Goal: Information Seeking & Learning: Learn about a topic

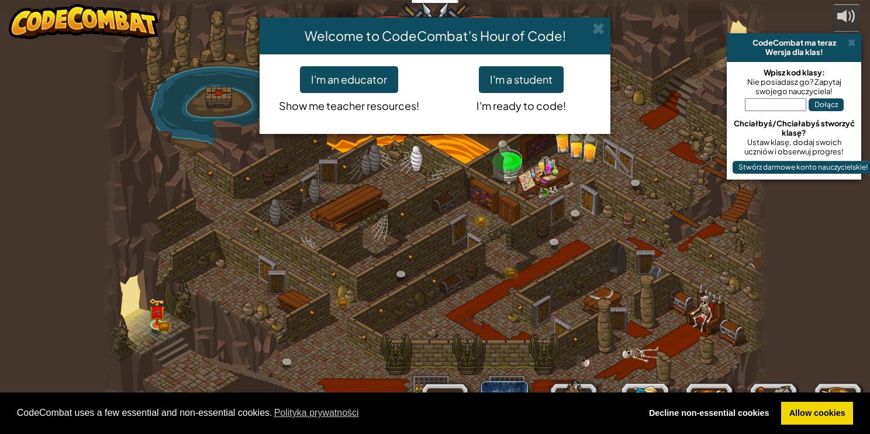
select select "pl"
click at [530, 81] on button "I'm a student" at bounding box center [521, 79] width 85 height 27
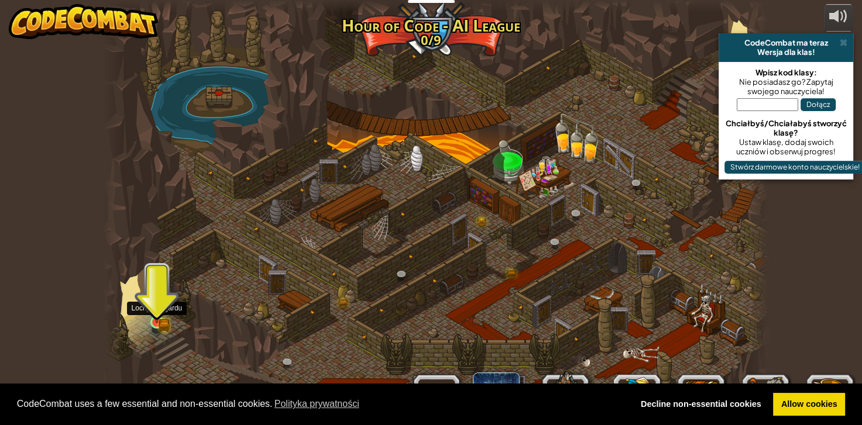
click at [154, 308] on img at bounding box center [157, 306] width 10 height 10
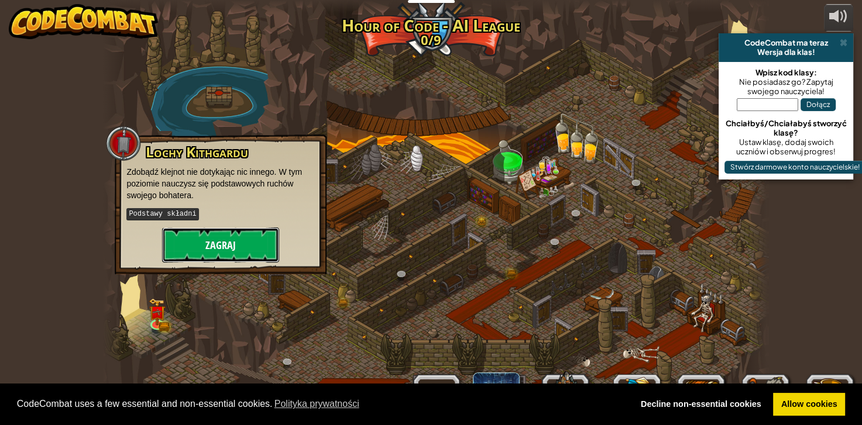
click at [218, 242] on button "Zagraj" at bounding box center [220, 245] width 117 height 35
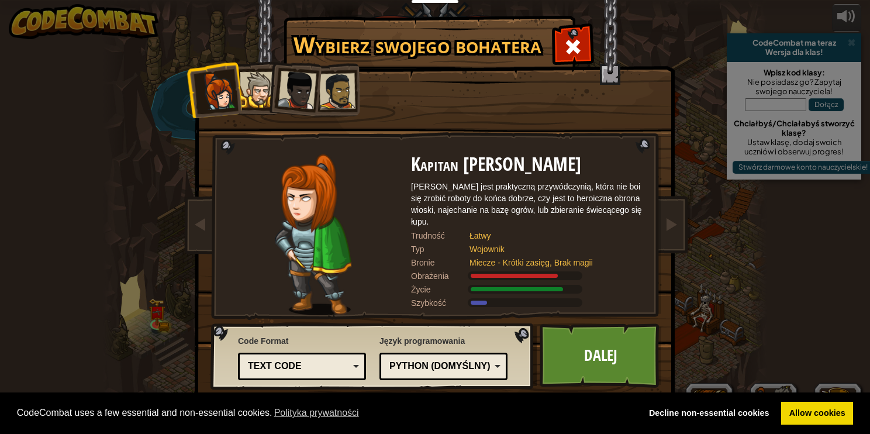
click at [267, 101] on li at bounding box center [293, 87] width 57 height 57
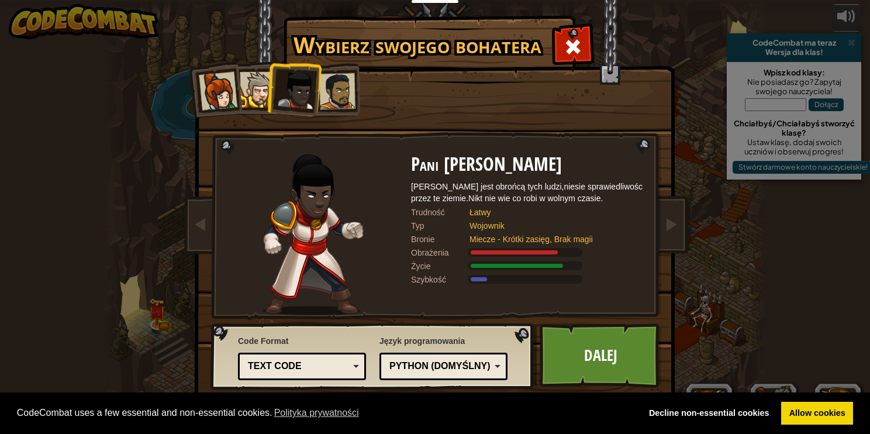
click at [265, 98] on div at bounding box center [258, 90] width 36 height 36
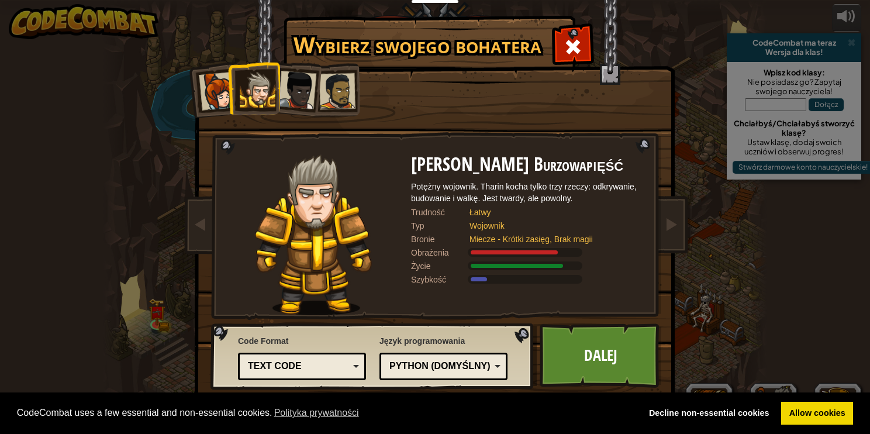
click at [336, 93] on div at bounding box center [337, 91] width 36 height 36
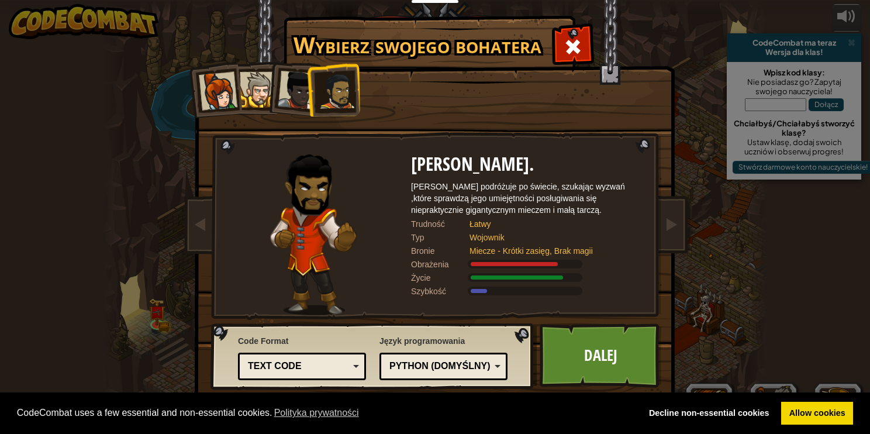
click at [314, 92] on li at bounding box center [333, 90] width 54 height 54
click at [305, 92] on div at bounding box center [297, 90] width 39 height 39
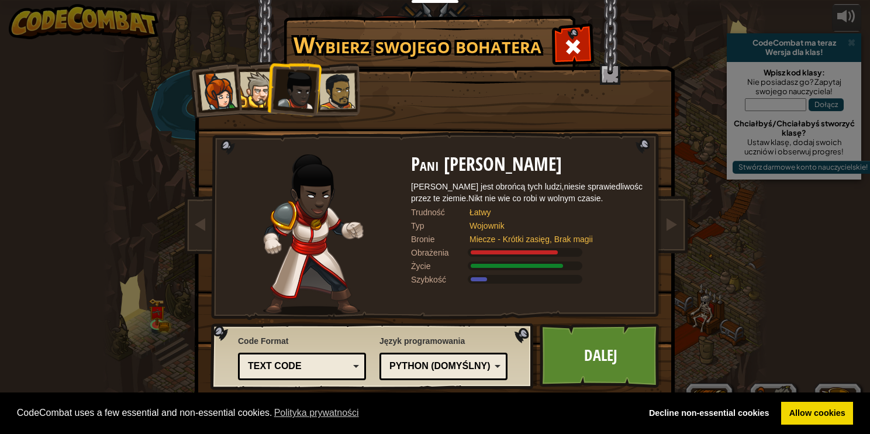
click at [229, 96] on div at bounding box center [218, 91] width 39 height 39
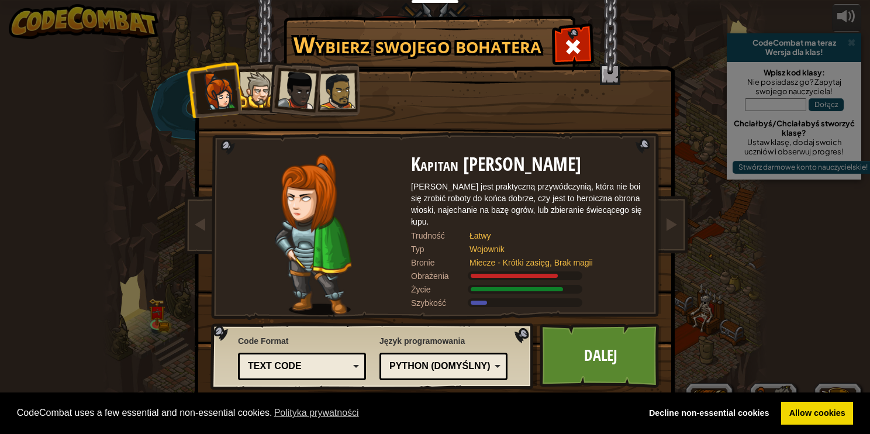
click at [260, 96] on div at bounding box center [258, 90] width 36 height 36
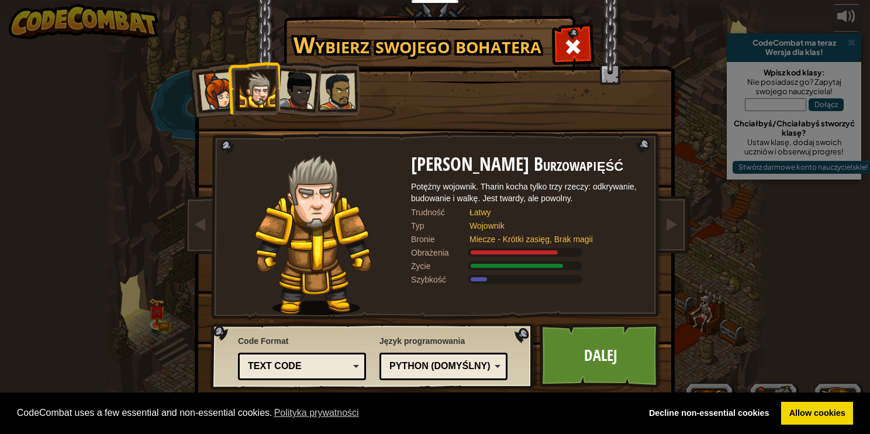
click at [287, 101] on div at bounding box center [297, 90] width 39 height 39
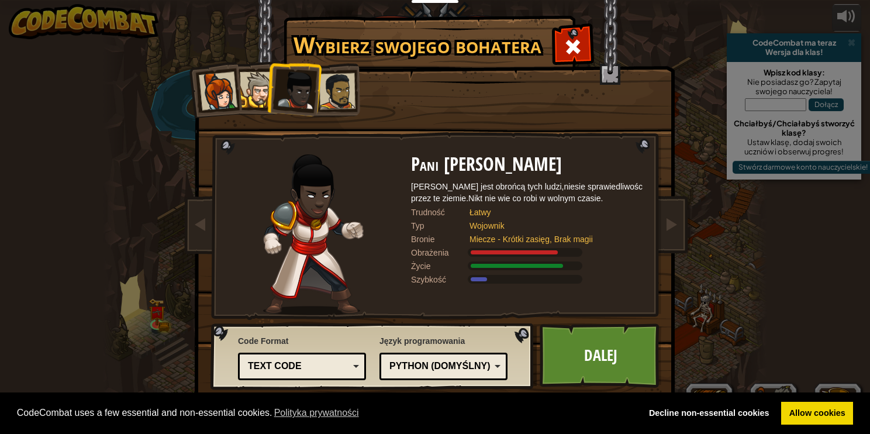
click at [365, 93] on div "Kapitan [PERSON_NAME] Anya jest praktyczną przywódczynią, która nie boi się zro…" at bounding box center [435, 184] width 439 height 255
click at [353, 98] on div at bounding box center [337, 91] width 36 height 36
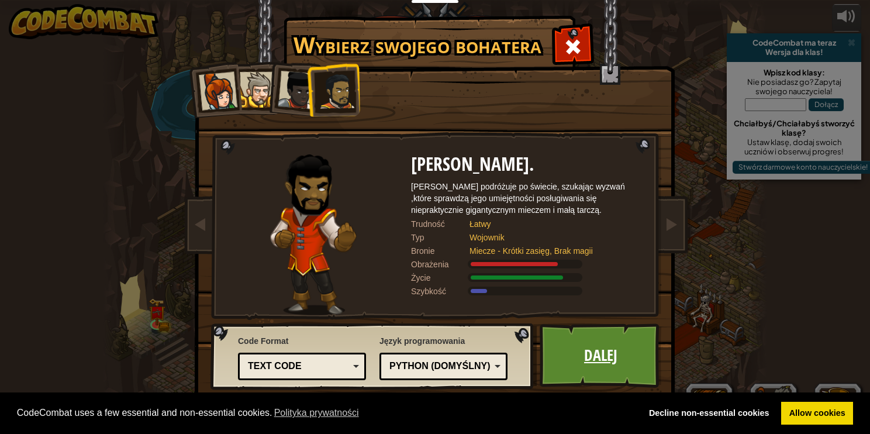
click at [585, 364] on link "Dalej" at bounding box center [601, 355] width 122 height 64
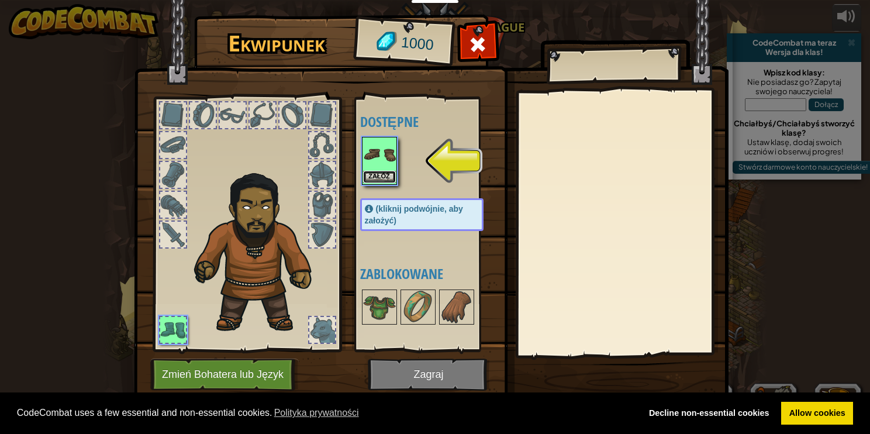
click at [383, 177] on button "Załóż" at bounding box center [379, 177] width 33 height 12
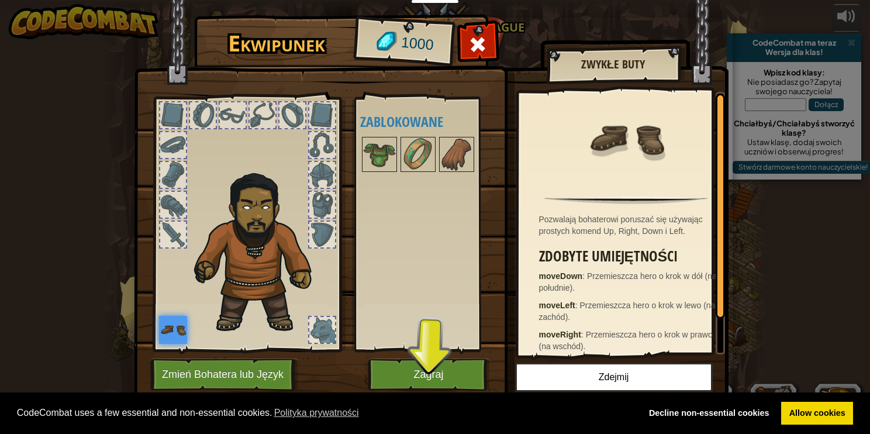
click at [415, 312] on div "Dostępne Załóż (kliknij podwójnie, aby założyć) Zablokowane" at bounding box center [433, 224] width 147 height 244
drag, startPoint x: 373, startPoint y: 160, endPoint x: 380, endPoint y: 184, distance: 25.7
click at [373, 159] on img at bounding box center [379, 154] width 33 height 33
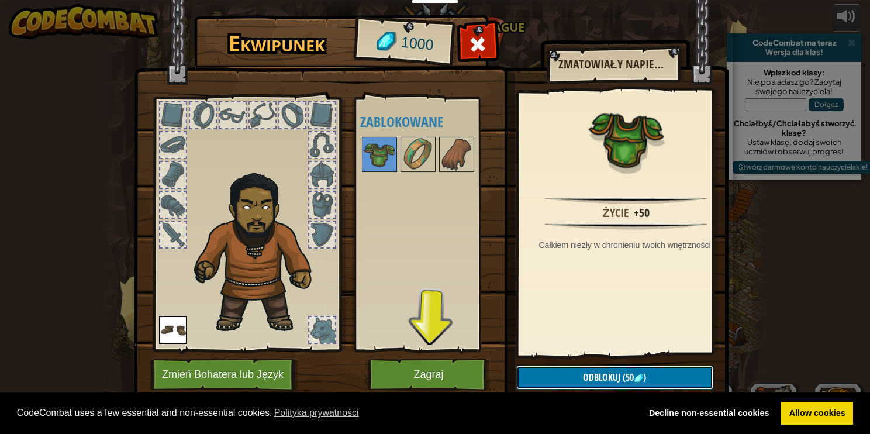
click at [657, 380] on button "Odblokuj (50 )" at bounding box center [614, 378] width 197 height 24
click at [640, 374] on button "Potwierdź" at bounding box center [614, 378] width 197 height 24
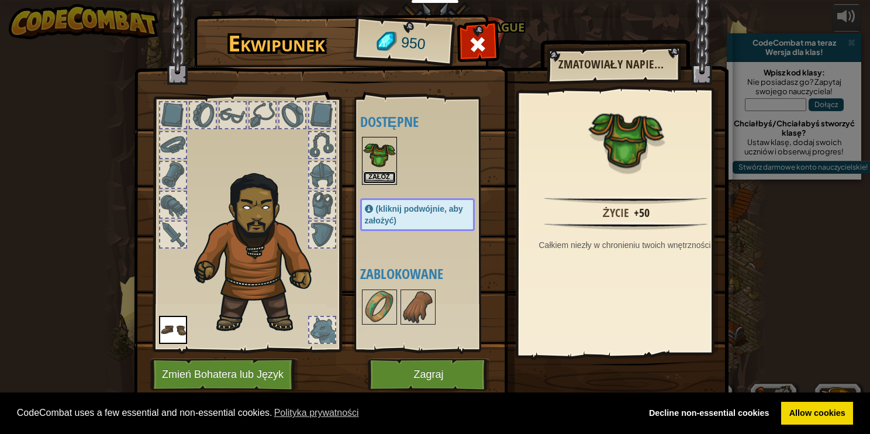
drag, startPoint x: 381, startPoint y: 172, endPoint x: 384, endPoint y: 179, distance: 7.4
click at [381, 173] on button "Załóż" at bounding box center [379, 177] width 33 height 12
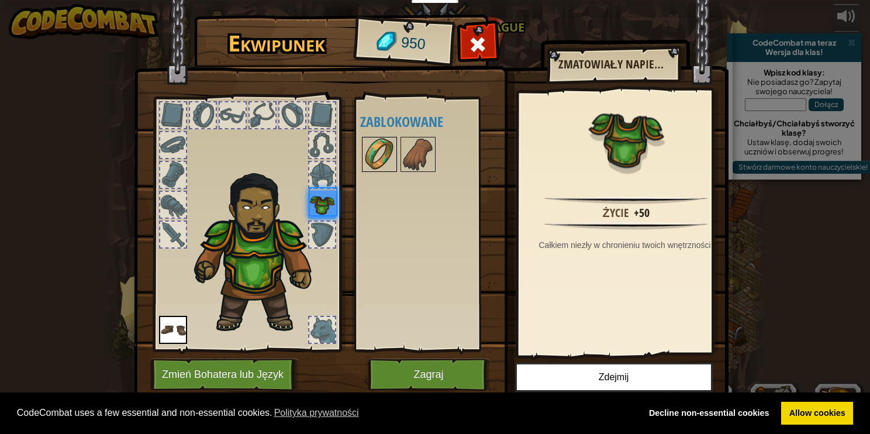
drag, startPoint x: 370, startPoint y: 156, endPoint x: 380, endPoint y: 160, distance: 10.8
click at [372, 156] on img at bounding box center [379, 154] width 33 height 33
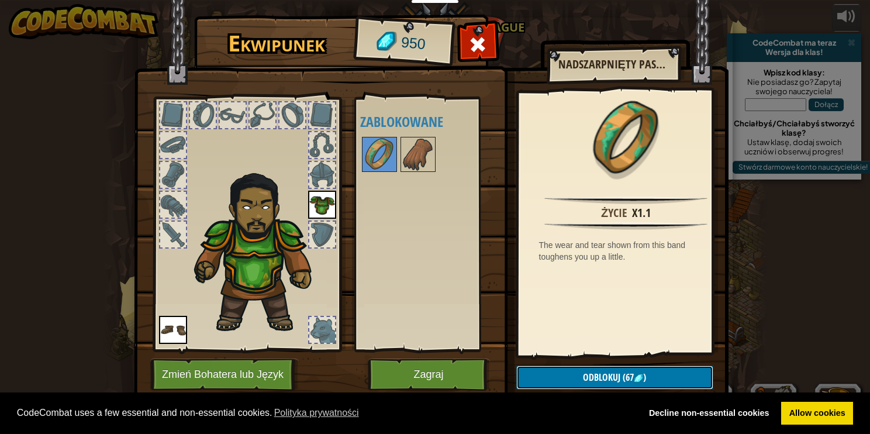
click at [617, 385] on button "Odblokuj (67 )" at bounding box center [614, 378] width 197 height 24
click at [616, 384] on button "Potwierdź" at bounding box center [614, 378] width 197 height 24
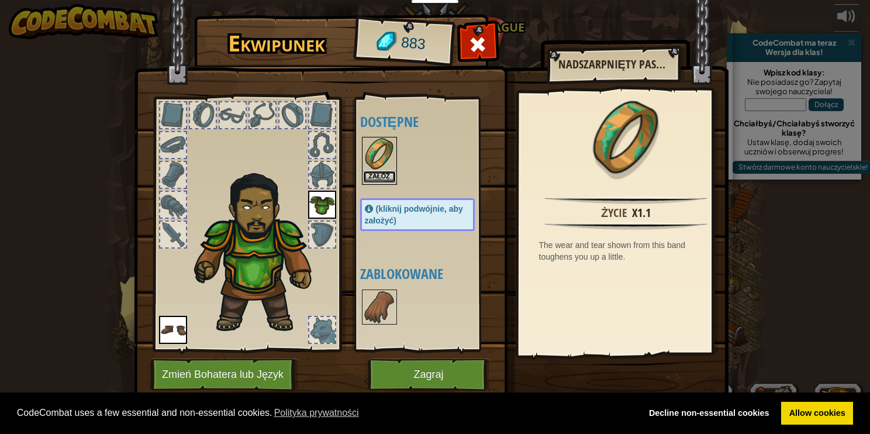
click at [368, 173] on button "Załóż" at bounding box center [379, 177] width 33 height 12
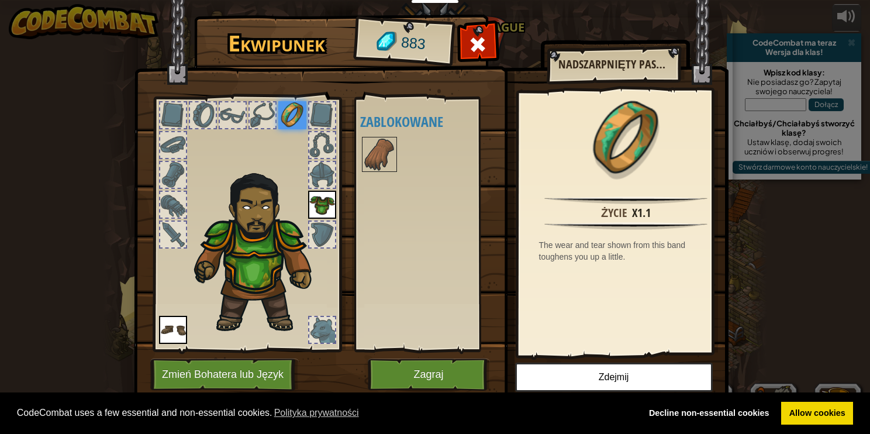
click at [384, 177] on div "Dostępne Załóż Załóż Załóż (kliknij podwójnie, aby założyć) Zablokowane" at bounding box center [429, 224] width 138 height 244
click at [381, 170] on img at bounding box center [379, 154] width 33 height 33
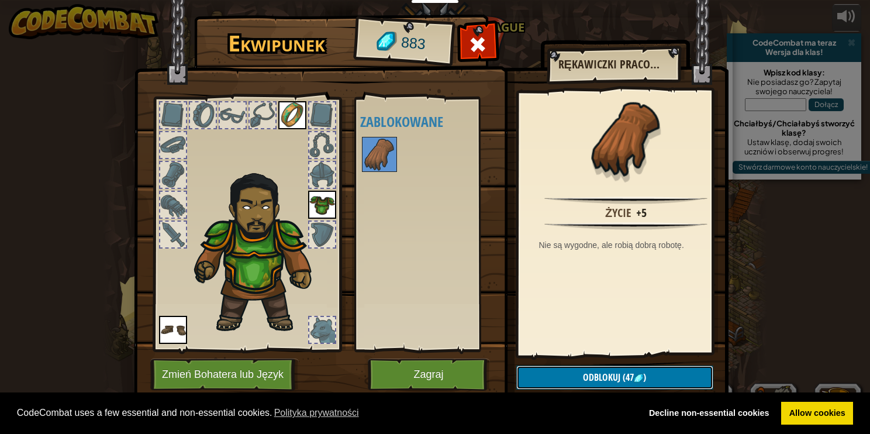
click at [605, 375] on span "Odblokuj" at bounding box center [601, 377] width 37 height 13
click at [617, 371] on button "Potwierdź" at bounding box center [614, 378] width 197 height 24
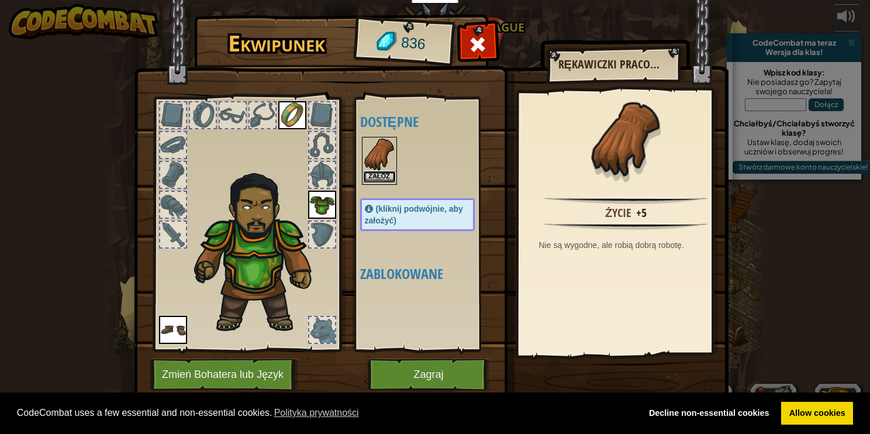
click at [373, 178] on button "Załóż" at bounding box center [379, 177] width 33 height 12
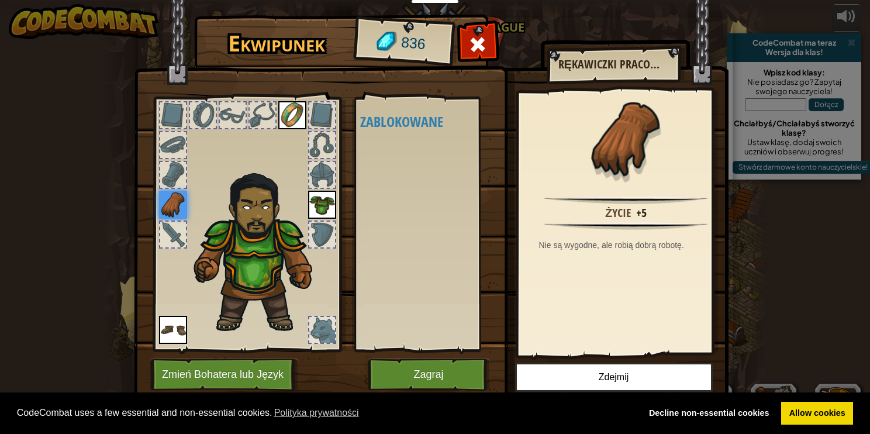
click at [167, 222] on div at bounding box center [173, 235] width 26 height 26
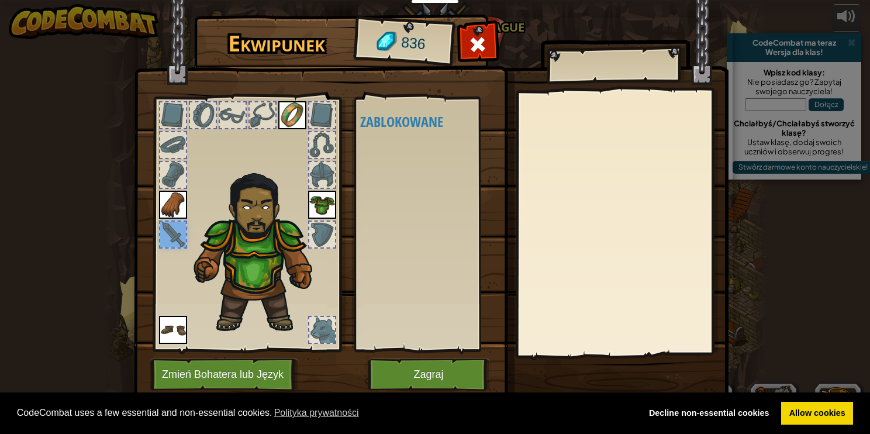
click at [173, 237] on div at bounding box center [173, 235] width 26 height 26
drag, startPoint x: 427, startPoint y: 380, endPoint x: 427, endPoint y: 368, distance: 11.7
click at [427, 378] on button "Zagraj" at bounding box center [429, 375] width 122 height 32
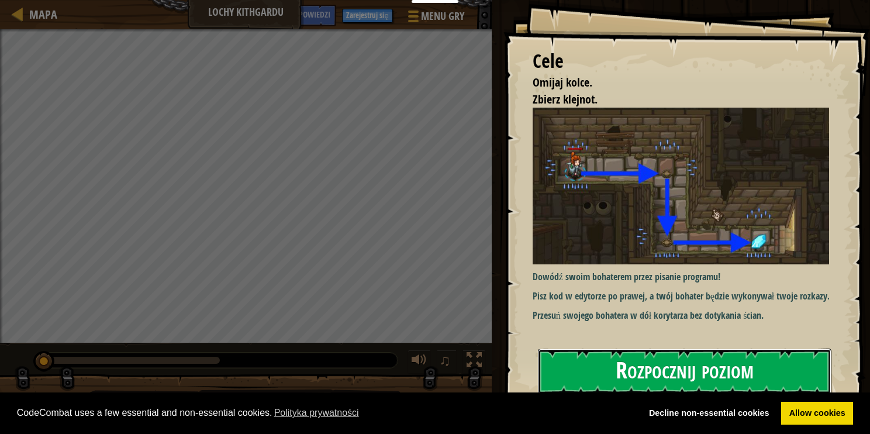
click at [641, 359] on button "Rozpocznij poziom" at bounding box center [685, 372] width 294 height 46
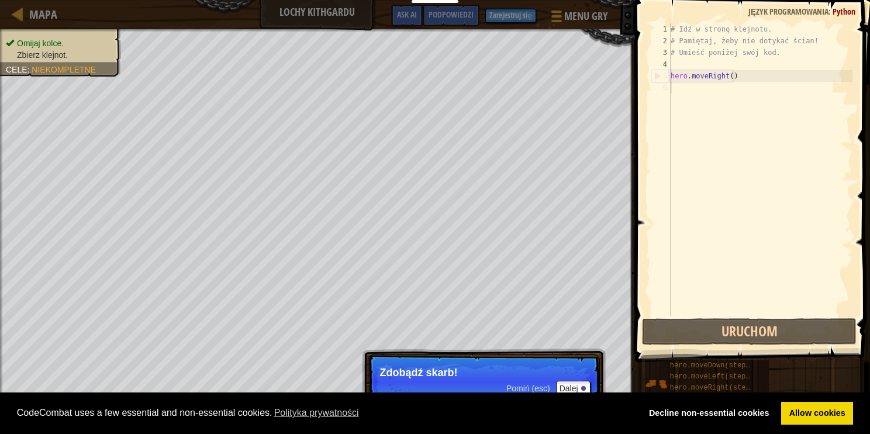
click at [504, 353] on div "Omijaj kolce. Zbierz klejnot. Cele : Niekompletne ♫ [PERSON_NAME] 97 x: 7 y: 18…" at bounding box center [435, 231] width 870 height 405
click at [572, 393] on div "CodeCombat uses a few essential and non-essential cookies. Polityka prywatności…" at bounding box center [435, 413] width 870 height 42
click at [569, 390] on button "Dalej" at bounding box center [573, 388] width 35 height 15
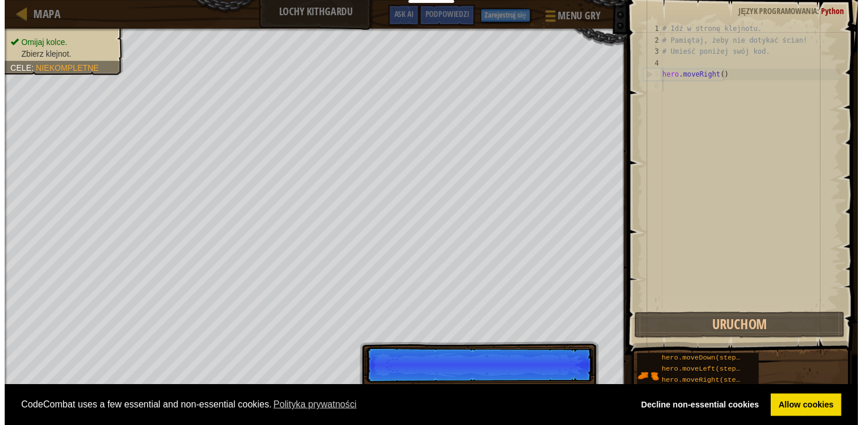
scroll to position [5, 0]
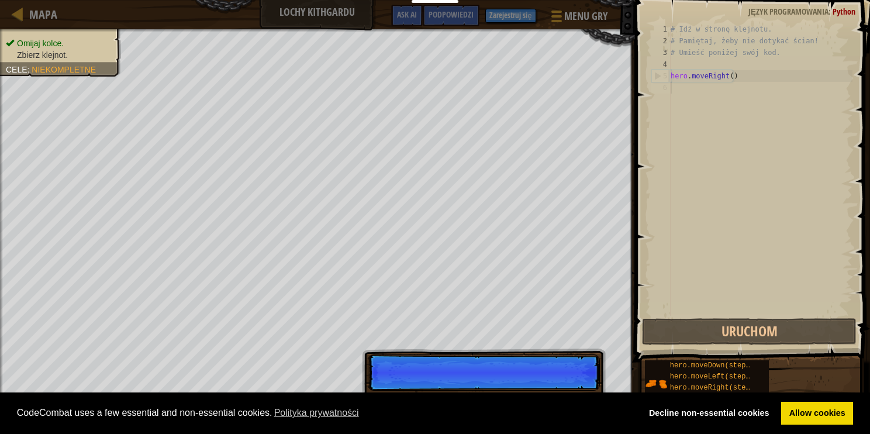
click at [569, 390] on p "Pomiń (esc) Dalej" at bounding box center [484, 372] width 232 height 36
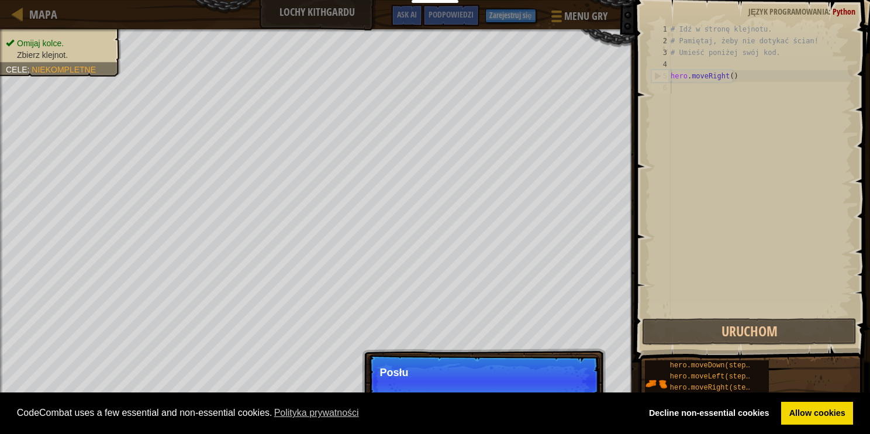
click at [569, 386] on p "Pomiń (esc) Dalej Posłu" at bounding box center [484, 381] width 232 height 54
click at [569, 385] on p "Pomiń (esc) Dalej Posłuż się" at bounding box center [484, 381] width 232 height 54
click at [569, 383] on p "Pomiń (esc) Dalej Posłuż się" at bounding box center [484, 381] width 232 height 54
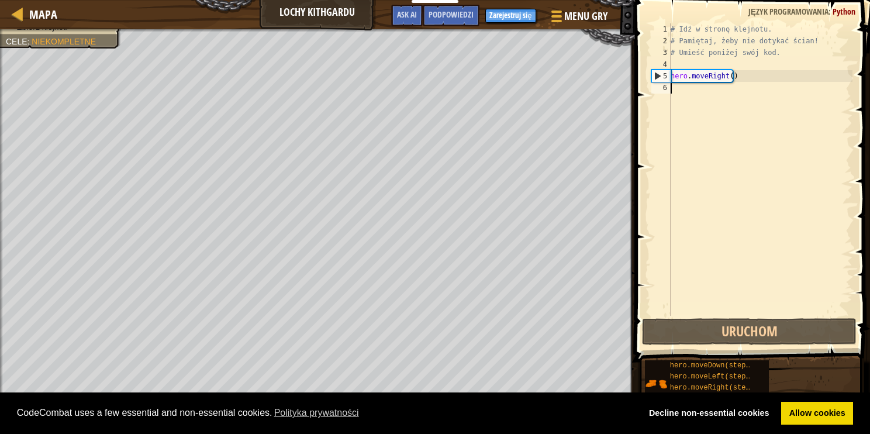
click at [690, 92] on div "# Idź w stronę klejnotu. # Pamiętaj, żeby nie dotykać ścian! # Umieść poniżej s…" at bounding box center [761, 181] width 184 height 316
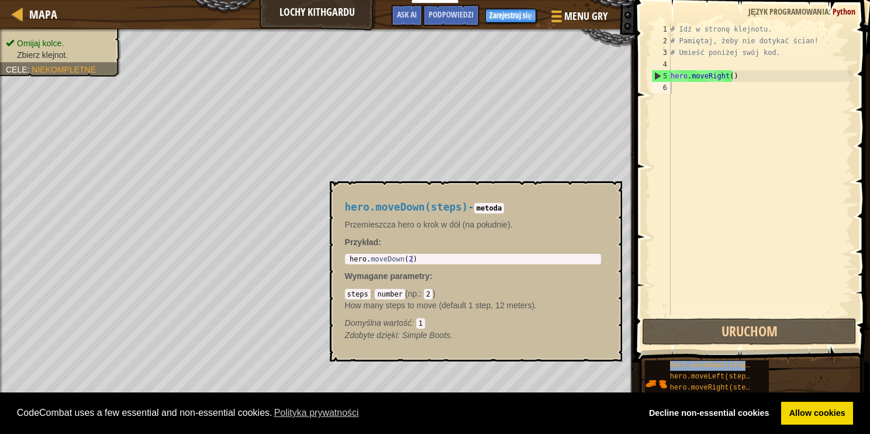
type textarea "hero.moveDown(steps)"
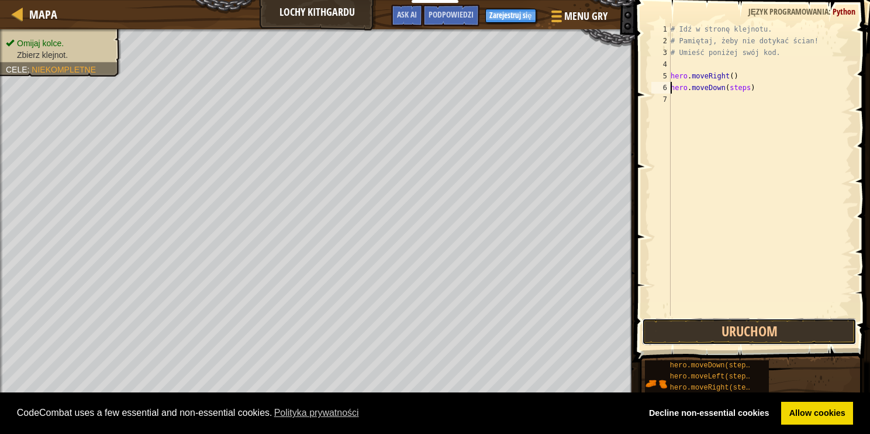
drag, startPoint x: 765, startPoint y: 323, endPoint x: 773, endPoint y: 316, distance: 10.3
click at [765, 322] on button "Uruchom" at bounding box center [749, 331] width 215 height 27
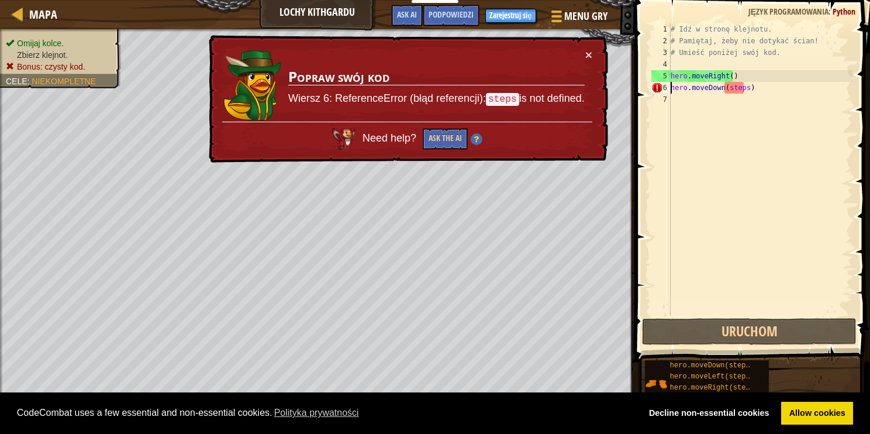
click at [756, 211] on div "# Idź w stronę klejnotu. # Pamiętaj, żeby nie dotykać ścian! # Umieść poniżej s…" at bounding box center [761, 181] width 184 height 316
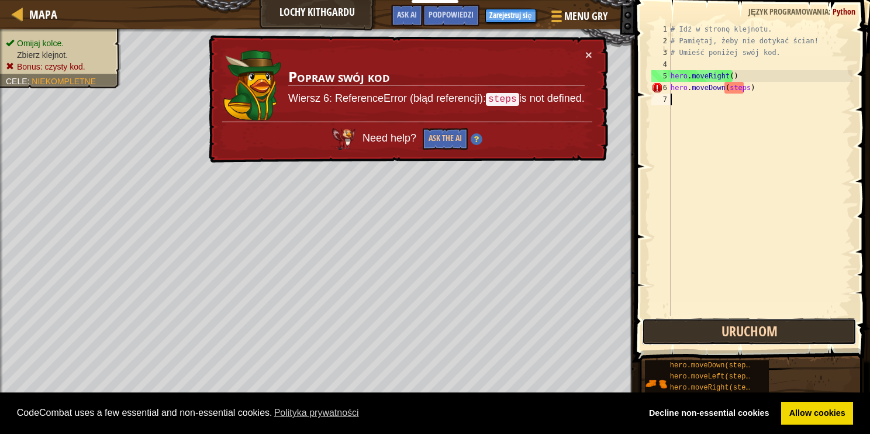
click at [734, 324] on button "Uruchom" at bounding box center [749, 331] width 215 height 27
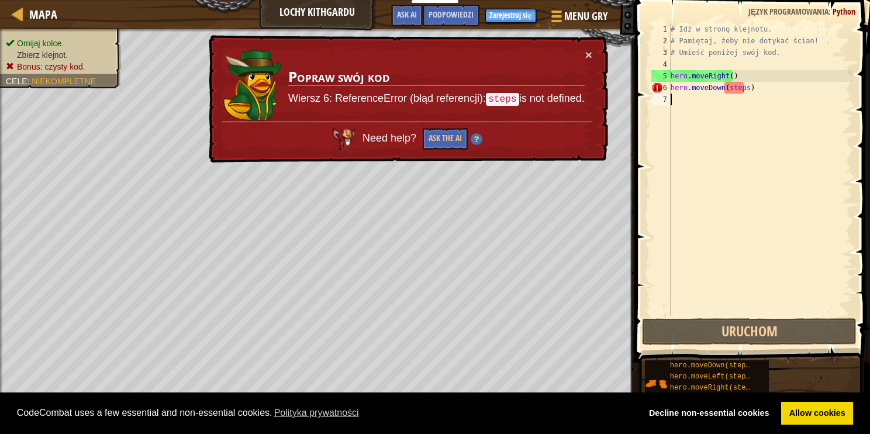
click at [742, 88] on div "# Idź w stronę klejnotu. # Pamiętaj, żeby nie dotykać ścian! # Umieść poniżej s…" at bounding box center [761, 181] width 184 height 316
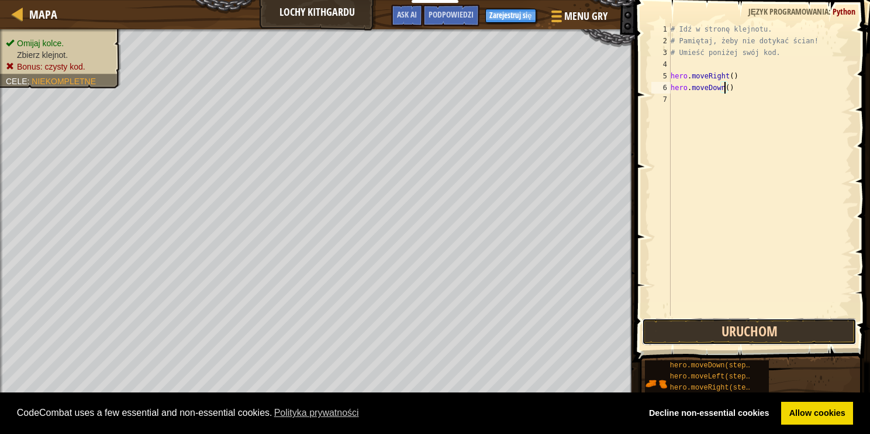
click at [742, 325] on button "Uruchom" at bounding box center [749, 331] width 215 height 27
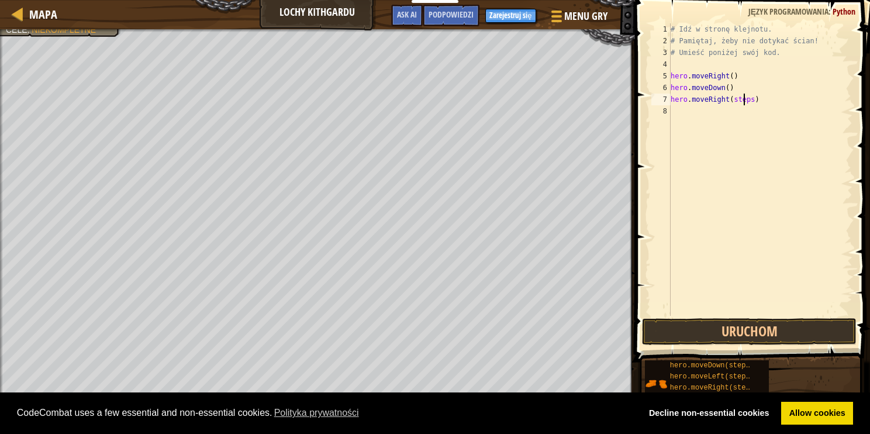
click at [743, 103] on div "# Idź w stronę klejnotu. # Pamiętaj, żeby nie dotykać ścian! # Umieść poniżej s…" at bounding box center [761, 181] width 184 height 316
drag, startPoint x: 746, startPoint y: 102, endPoint x: 735, endPoint y: 105, distance: 11.5
click at [735, 105] on div "# Idź w stronę klejnotu. # Pamiętaj, żeby nie dotykać ścian! # Umieść poniżej s…" at bounding box center [761, 181] width 184 height 316
click at [737, 102] on div "# Idź w stronę klejnotu. # Pamiętaj, żeby nie dotykać ścian! # Umieść poniżej s…" at bounding box center [761, 181] width 184 height 316
click at [740, 98] on div "# Idź w stronę klejnotu. # Pamiętaj, żeby nie dotykać ścian! # Umieść poniżej s…" at bounding box center [761, 181] width 184 height 316
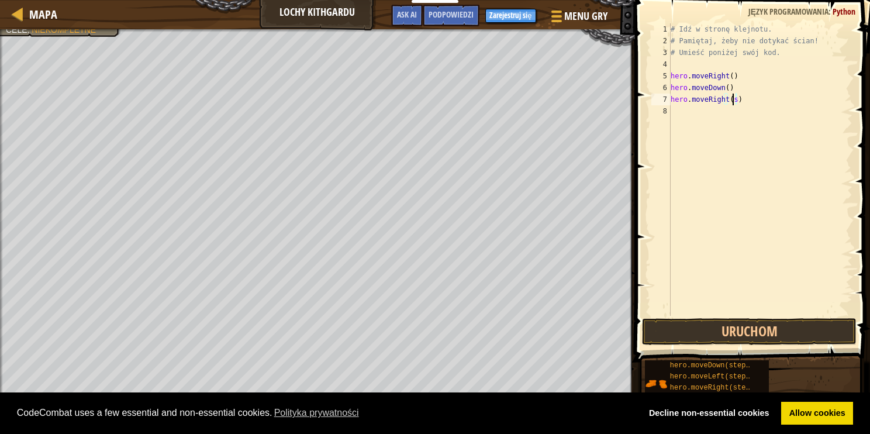
type textarea "hero.moveRight()"
drag, startPoint x: 739, startPoint y: 336, endPoint x: 746, endPoint y: 332, distance: 8.4
click at [739, 336] on button "Uruchom" at bounding box center [749, 331] width 215 height 27
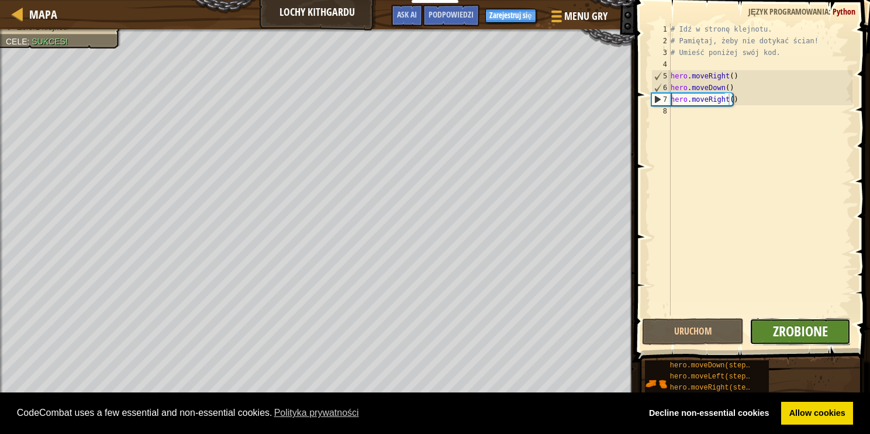
click at [810, 329] on span "Zrobione" at bounding box center [800, 331] width 55 height 19
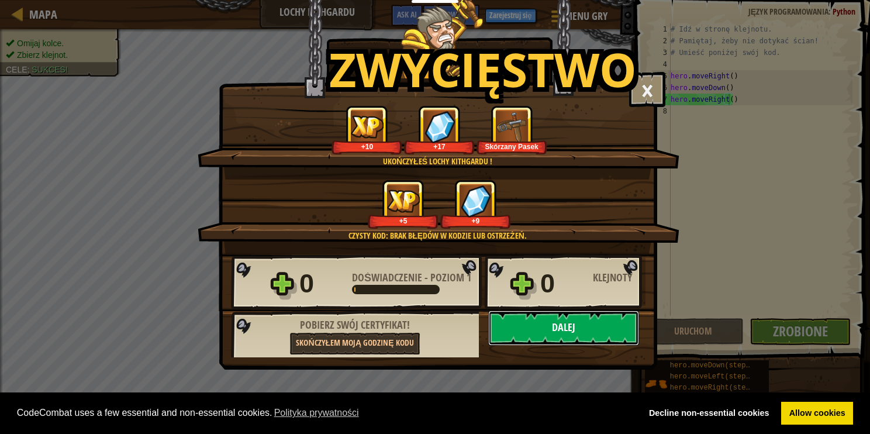
click at [597, 326] on button "Dalej" at bounding box center [563, 328] width 151 height 35
select select "pl"
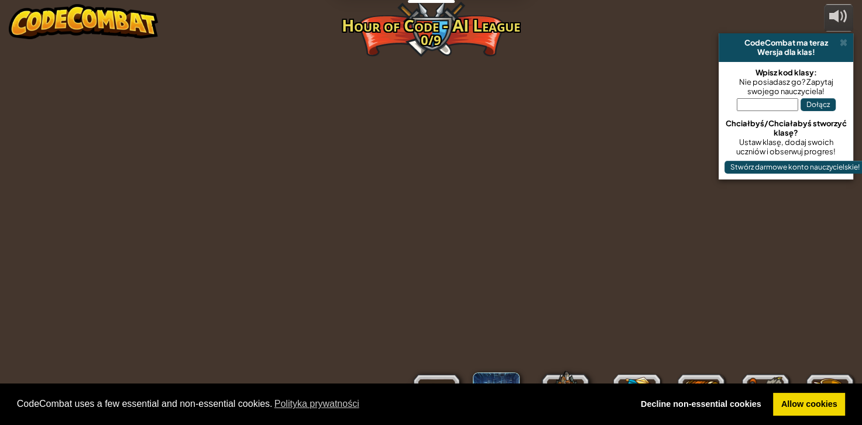
select select "pl"
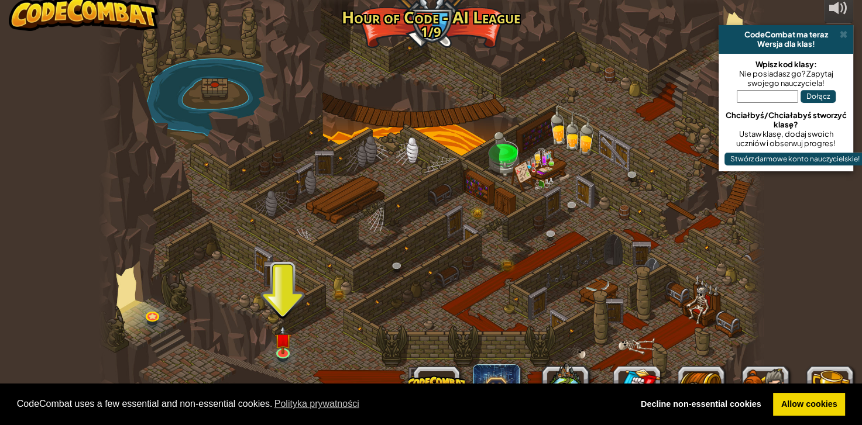
scroll to position [9, 0]
click at [807, 410] on link "Allow cookies" at bounding box center [809, 404] width 72 height 23
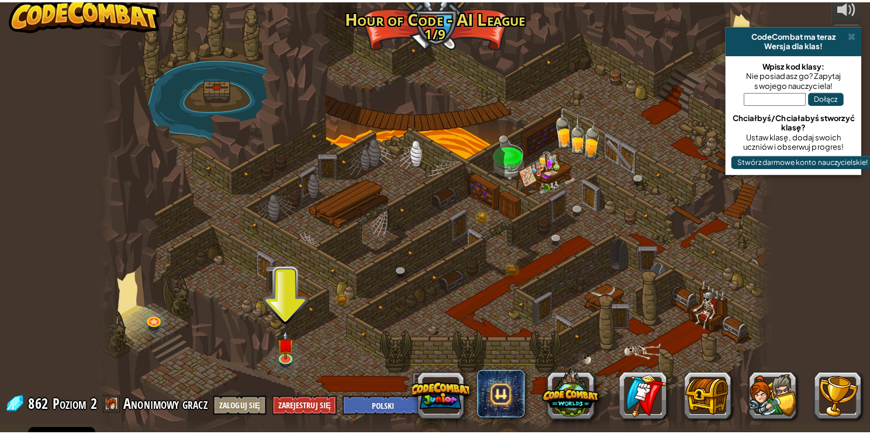
scroll to position [0, 0]
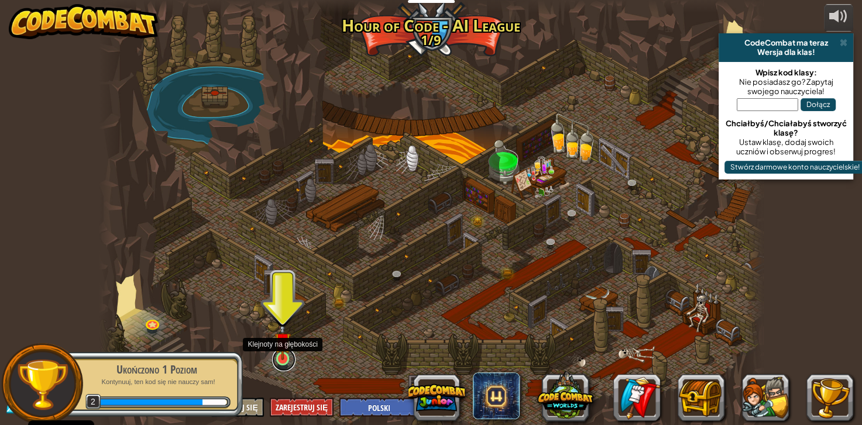
click at [278, 360] on link at bounding box center [283, 359] width 23 height 23
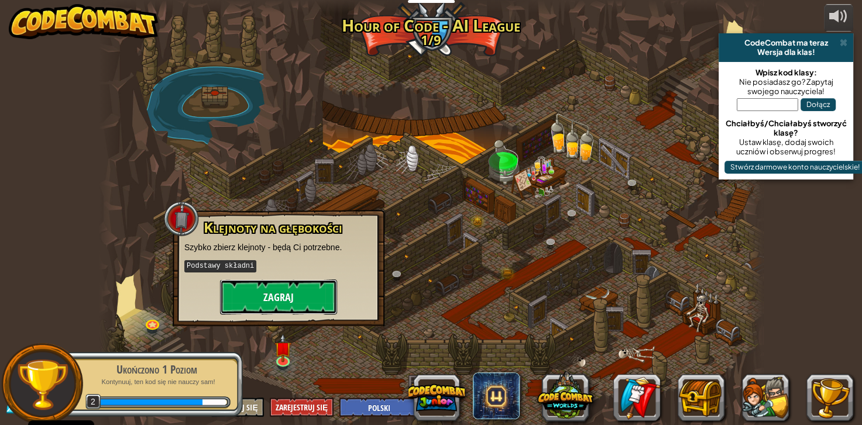
click at [290, 284] on button "Zagraj" at bounding box center [278, 297] width 117 height 35
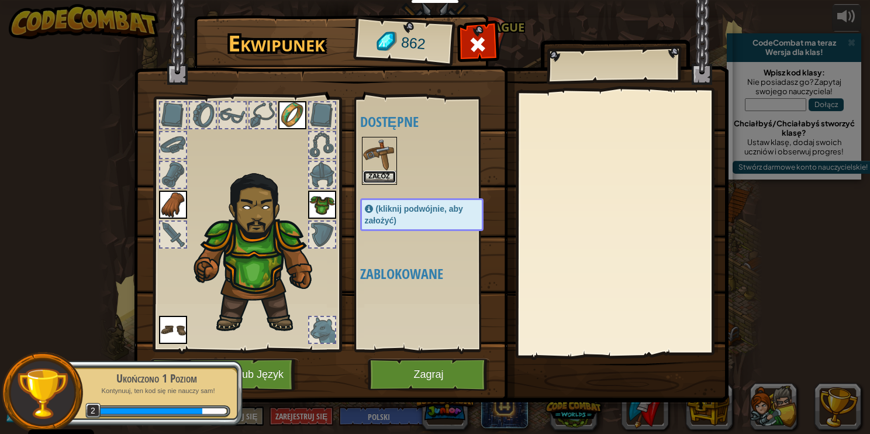
click at [379, 177] on button "Załóż" at bounding box center [379, 177] width 33 height 12
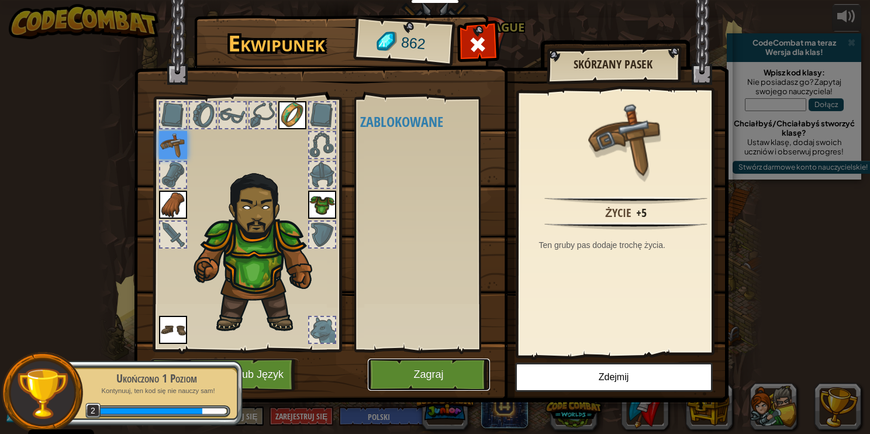
click at [428, 365] on button "Zagraj" at bounding box center [429, 375] width 122 height 32
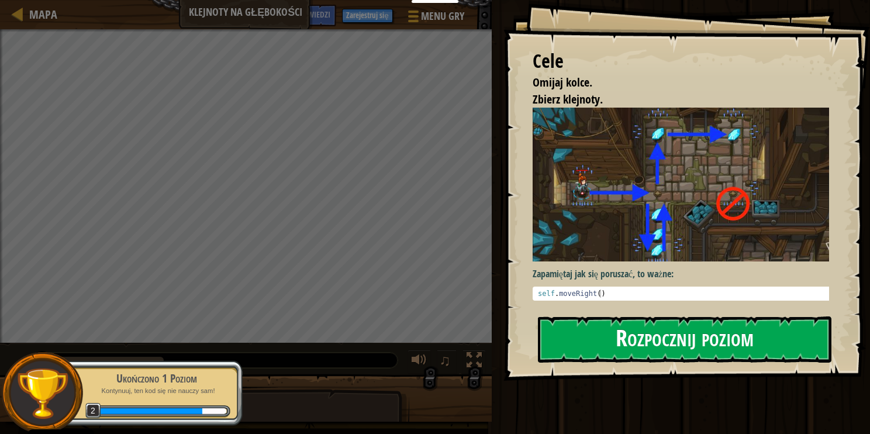
click at [568, 278] on div "Zapamiętaj jak się poruszać, to ważne: 1 self . moveRight ( ) ההההההההההההההההה…" at bounding box center [685, 204] width 305 height 192
type textarea "self.moveRight()"
click at [558, 292] on div "self . moveRight ( )" at bounding box center [685, 302] width 299 height 25
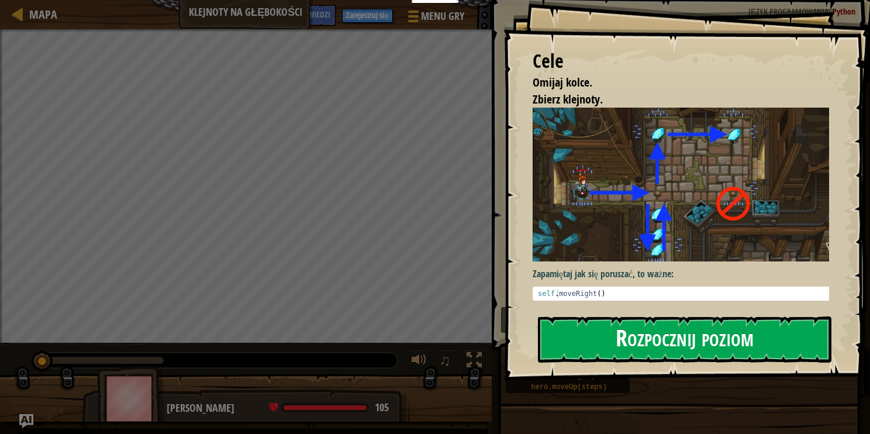
drag, startPoint x: 611, startPoint y: 336, endPoint x: 612, endPoint y: 325, distance: 11.8
click at [611, 336] on button "Rozpocznij poziom" at bounding box center [685, 339] width 294 height 46
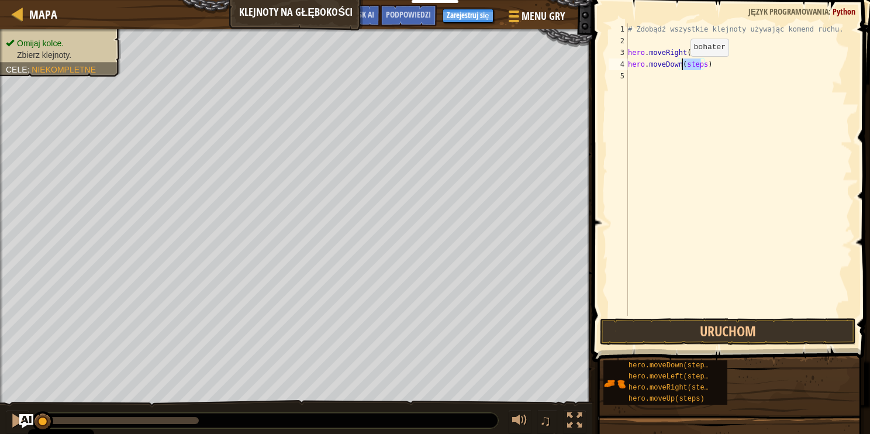
drag, startPoint x: 702, startPoint y: 64, endPoint x: 680, endPoint y: 68, distance: 23.1
click at [680, 68] on div "# Zdobądź wszystkie klejnoty używając komend ruchu. hero . moveRight ( ) hero .…" at bounding box center [739, 181] width 227 height 316
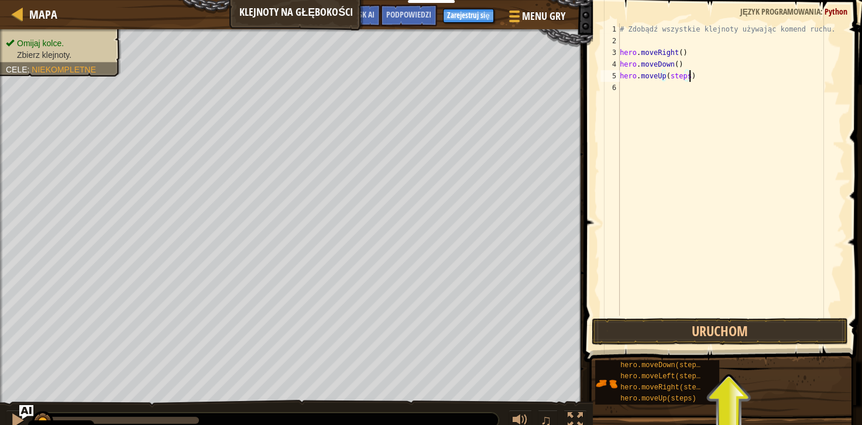
click at [693, 74] on div "# Zdobądź wszystkie klejnoty używając komend ruchu. hero . moveRight ( ) hero .…" at bounding box center [730, 181] width 227 height 316
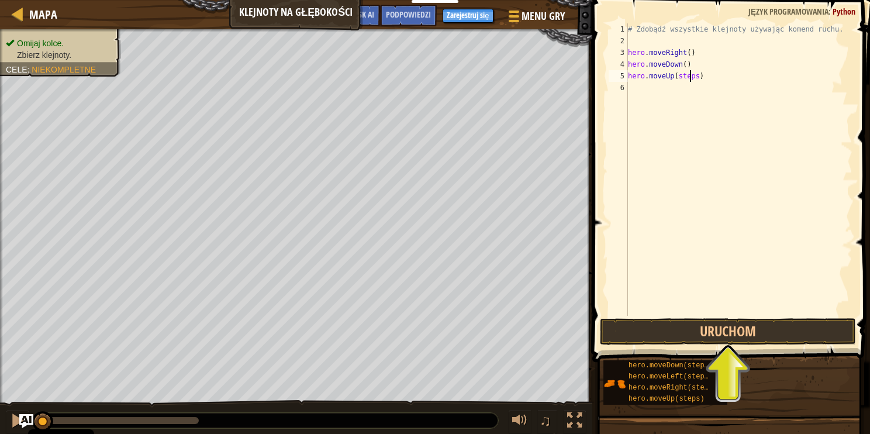
click at [688, 74] on div "# Zdobądź wszystkie klejnoty używając komend ruchu. hero . moveRight ( ) hero .…" at bounding box center [739, 181] width 227 height 316
click at [693, 75] on div "# Zdobądź wszystkie klejnoty używając komend ruchu. hero . moveRight ( ) hero .…" at bounding box center [739, 181] width 227 height 316
click at [704, 88] on div "# Zdobądź wszystkie klejnoty używając komend ruchu. hero . moveRight ( ) hero .…" at bounding box center [739, 181] width 227 height 316
drag, startPoint x: 694, startPoint y: 102, endPoint x: 676, endPoint y: 101, distance: 18.2
click at [676, 101] on div "# Zdobądź wszystkie klejnoty używając komend ruchu. hero . moveRight ( ) hero .…" at bounding box center [739, 181] width 227 height 316
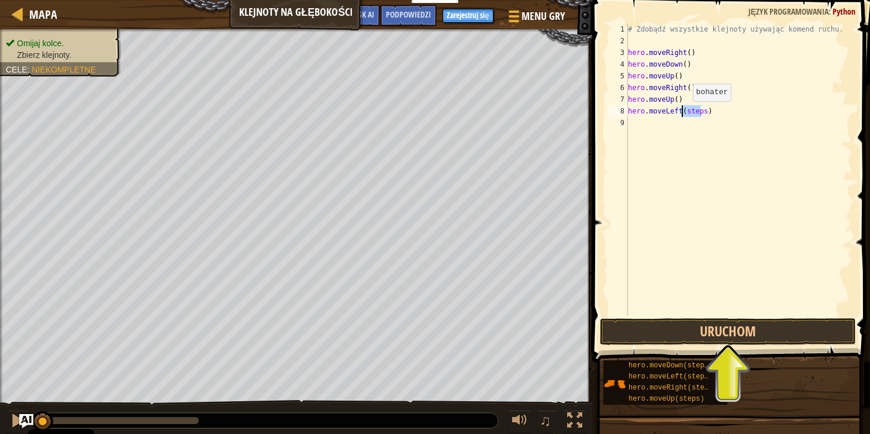
drag, startPoint x: 701, startPoint y: 109, endPoint x: 683, endPoint y: 113, distance: 19.0
click at [683, 113] on div "# Zdobądź wszystkie klejnoty używając komend ruchu. hero . moveRight ( ) hero .…" at bounding box center [739, 181] width 227 height 316
type textarea "hero.moveLeft()"
drag, startPoint x: 678, startPoint y: 334, endPoint x: 689, endPoint y: 330, distance: 11.3
click at [679, 333] on button "Uruchom" at bounding box center [728, 331] width 256 height 27
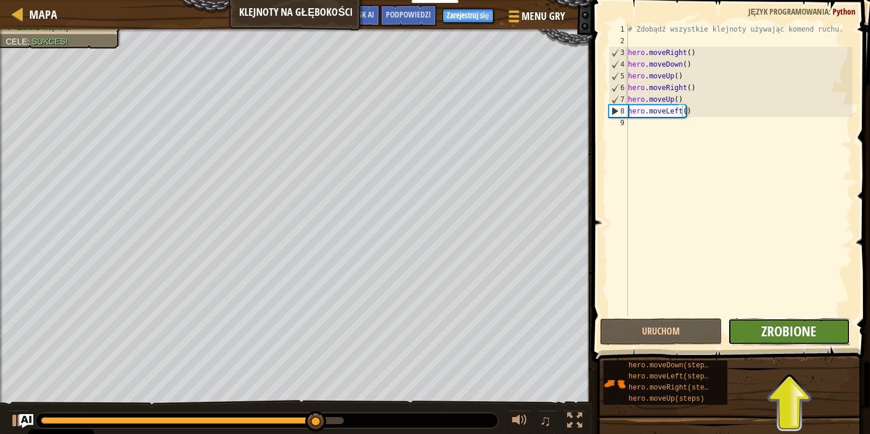
click at [793, 327] on span "Zrobione" at bounding box center [789, 331] width 55 height 19
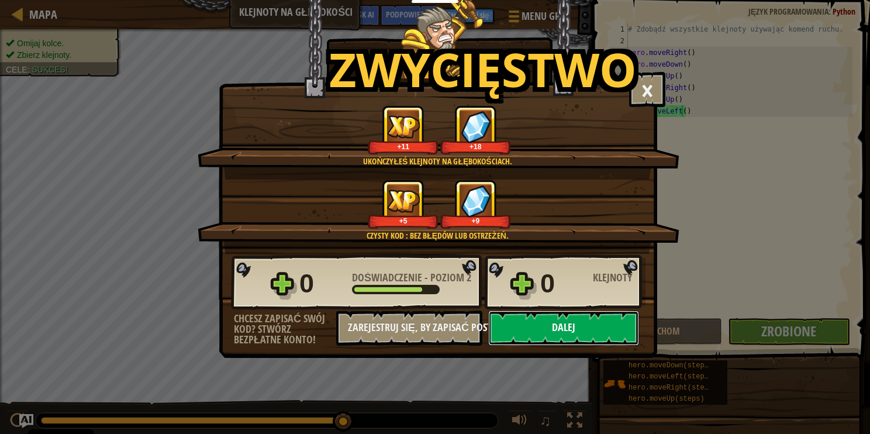
click at [563, 324] on button "Dalej" at bounding box center [563, 328] width 151 height 35
select select "pl"
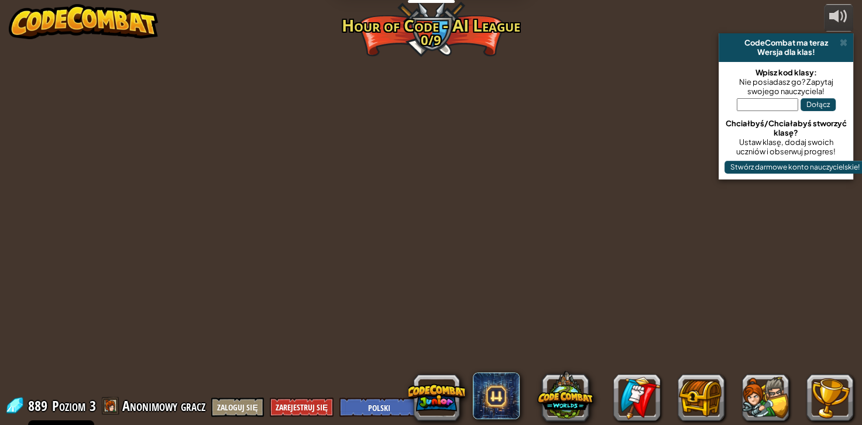
select select "pl"
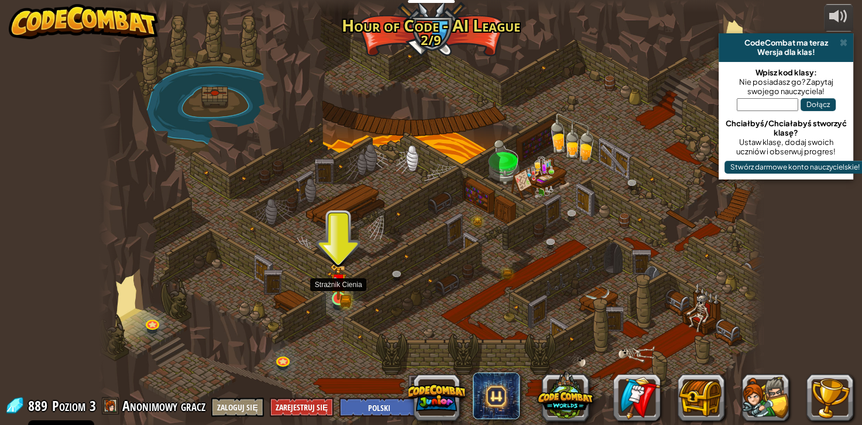
click at [344, 286] on img at bounding box center [338, 281] width 16 height 36
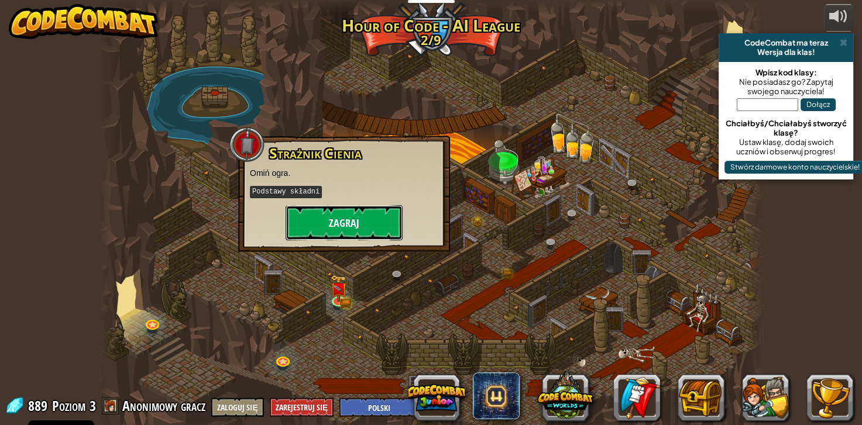
click at [367, 220] on button "Zagraj" at bounding box center [343, 222] width 117 height 35
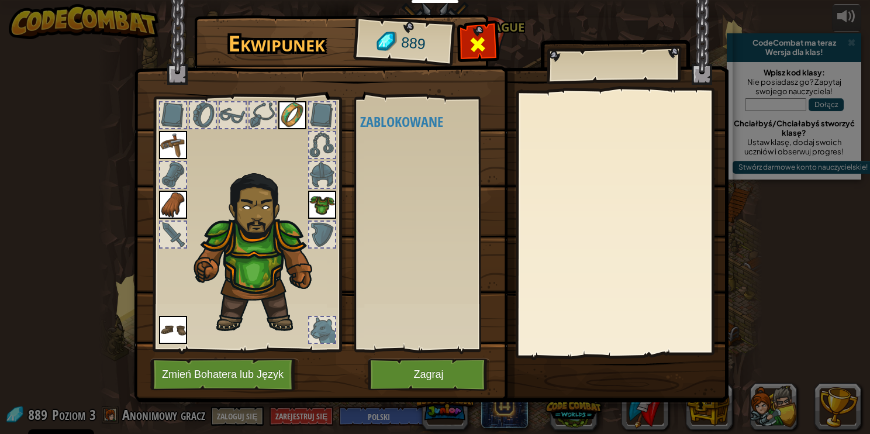
click at [483, 35] on span at bounding box center [478, 44] width 19 height 19
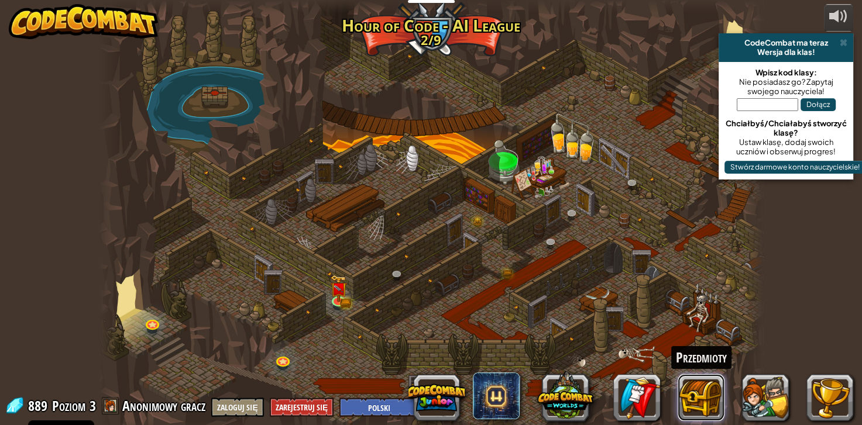
click at [700, 396] on button at bounding box center [700, 397] width 47 height 47
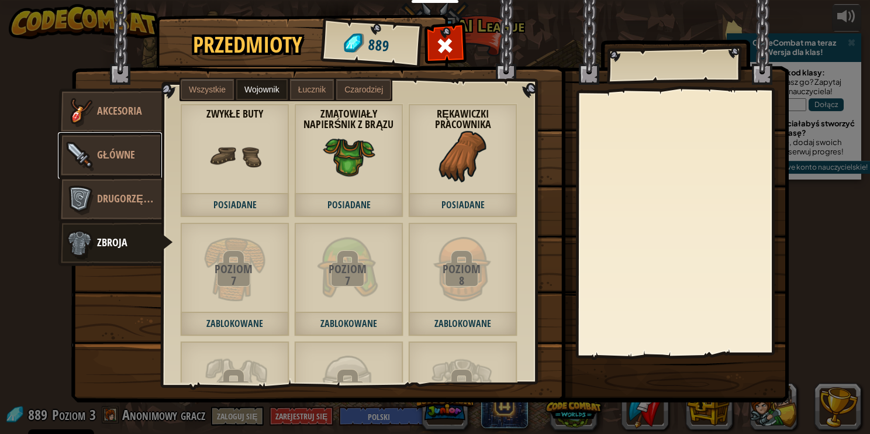
click at [111, 158] on span "Główne" at bounding box center [116, 154] width 38 height 15
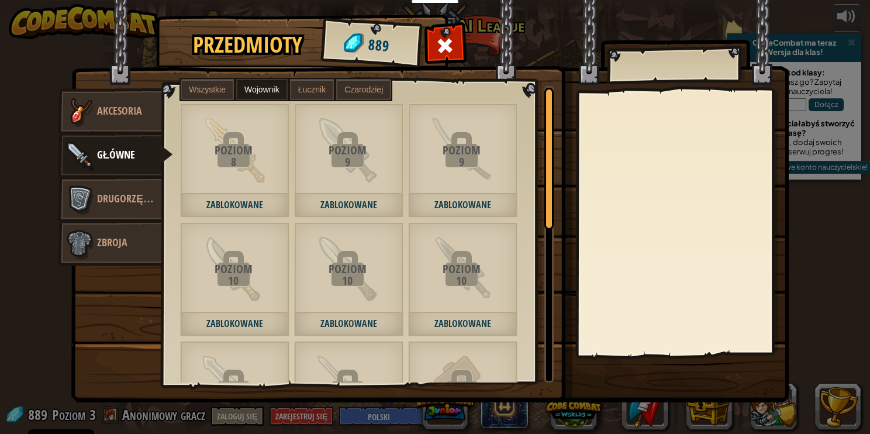
drag, startPoint x: 297, startPoint y: 88, endPoint x: 318, endPoint y: 85, distance: 21.2
click at [301, 88] on span "Łucznik" at bounding box center [311, 89] width 27 height 9
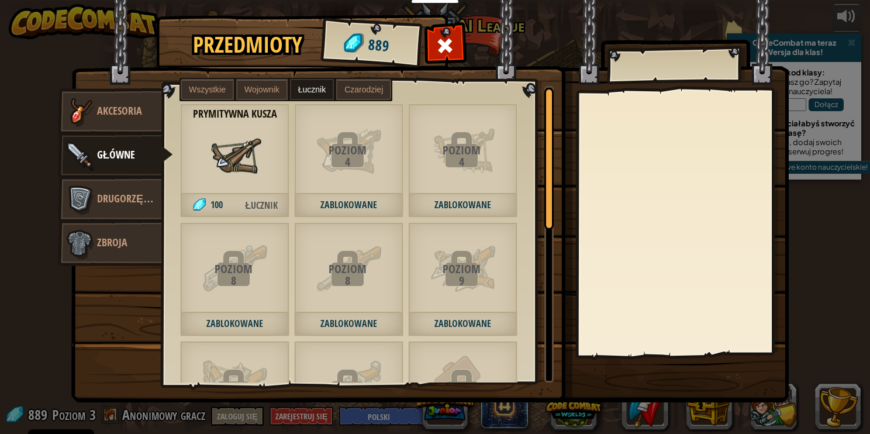
click at [239, 161] on img at bounding box center [235, 156] width 53 height 53
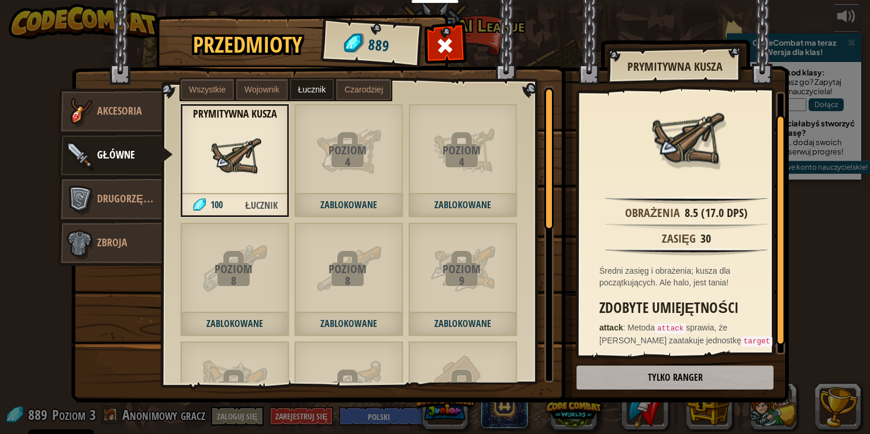
scroll to position [32, 0]
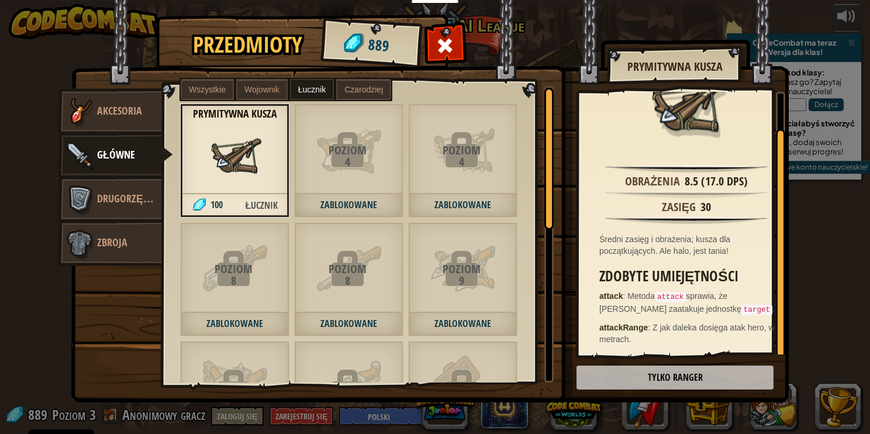
click at [346, 87] on span "Czarodziej" at bounding box center [364, 89] width 39 height 9
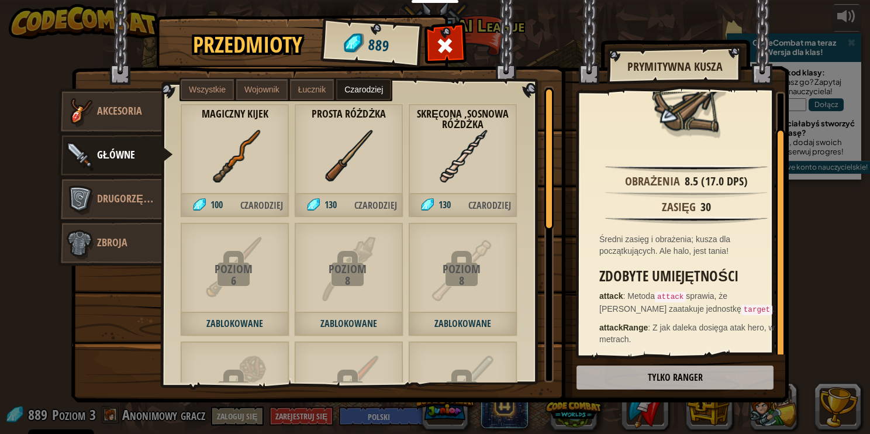
click at [306, 139] on div "Prosta Różdżka 130 Czarodziej" at bounding box center [348, 161] width 109 height 114
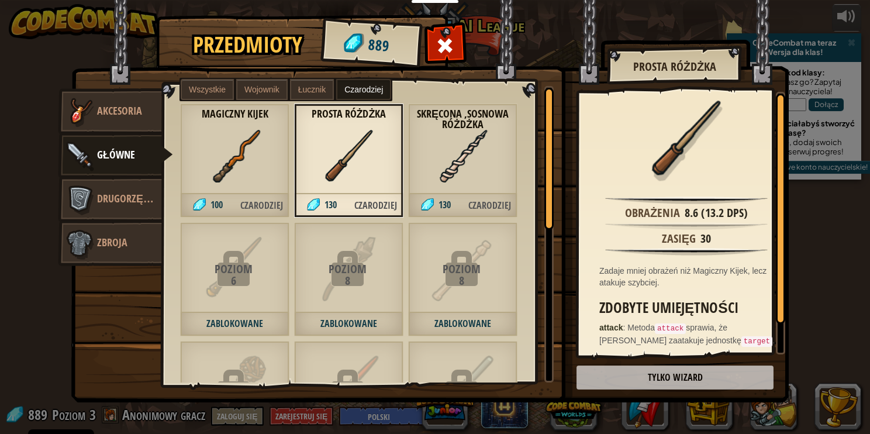
drag, startPoint x: 236, startPoint y: 140, endPoint x: 280, endPoint y: 143, distance: 43.3
click at [236, 140] on img at bounding box center [235, 156] width 53 height 53
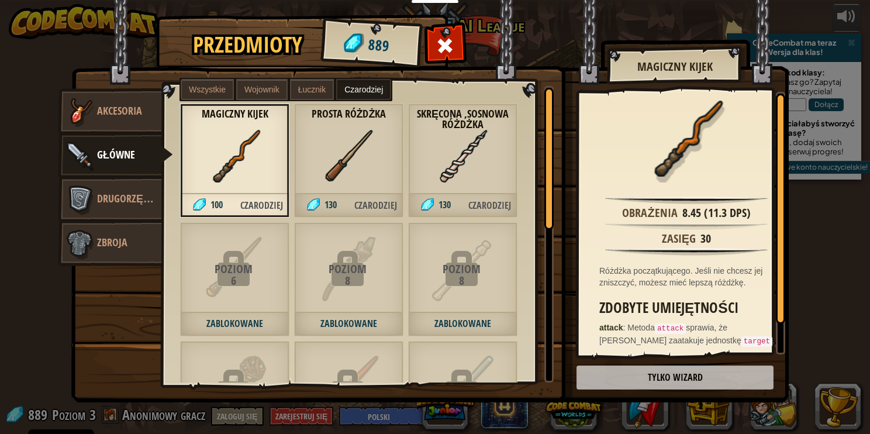
click at [514, 167] on div "Skręcona ,Sosnowa różdżka 130 Czarodziej" at bounding box center [462, 161] width 109 height 114
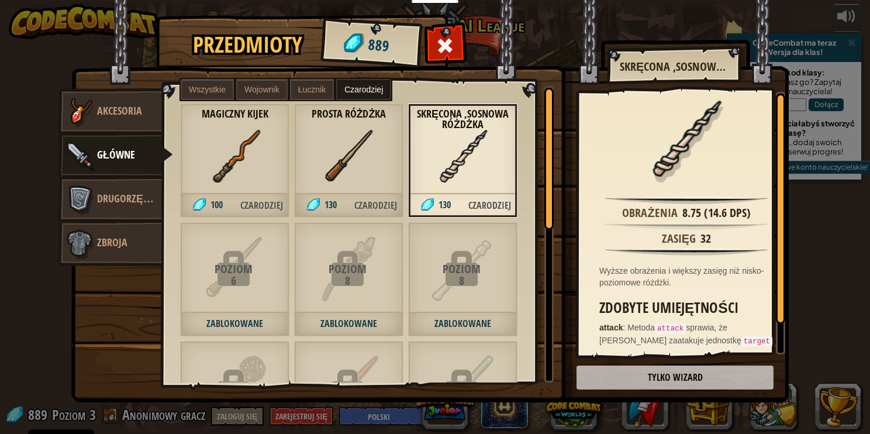
click at [279, 93] on label "Wojownik" at bounding box center [261, 89] width 51 height 21
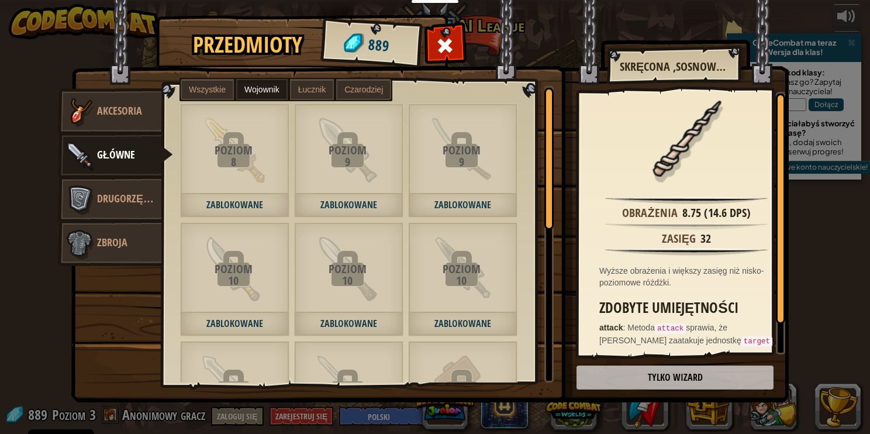
click at [221, 95] on label "Wszystkie" at bounding box center [207, 89] width 53 height 21
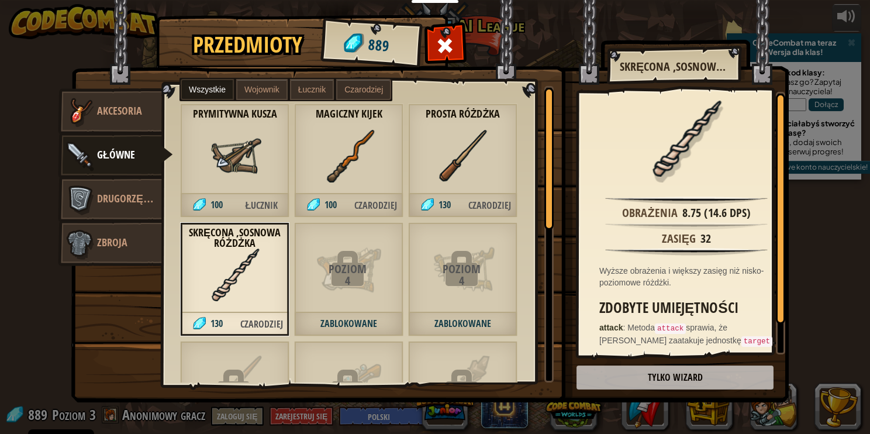
drag, startPoint x: 268, startPoint y: 172, endPoint x: 261, endPoint y: 146, distance: 27.2
click at [268, 168] on div "Prymitywna Kusza 100 Łucznik" at bounding box center [234, 161] width 109 height 114
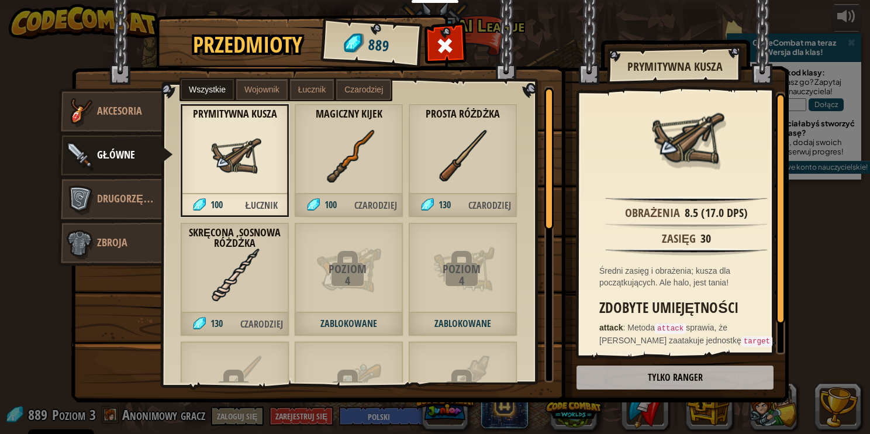
drag, startPoint x: 233, startPoint y: 270, endPoint x: 323, endPoint y: 161, distance: 141.3
click at [237, 261] on img at bounding box center [235, 275] width 53 height 53
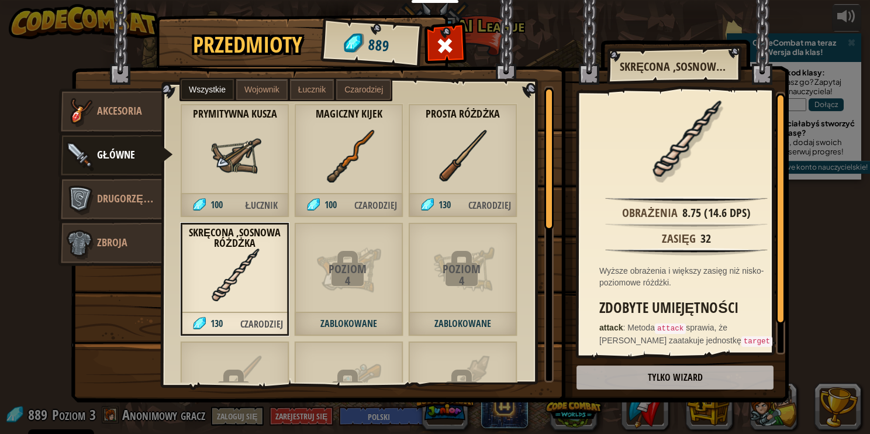
drag, startPoint x: 323, startPoint y: 161, endPoint x: 464, endPoint y: 161, distance: 141.0
click at [381, 161] on div "Magiczny Kijek 100 Czarodziej" at bounding box center [348, 161] width 109 height 114
drag, startPoint x: 464, startPoint y: 161, endPoint x: 483, endPoint y: 161, distance: 18.7
click at [469, 161] on img at bounding box center [463, 156] width 53 height 53
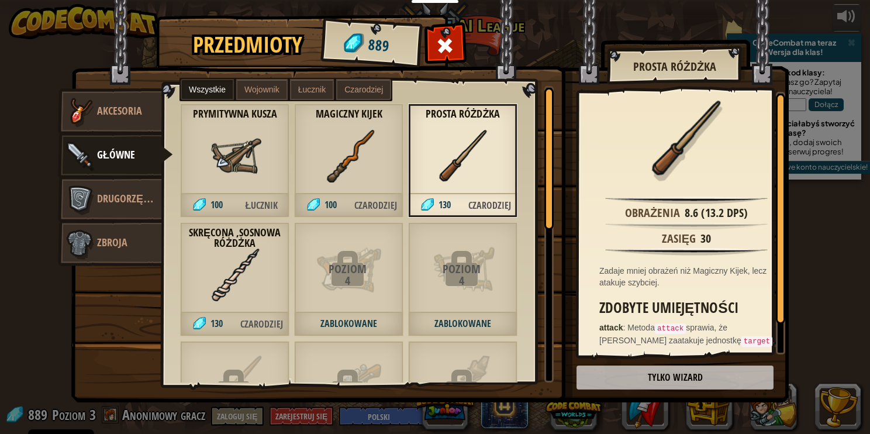
click at [484, 161] on img at bounding box center [463, 156] width 53 height 53
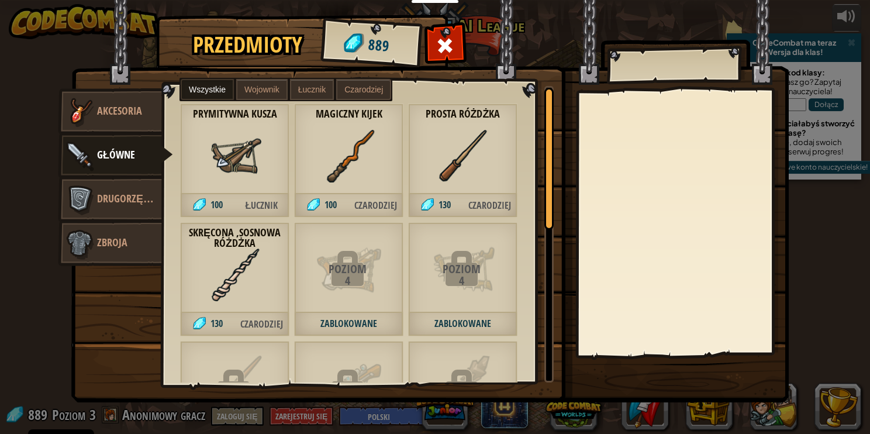
click at [342, 156] on img at bounding box center [349, 156] width 53 height 53
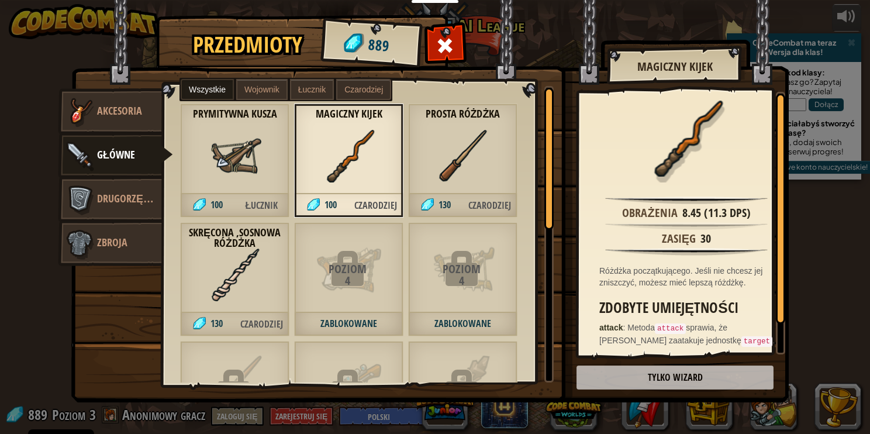
click at [268, 273] on div "Skręcona ,Sosnowa różdżka 130 Czarodziej" at bounding box center [234, 279] width 109 height 114
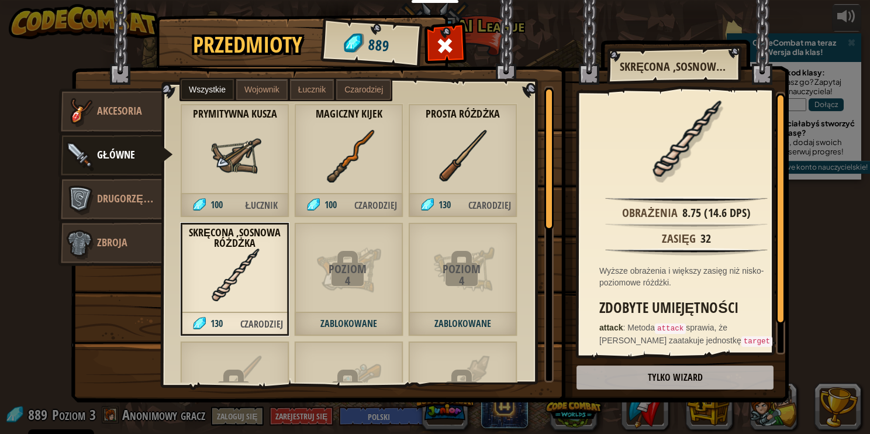
click at [374, 155] on img at bounding box center [349, 156] width 53 height 53
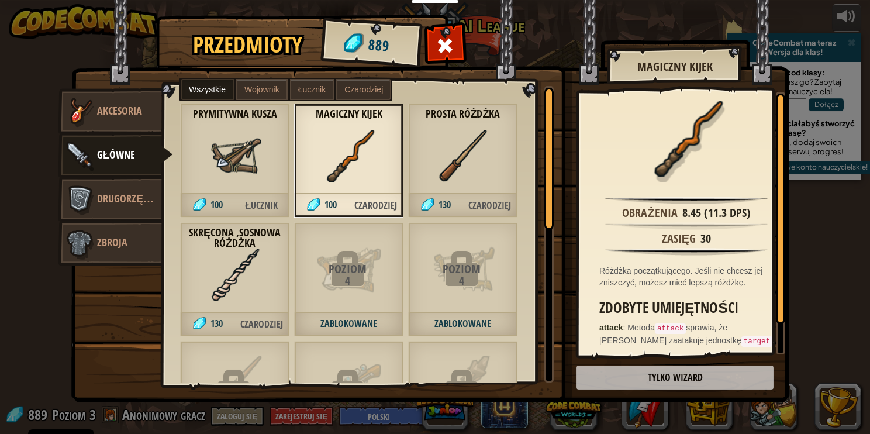
drag, startPoint x: 253, startPoint y: 280, endPoint x: 339, endPoint y: 151, distance: 154.6
click at [259, 267] on img at bounding box center [235, 275] width 53 height 53
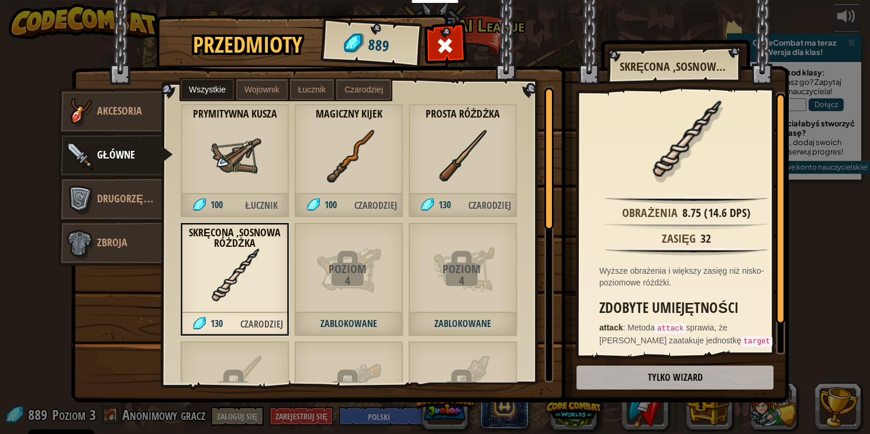
click at [339, 151] on img at bounding box center [349, 156] width 53 height 53
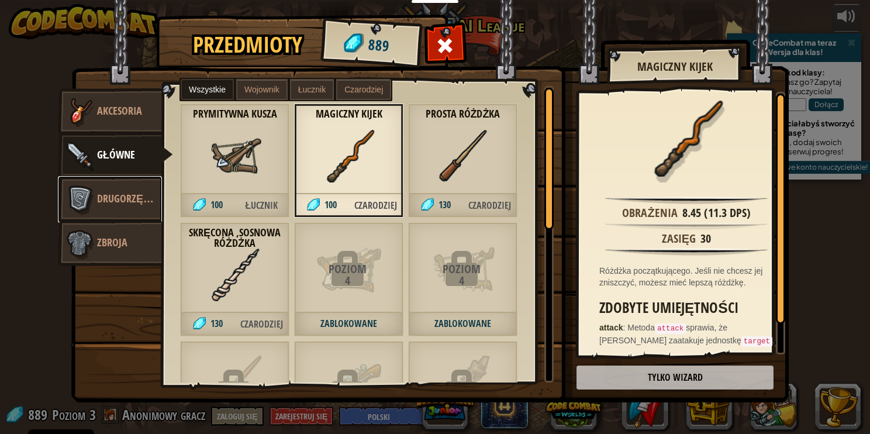
click at [138, 189] on link "Drugorzędne" at bounding box center [110, 199] width 104 height 47
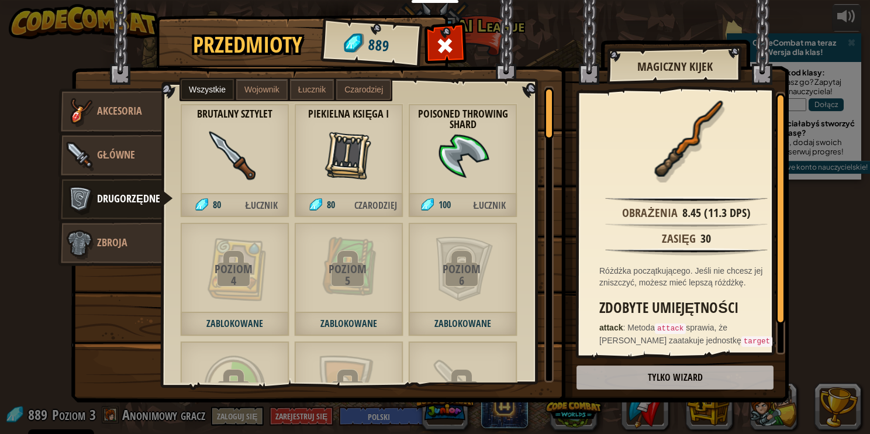
drag, startPoint x: 212, startPoint y: 190, endPoint x: 270, endPoint y: 206, distance: 60.7
click at [213, 190] on div "Brutalny sztylet 80 Łucznik" at bounding box center [234, 161] width 109 height 114
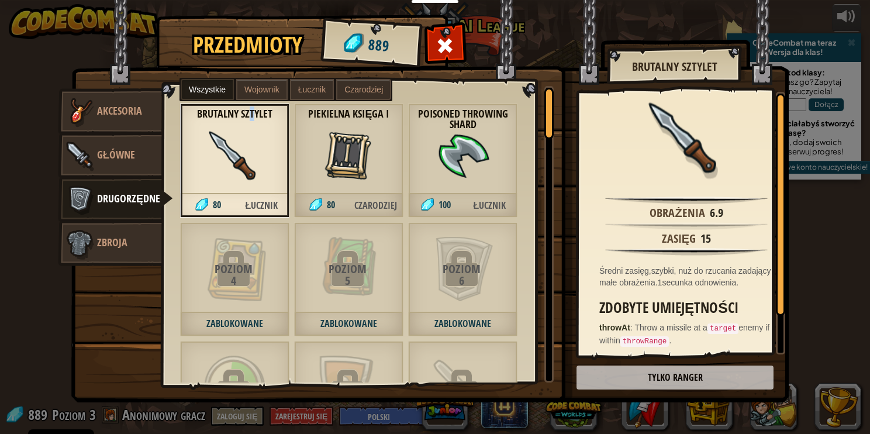
drag, startPoint x: 260, startPoint y: 111, endPoint x: 287, endPoint y: 116, distance: 27.5
click at [266, 112] on strong "Brutalny sztylet" at bounding box center [234, 114] width 109 height 13
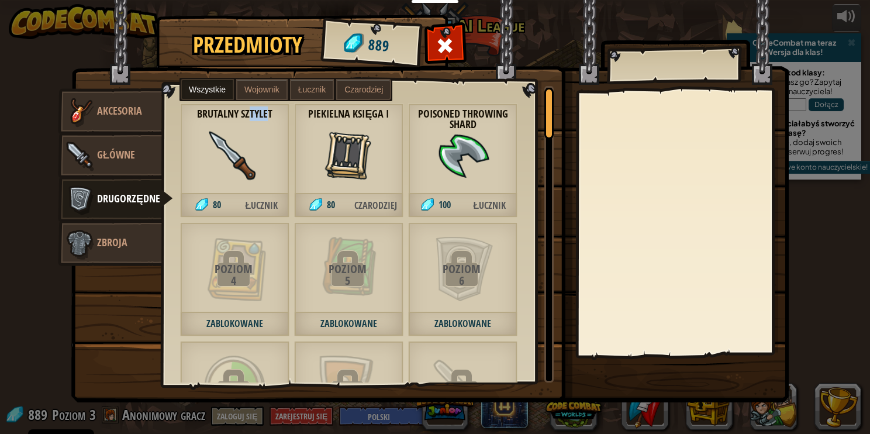
drag, startPoint x: 287, startPoint y: 116, endPoint x: 384, endPoint y: 161, distance: 107.3
click at [344, 136] on img at bounding box center [349, 156] width 53 height 53
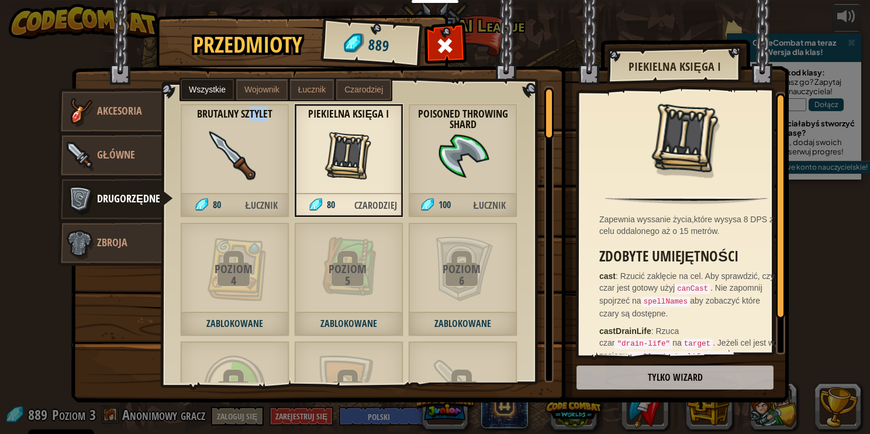
click at [459, 173] on img at bounding box center [463, 156] width 53 height 53
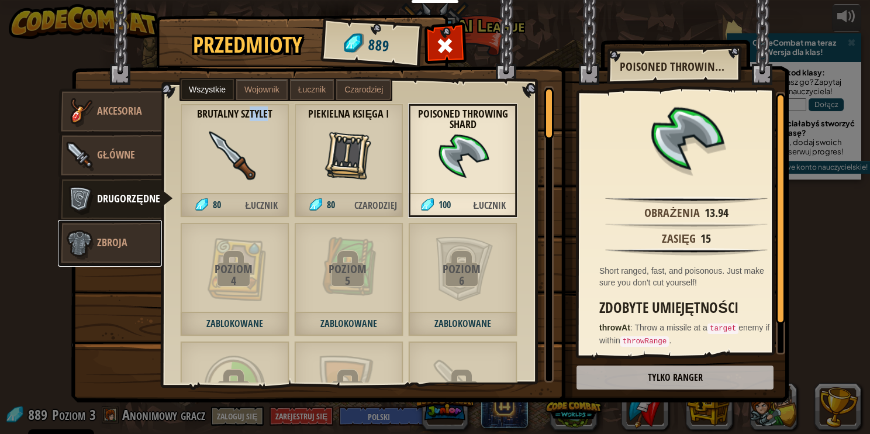
click at [153, 236] on link "Zbroja" at bounding box center [110, 243] width 104 height 47
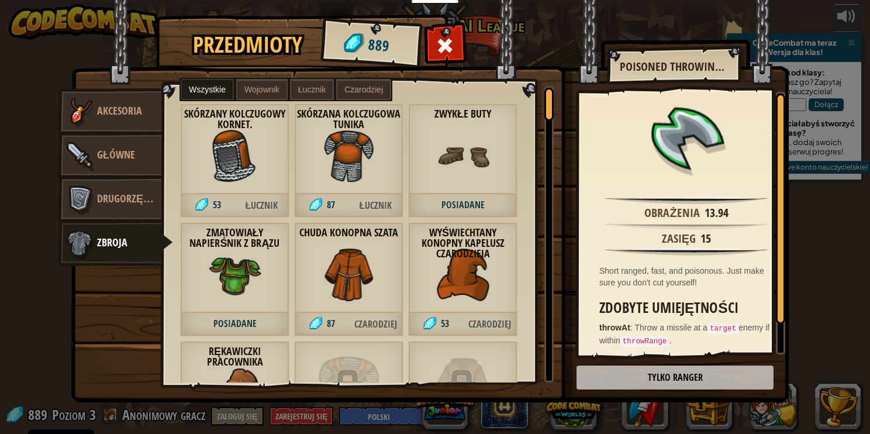
drag, startPoint x: 229, startPoint y: 179, endPoint x: 283, endPoint y: 192, distance: 55.3
click at [234, 179] on img at bounding box center [235, 156] width 53 height 53
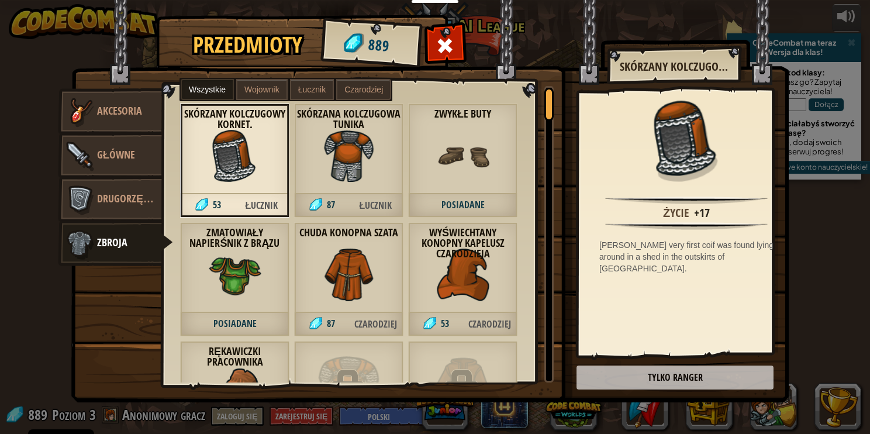
drag, startPoint x: 316, startPoint y: 188, endPoint x: 574, endPoint y: 191, distance: 258.6
click at [345, 188] on div "Skórzana Kolczugowa [STREET_ADDRESS]" at bounding box center [348, 161] width 109 height 114
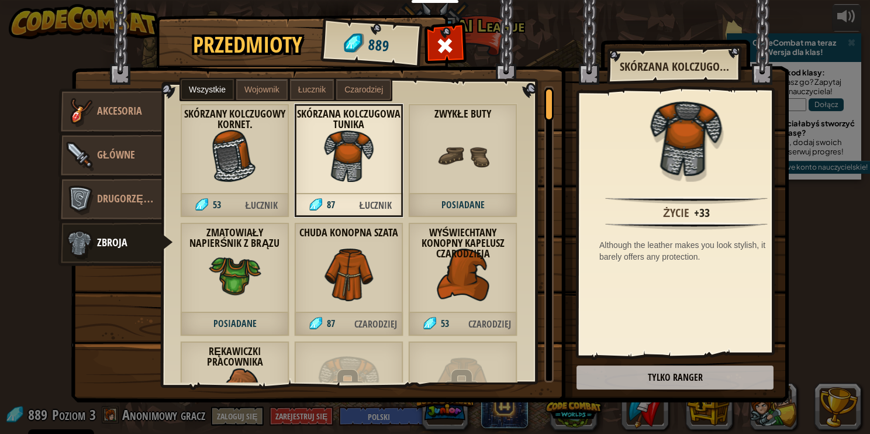
click at [616, 175] on div at bounding box center [687, 145] width 204 height 95
drag, startPoint x: 542, startPoint y: 206, endPoint x: 532, endPoint y: 205, distance: 10.0
click at [539, 205] on div "Skórzany kolczugowy Kornet. 53 Łucznik Skórzana Kolczugowa Tunika 87 Łucznik Zw…" at bounding box center [363, 234] width 400 height 297
drag, startPoint x: 523, startPoint y: 211, endPoint x: 511, endPoint y: 225, distance: 18.3
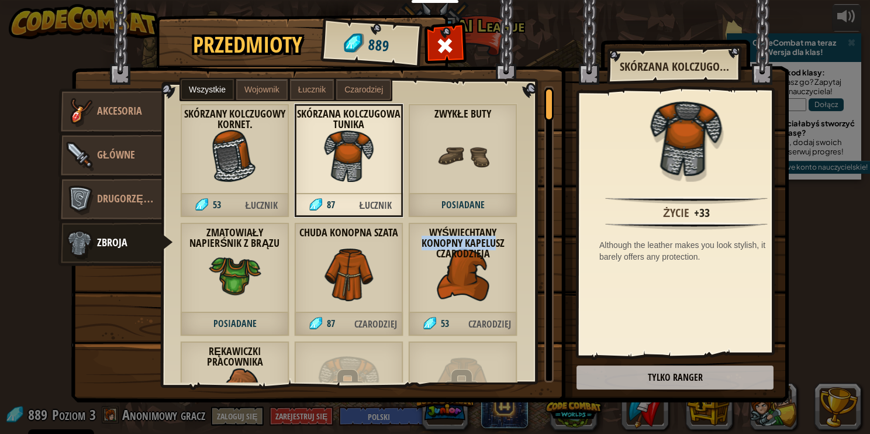
drag, startPoint x: 497, startPoint y: 249, endPoint x: 490, endPoint y: 253, distance: 7.8
click at [492, 252] on strong "Wyświechtany Konopny Kapelusz Czarodzieja" at bounding box center [462, 243] width 109 height 34
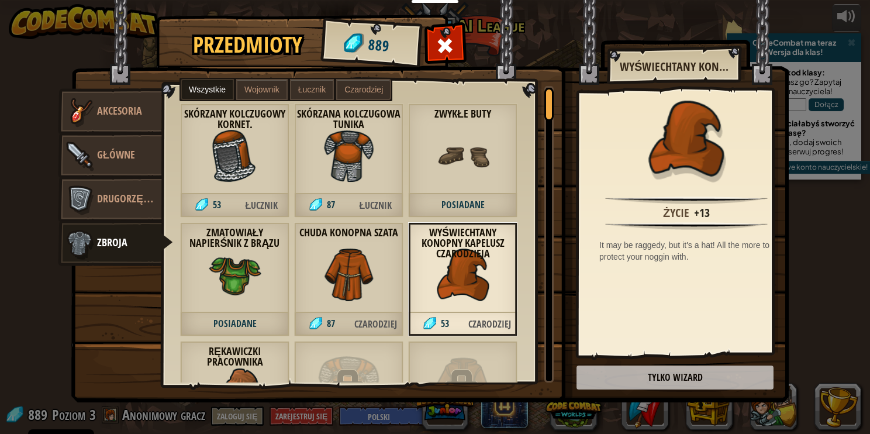
drag, startPoint x: 397, startPoint y: 260, endPoint x: 354, endPoint y: 262, distance: 42.8
click at [396, 260] on div "Chuda konopna Szata 87 Czarodziej" at bounding box center [348, 279] width 109 height 114
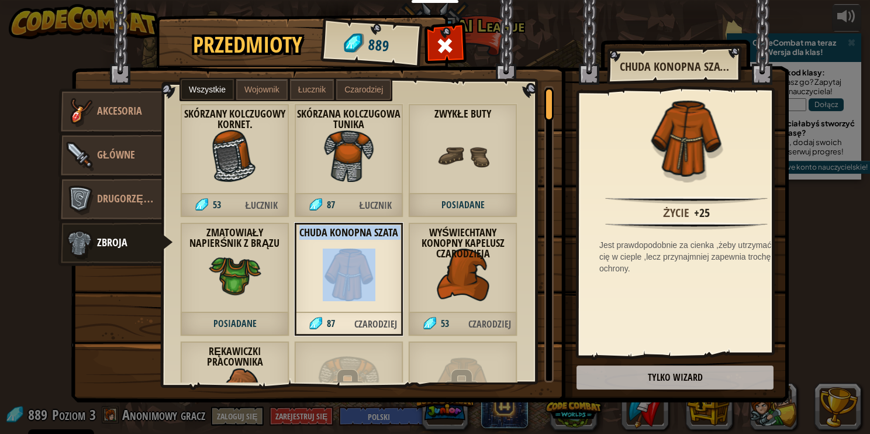
drag, startPoint x: 354, startPoint y: 262, endPoint x: 332, endPoint y: 259, distance: 21.9
click at [334, 257] on div "Chuda konopna Szata 87 Czarodziej" at bounding box center [348, 279] width 109 height 114
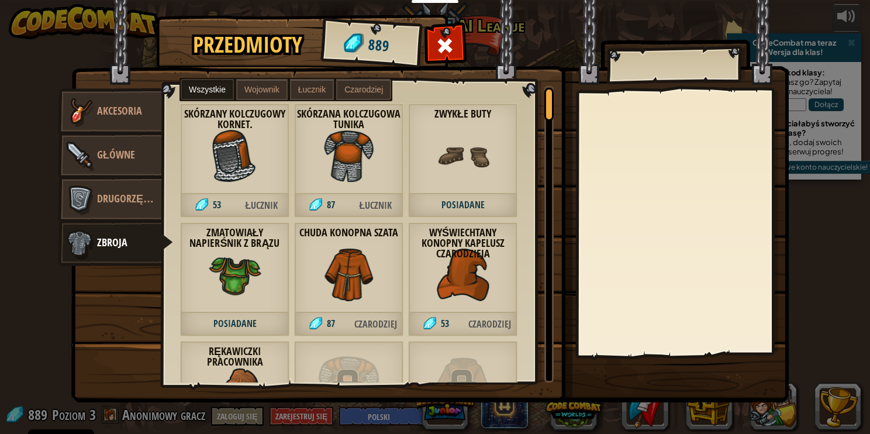
click at [295, 289] on div "Chuda konopna Szata 87 Czarodziej" at bounding box center [348, 279] width 109 height 114
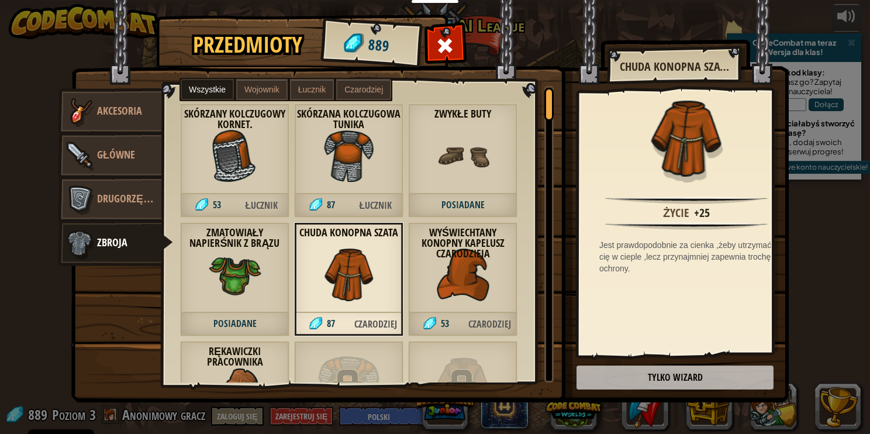
drag, startPoint x: 278, startPoint y: 301, endPoint x: 263, endPoint y: 296, distance: 15.9
click at [276, 301] on div "Zmatowiały Napierśnik z Brązu Posiadane" at bounding box center [234, 279] width 109 height 114
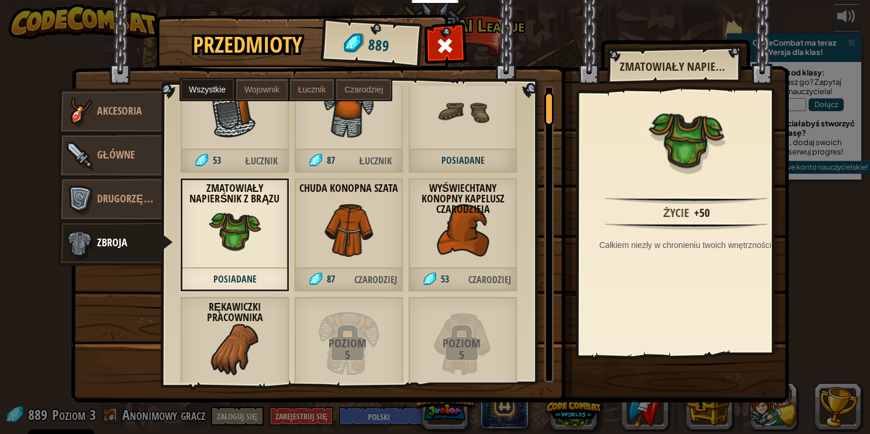
click at [262, 303] on strong "Rękawiczki Pracownika" at bounding box center [234, 312] width 109 height 23
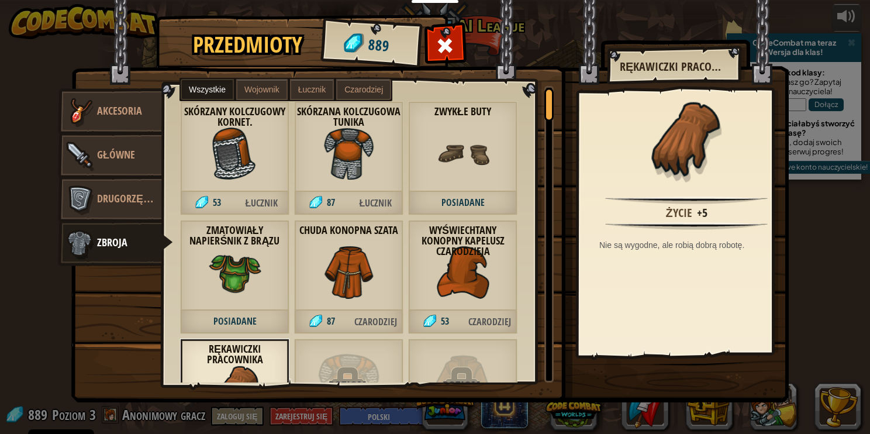
scroll to position [0, 0]
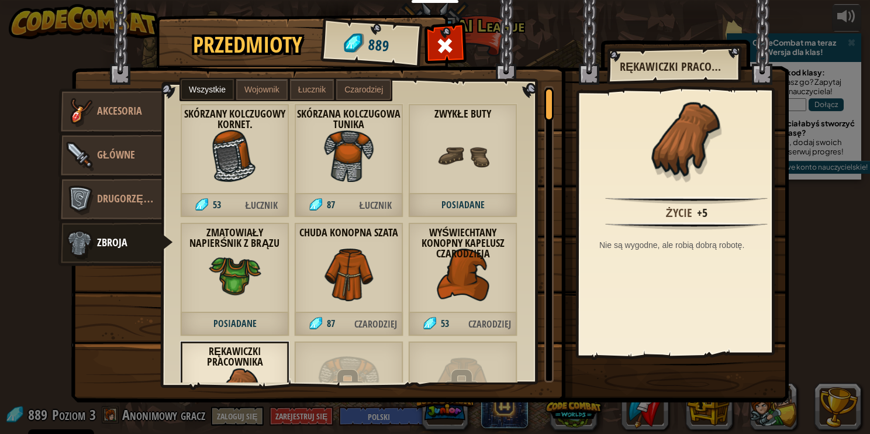
drag, startPoint x: 123, startPoint y: 88, endPoint x: 128, endPoint y: 95, distance: 8.9
click at [123, 88] on img at bounding box center [430, 190] width 718 height 425
drag, startPoint x: 139, startPoint y: 120, endPoint x: 174, endPoint y: 130, distance: 35.9
click at [139, 119] on link "Akcesoria" at bounding box center [110, 111] width 104 height 47
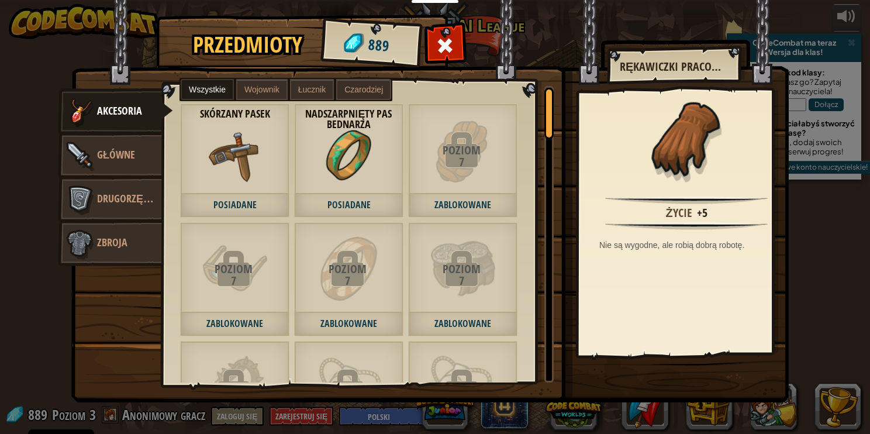
click at [236, 175] on img at bounding box center [235, 156] width 53 height 53
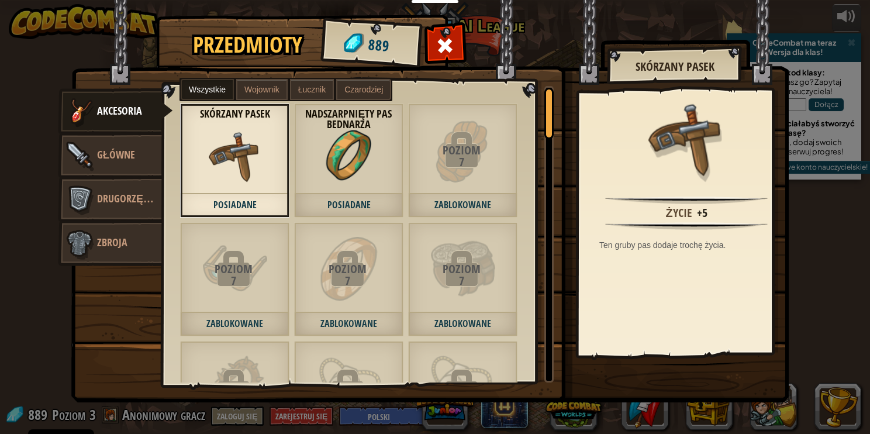
drag, startPoint x: 345, startPoint y: 168, endPoint x: 505, endPoint y: 150, distance: 161.9
click at [349, 168] on img at bounding box center [349, 156] width 53 height 53
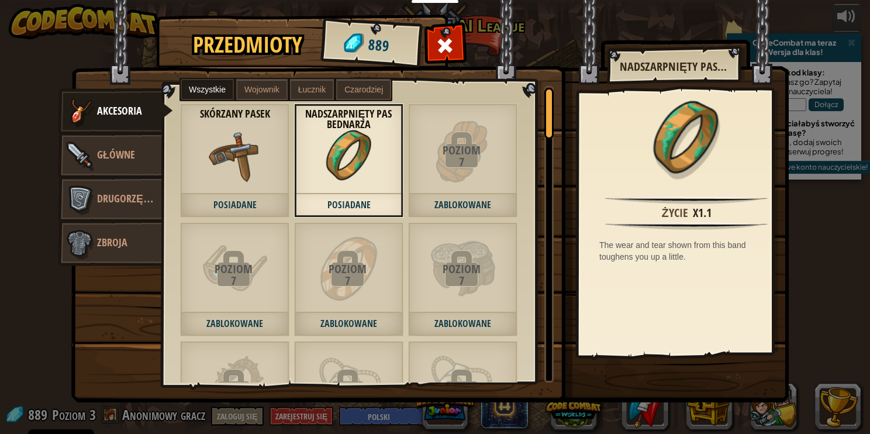
click at [452, 37] on span at bounding box center [445, 45] width 19 height 19
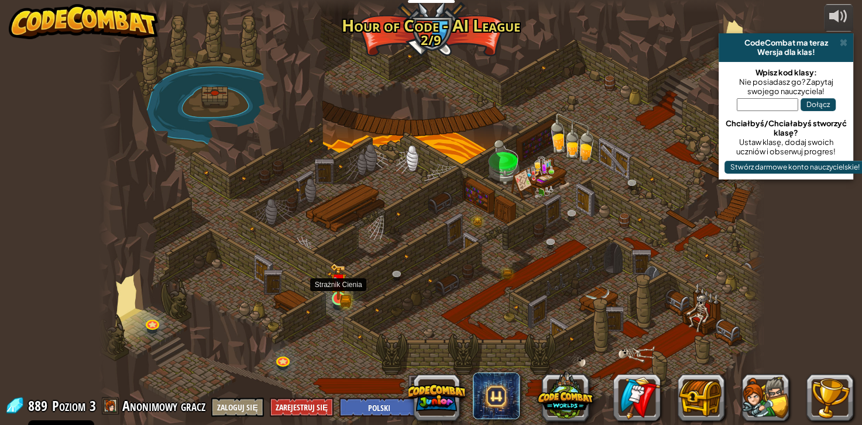
click at [345, 284] on img at bounding box center [338, 281] width 16 height 36
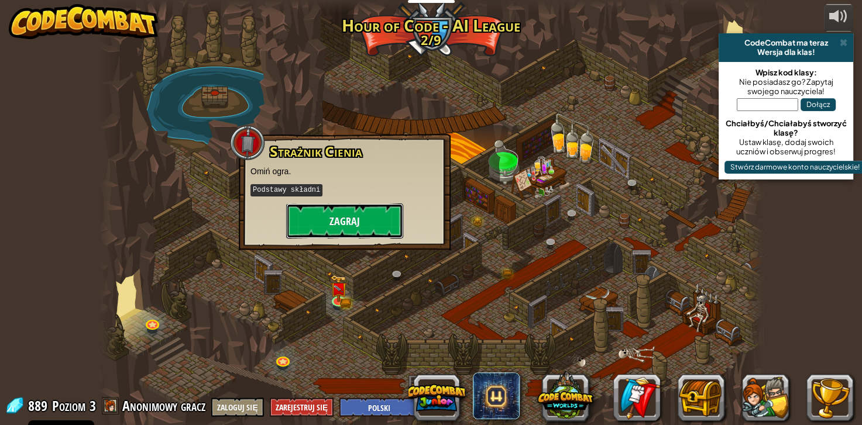
click at [332, 227] on button "Zagraj" at bounding box center [344, 221] width 117 height 35
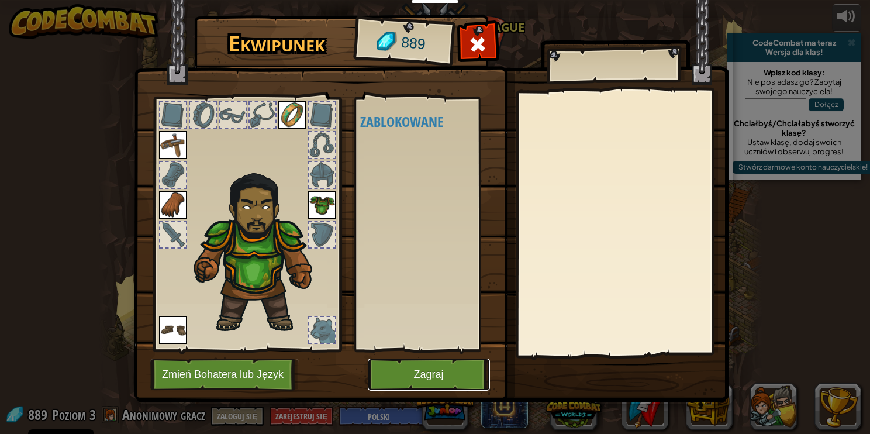
click at [419, 370] on button "Zagraj" at bounding box center [429, 375] width 122 height 32
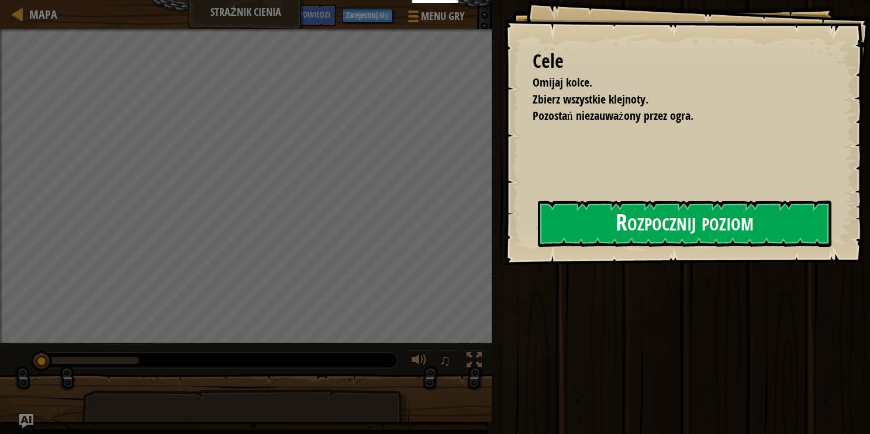
click at [573, 239] on div "Rozpocznij poziom" at bounding box center [685, 224] width 294 height 47
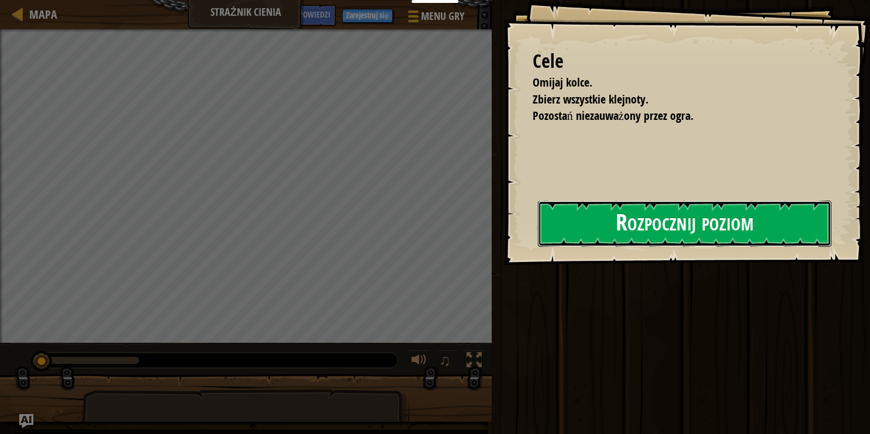
drag, startPoint x: 581, startPoint y: 234, endPoint x: 592, endPoint y: 228, distance: 12.8
click at [587, 230] on button "Rozpocznij poziom" at bounding box center [685, 224] width 294 height 46
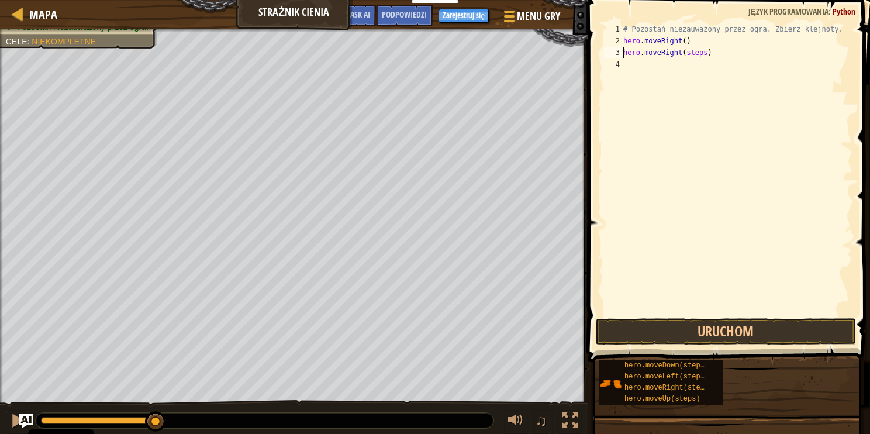
click at [700, 55] on div "# Pozostań niezauważony przez ogra. Zbierz klejnoty. hero . moveRight ( ) hero …" at bounding box center [737, 181] width 232 height 316
click at [704, 317] on span at bounding box center [730, 164] width 292 height 397
click at [736, 325] on button "Uruchom" at bounding box center [726, 331] width 260 height 27
click at [700, 65] on div "# Pozostań niezauważony przez ogra. Zbierz klejnoty. hero . moveRight ( ) hero …" at bounding box center [737, 181] width 232 height 316
click at [671, 336] on button "Uruchom" at bounding box center [726, 331] width 260 height 27
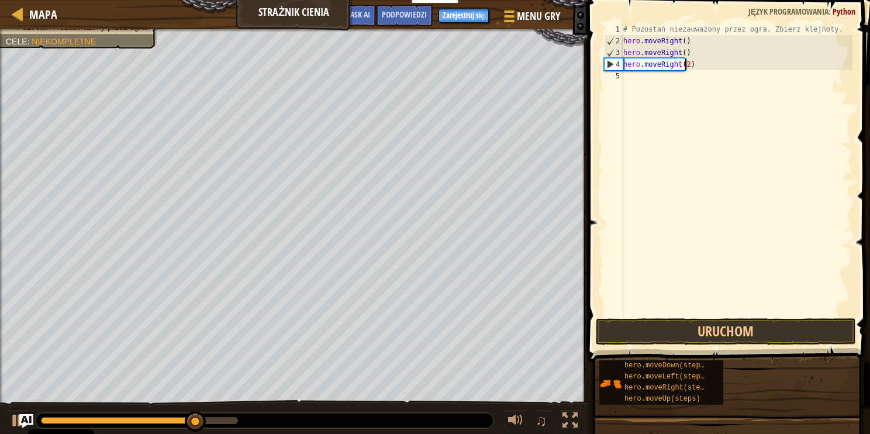
scroll to position [5, 5]
click at [714, 333] on button "Uruchom" at bounding box center [726, 331] width 260 height 27
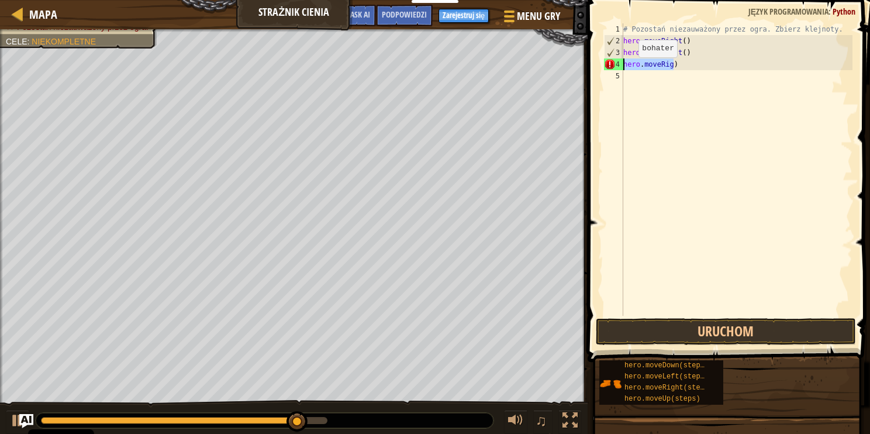
click at [537, 70] on div "Mapa Strażnik Cienia Menu gry Zrobione Zarejestruj się Podpowiedzi Ask AI 1 ההה…" at bounding box center [435, 217] width 870 height 434
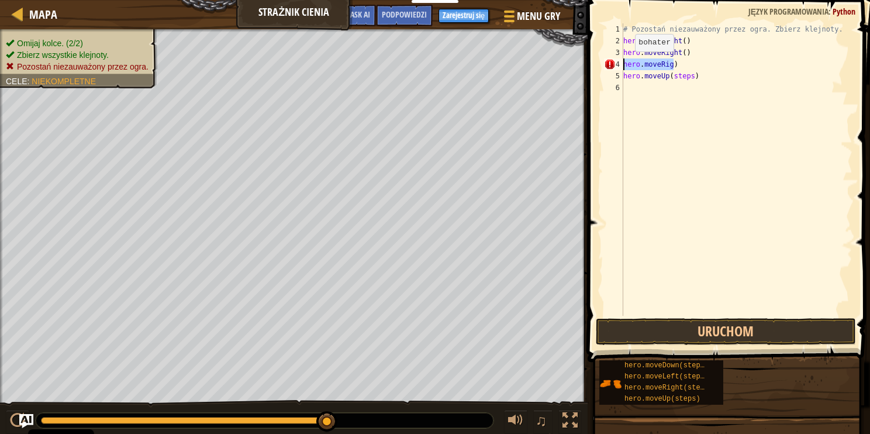
drag, startPoint x: 676, startPoint y: 63, endPoint x: 598, endPoint y: 63, distance: 77.8
click at [598, 63] on div "hero.moveUp(steps) 1 2 3 4 5 6 # Pozostań niezauważony przez ogra. Zbierz klejn…" at bounding box center [727, 204] width 286 height 397
type textarea "hero.moveRig)"
drag, startPoint x: 688, startPoint y: 77, endPoint x: 675, endPoint y: 83, distance: 14.1
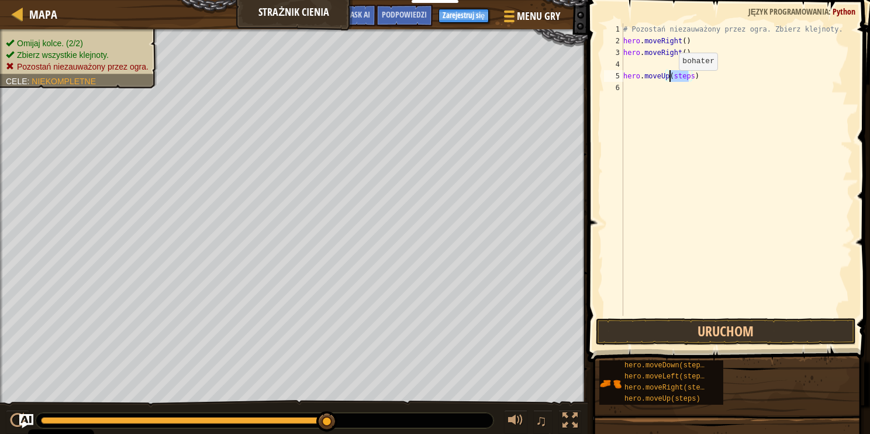
click at [657, 73] on div "# Pozostań niezauważony przez ogra. Zbierz klejnoty. hero . moveRight ( ) hero …" at bounding box center [737, 181] width 232 height 316
click at [558, 83] on div "Mapa Strażnik Cienia Menu gry Zrobione Zarejestruj się Podpowiedzi Ask AI 1 ההה…" at bounding box center [435, 217] width 870 height 434
type textarea "h"
click at [689, 67] on div "# Pozostań niezauważony przez ogra. Zbierz klejnoty. hero . moveRight ( ) hero …" at bounding box center [737, 169] width 232 height 292
click at [688, 66] on div "# Pozostań niezauważony przez ogra. Zbierz klejnoty. hero . moveRight ( ) hero …" at bounding box center [737, 181] width 232 height 316
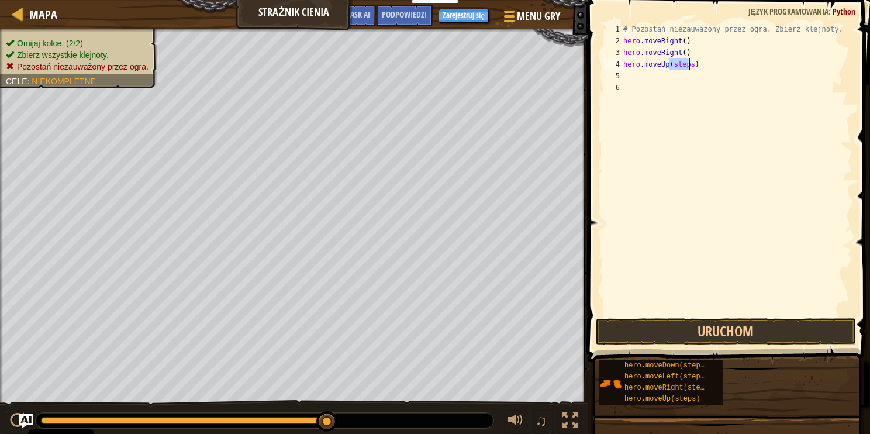
click at [688, 66] on div "# Pozostań niezauważony przez ogra. Zbierz klejnoty. hero . moveRight ( ) hero …" at bounding box center [737, 181] width 232 height 316
type textarea "hero.moveUp(steps)"
click at [688, 66] on div "# Pozostań niezauważony przez ogra. Zbierz klejnoty. hero . moveRight ( ) hero …" at bounding box center [737, 181] width 232 height 316
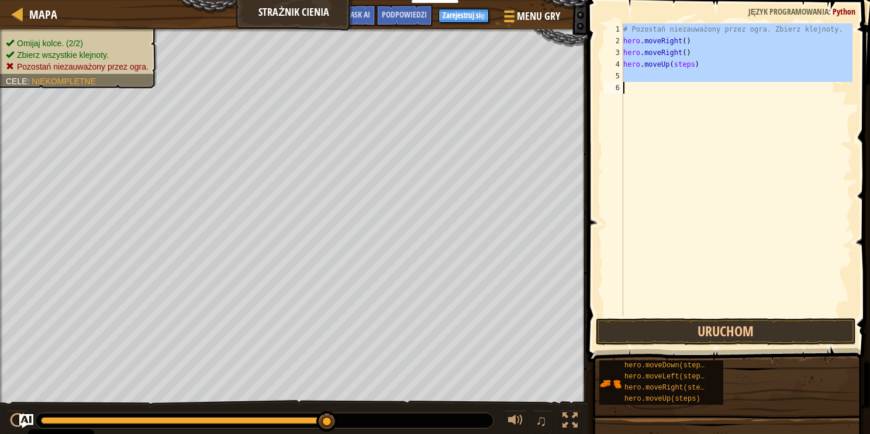
click at [688, 66] on div "# Pozostań niezauważony przez ogra. Zbierz klejnoty. hero . moveRight ( ) hero …" at bounding box center [737, 181] width 232 height 316
type textarea "hero.moveUp(steps)"
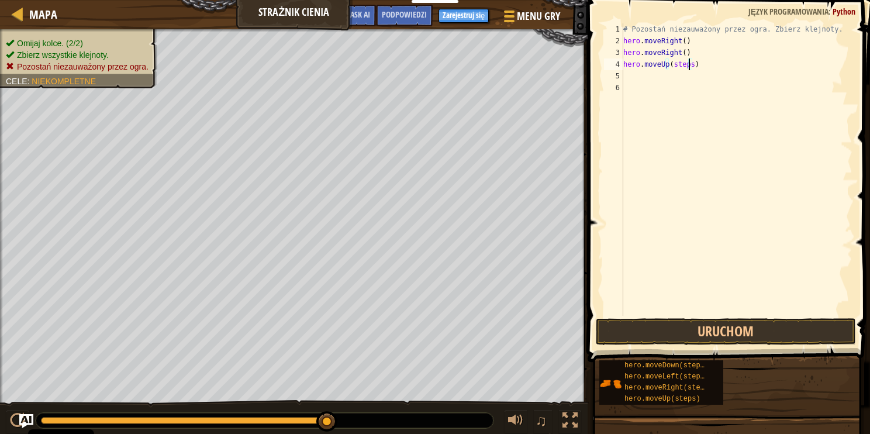
click at [688, 71] on div "# Pozostań niezauważony przez ogra. Zbierz klejnoty. hero . moveRight ( ) hero …" at bounding box center [737, 181] width 232 height 316
click at [686, 66] on div "# Pozostań niezauważony przez ogra. Zbierz klejnoty. hero . moveRight ( ) hero …" at bounding box center [737, 181] width 232 height 316
click at [694, 74] on div "# Pozostań niezauważony przez ogra. Zbierz klejnoty. hero . moveRight ( ) hero …" at bounding box center [737, 169] width 232 height 292
click at [694, 74] on div "# Pozostań niezauważony przez ogra. Zbierz klejnoty. hero . moveRight ( ) hero …" at bounding box center [737, 181] width 232 height 316
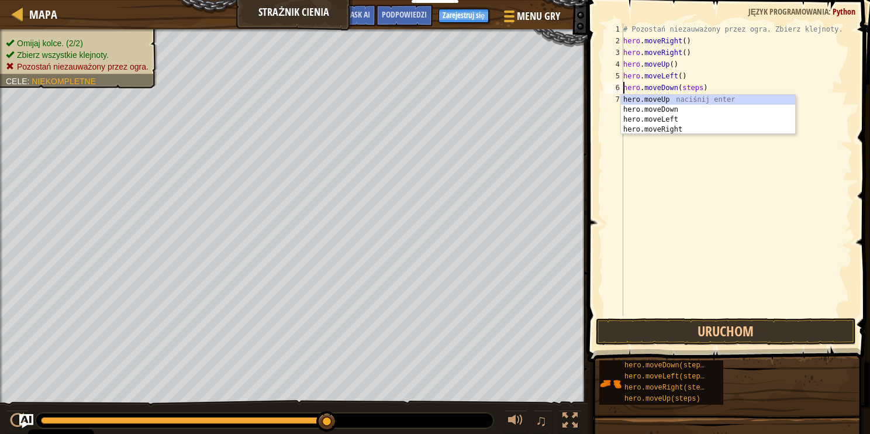
click at [688, 87] on div "# Pozostań niezauważony przez ogra. Zbierz klejnoty. hero . moveRight ( ) hero …" at bounding box center [737, 181] width 232 height 316
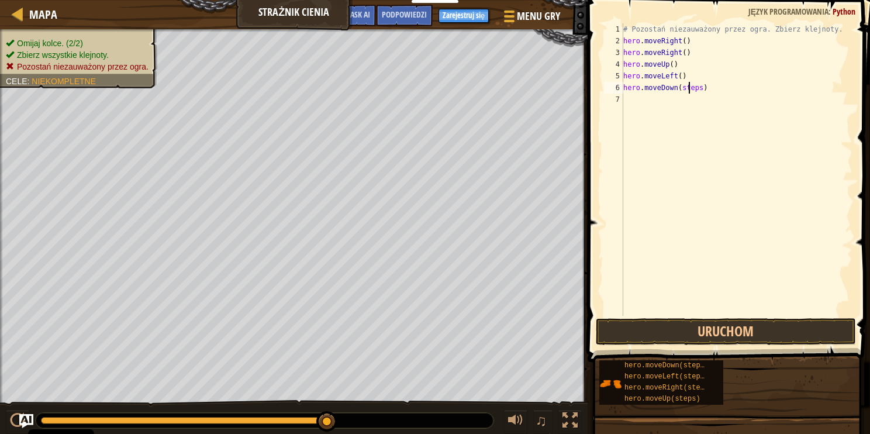
click at [688, 87] on div "# Pozostań niezauważony przez ogra. Zbierz klejnoty. hero . moveRight ( ) hero …" at bounding box center [737, 181] width 232 height 316
click at [688, 328] on button "Uruchom" at bounding box center [726, 331] width 260 height 27
click at [701, 98] on div "# Pozostań niezauważony przez ogra. Zbierz klejnoty. hero . moveRight ( ) hero …" at bounding box center [737, 181] width 232 height 316
type textarea "hero.moveRight()"
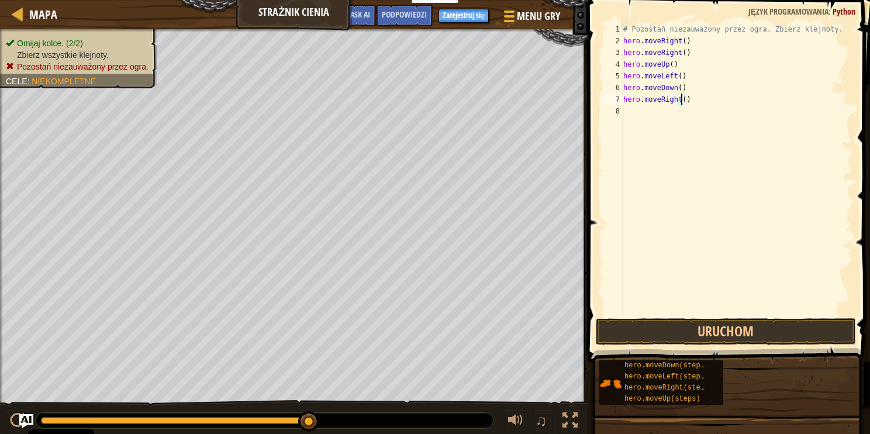
click at [712, 315] on div "# Pozostań niezauważony przez ogra. Zbierz klejnoty. hero . moveRight ( ) hero …" at bounding box center [737, 181] width 232 height 316
drag, startPoint x: 717, startPoint y: 329, endPoint x: 739, endPoint y: 328, distance: 22.8
click at [718, 329] on button "Uruchom" at bounding box center [726, 331] width 260 height 27
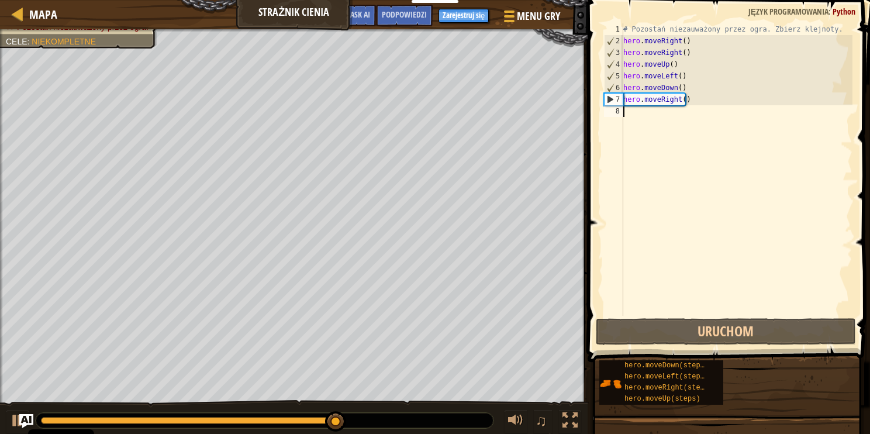
click at [795, 160] on div "# Pozostań niezauważony przez ogra. Zbierz klejnoty. hero . moveRight ( ) hero …" at bounding box center [737, 181] width 232 height 316
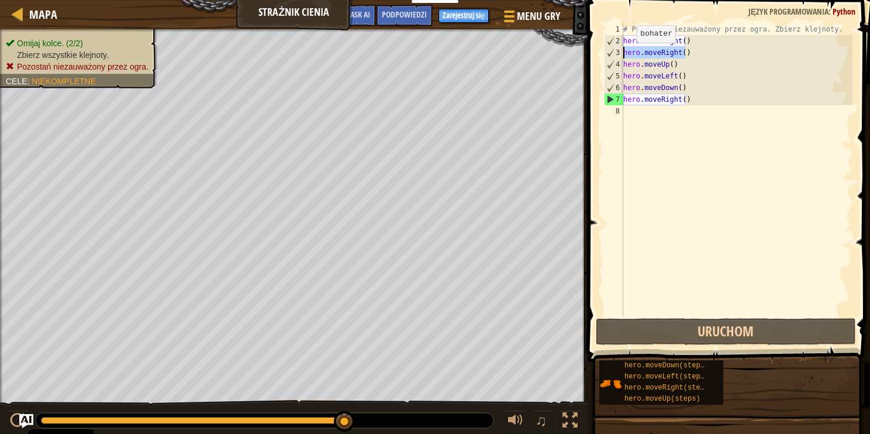
drag, startPoint x: 685, startPoint y: 48, endPoint x: 608, endPoint y: 56, distance: 77.6
click at [609, 57] on div "1 2 3 4 5 6 7 8 # Pozostań niezauważony przez ogra. Zbierz klejnoty. hero . mov…" at bounding box center [727, 169] width 251 height 292
click at [697, 63] on div "# Pozostań niezauważony przez ogra. Zbierz klejnoty. hero . moveRight ( ) hero …" at bounding box center [737, 181] width 232 height 316
drag, startPoint x: 688, startPoint y: 53, endPoint x: 627, endPoint y: 55, distance: 60.9
click at [627, 55] on div "# Pozostań niezauważony przez ogra. Zbierz klejnoty. hero . moveRight ( ) hero …" at bounding box center [737, 181] width 232 height 316
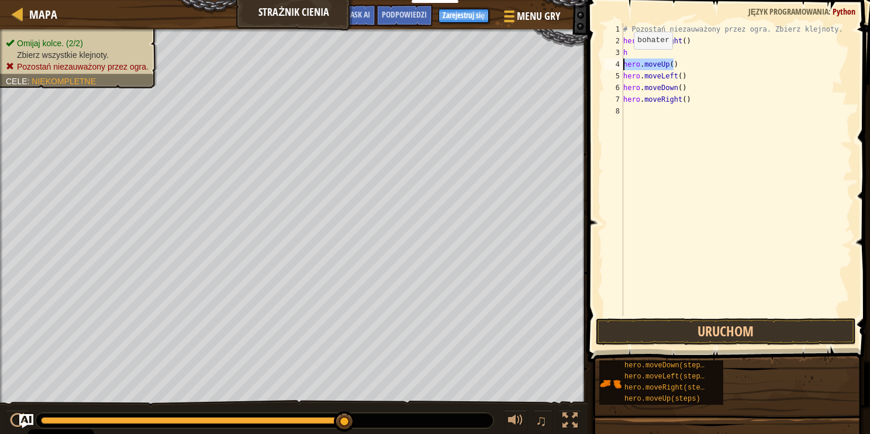
drag, startPoint x: 643, startPoint y: 61, endPoint x: 621, endPoint y: 61, distance: 22.2
click at [622, 61] on div "h 1 2 3 4 5 6 7 8 # Pozostań niezauważony przez ogra. Zbierz klejnoty. hero . m…" at bounding box center [727, 169] width 251 height 292
type textarea "hero.moveUp()"
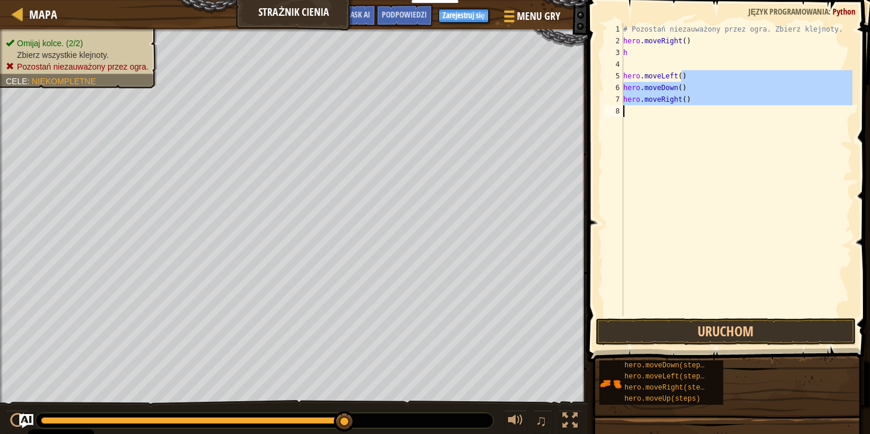
drag, startPoint x: 692, startPoint y: 74, endPoint x: 591, endPoint y: 101, distance: 104.3
click at [591, 101] on div "1 2 3 4 5 6 7 8 # Pozostań niezauważony przez ogra. Zbierz klejnoty. hero . mov…" at bounding box center [727, 204] width 286 height 397
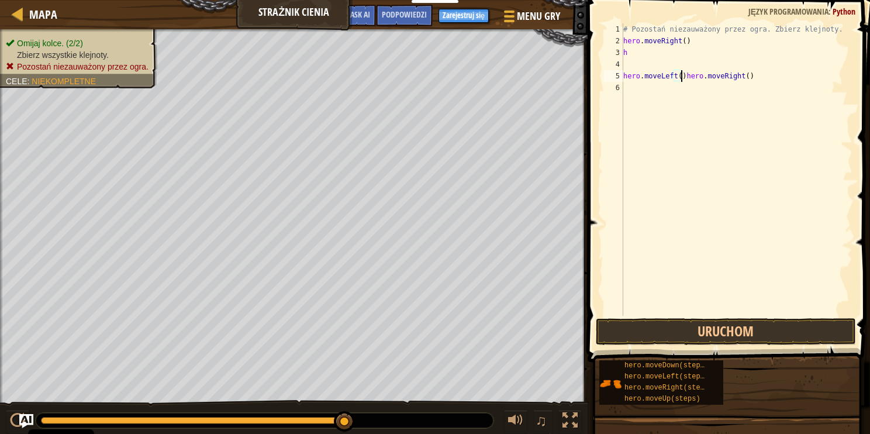
type textarea "hero.moveLeft(hero.moveRight()"
click at [686, 101] on div "# Pozostań niezauważony przez ogra. Zbierz klejnoty. hero . moveRight ( ) h her…" at bounding box center [737, 181] width 232 height 316
drag, startPoint x: 760, startPoint y: 76, endPoint x: 661, endPoint y: 101, distance: 101.9
click at [489, 0] on html "Cookie Policy CodeCombat uses a few essential and non-essential cookies. Polity…" at bounding box center [435, 6] width 870 height 12
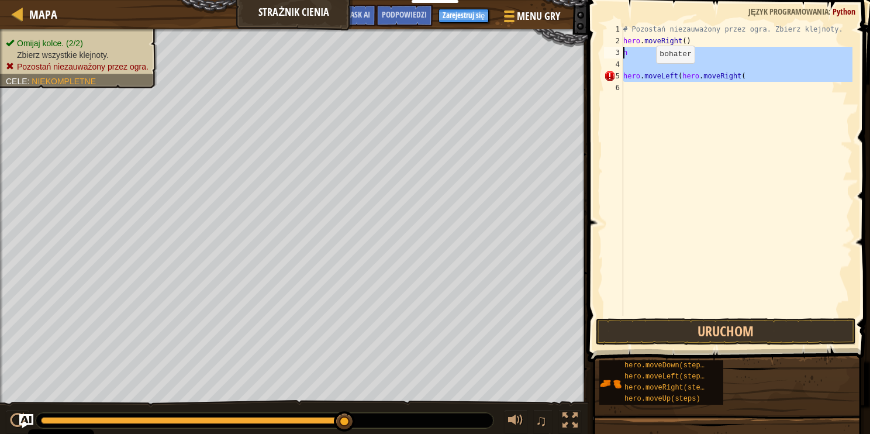
drag, startPoint x: 764, startPoint y: 95, endPoint x: 609, endPoint y: 56, distance: 160.0
click at [609, 56] on div "hero.moveLeft(hero.moveRight( 1 2 3 4 5 6 # Pozostań niezauważony przez ogra. Z…" at bounding box center [727, 169] width 251 height 292
type textarea "h"
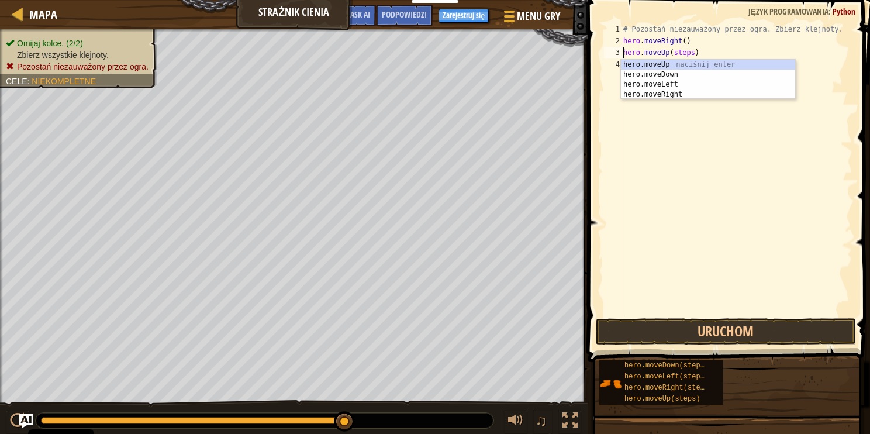
click at [681, 55] on div "# Pozostań niezauważony przez ogra. Zbierz klejnoty. hero . moveRight ( ) hero …" at bounding box center [737, 181] width 232 height 316
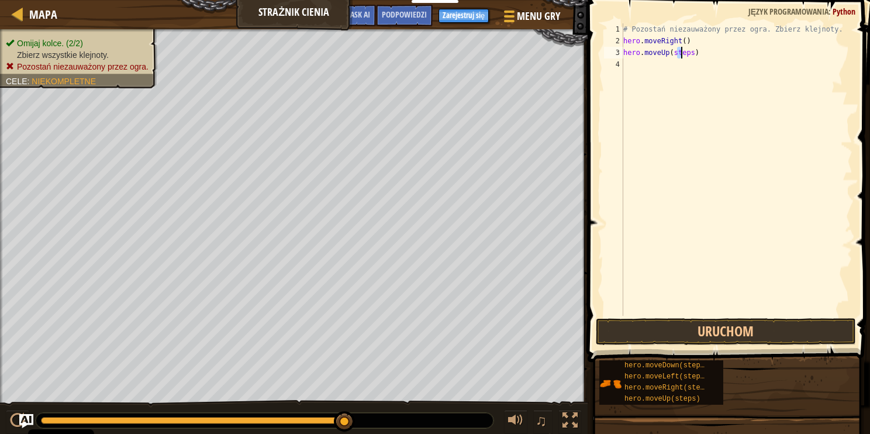
click at [681, 55] on div "# Pozostań niezauważony przez ogra. Zbierz klejnoty. hero . moveRight ( ) hero …" at bounding box center [737, 169] width 232 height 292
click at [680, 53] on div "# Pozostań niezauważony przez ogra. Zbierz klejnoty. hero . moveRight ( ) hero …" at bounding box center [737, 181] width 232 height 316
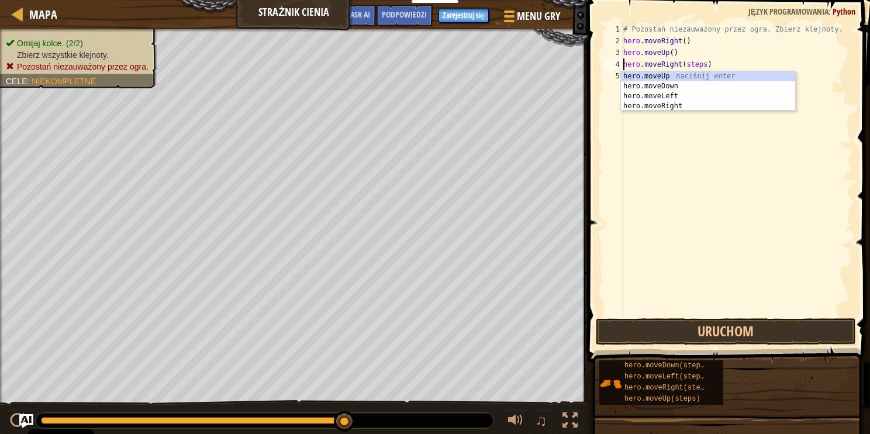
click at [691, 67] on div "# Pozostań niezauważony przez ogra. Zbierz klejnoty. hero . moveRight ( ) hero …" at bounding box center [737, 181] width 232 height 316
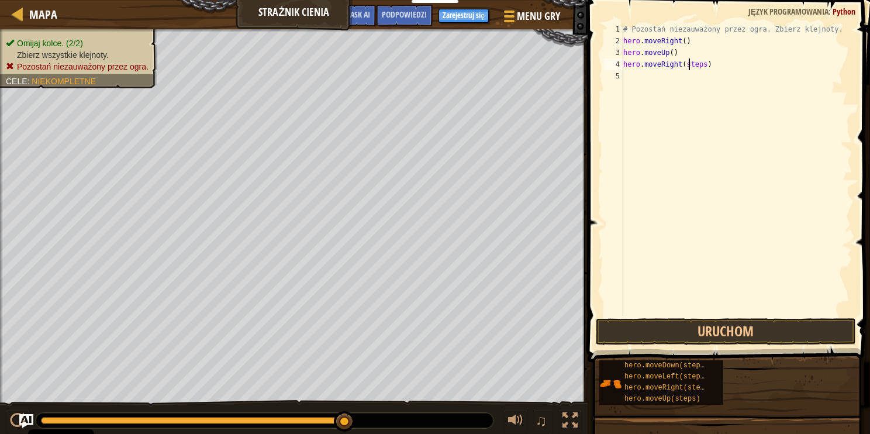
click at [691, 67] on div "# Pozostań niezauważony przez ogra. Zbierz klejnoty. hero . moveRight ( ) hero …" at bounding box center [737, 181] width 232 height 316
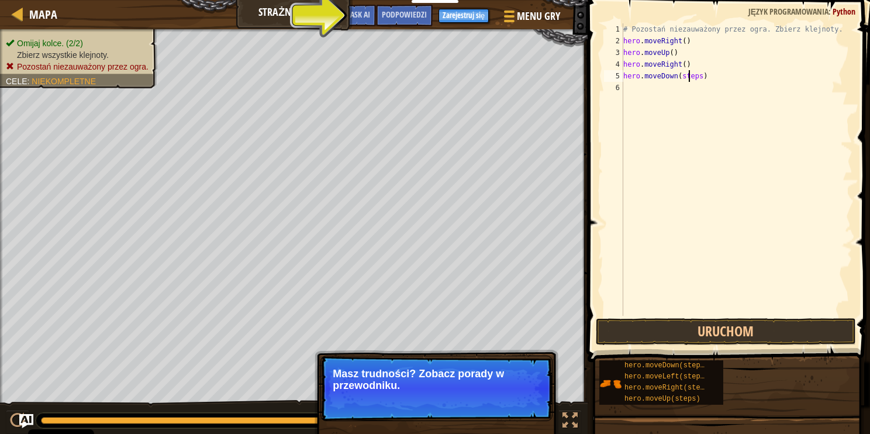
click at [690, 77] on div "# Pozostań niezauważony przez ogra. Zbierz klejnoty. hero . moveRight ( ) hero …" at bounding box center [737, 181] width 232 height 316
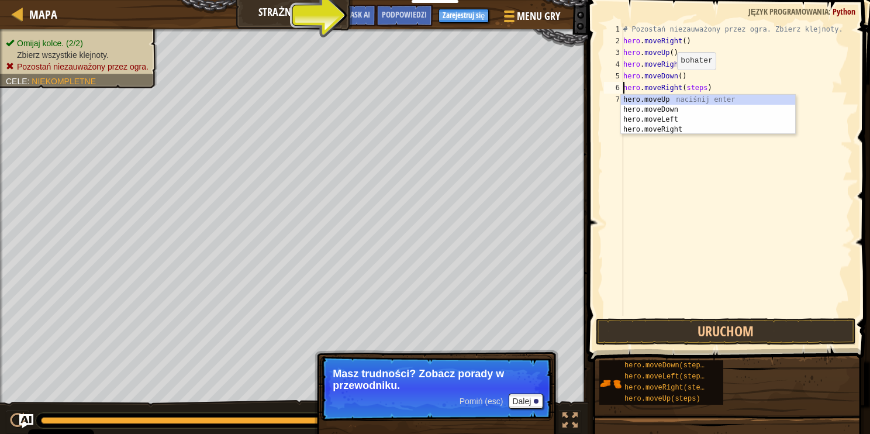
click at [667, 81] on div "# Pozostań niezauważony przez ogra. Zbierz klejnoty. hero . moveRight ( ) hero …" at bounding box center [737, 181] width 232 height 316
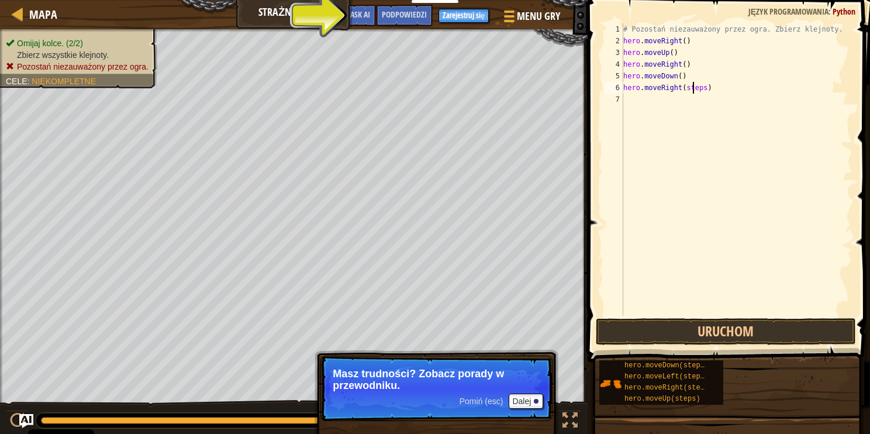
click at [691, 89] on div "# Pozostań niezauważony przez ogra. Zbierz klejnoty. hero . moveRight ( ) hero …" at bounding box center [737, 181] width 232 height 316
type textarea "hero.moveRight(2)"
click at [725, 331] on button "Uruchom" at bounding box center [726, 331] width 260 height 27
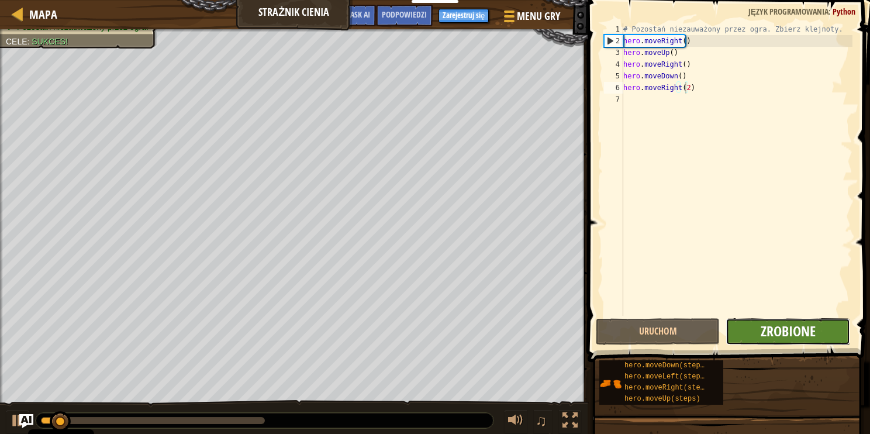
click at [815, 335] on span "Zrobione" at bounding box center [788, 331] width 55 height 19
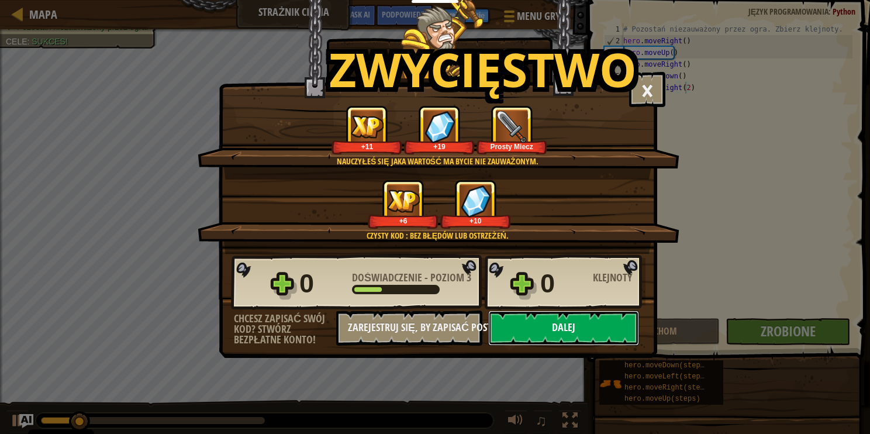
click at [530, 312] on button "Dalej" at bounding box center [563, 328] width 151 height 35
select select "pl"
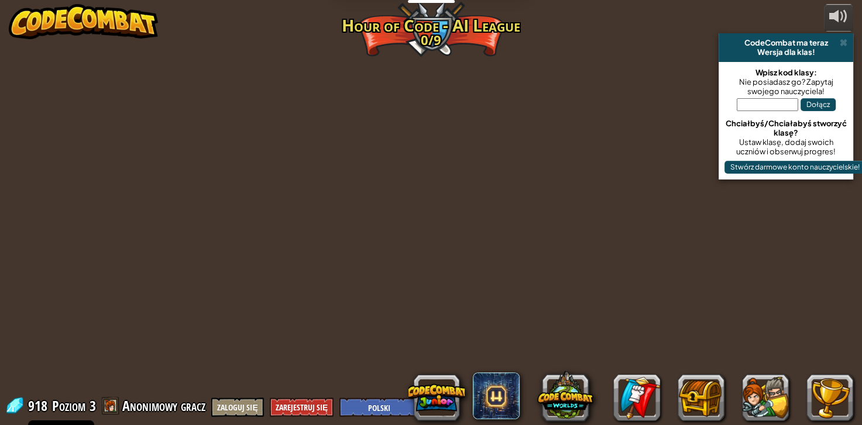
select select "pl"
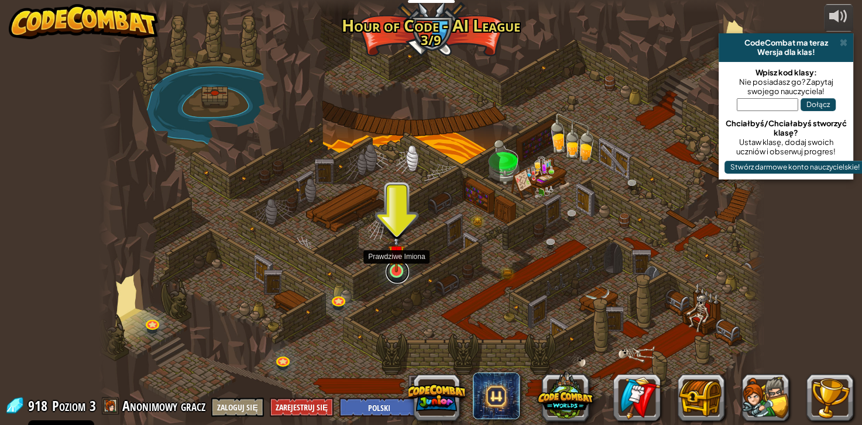
click at [390, 277] on link at bounding box center [396, 271] width 23 height 23
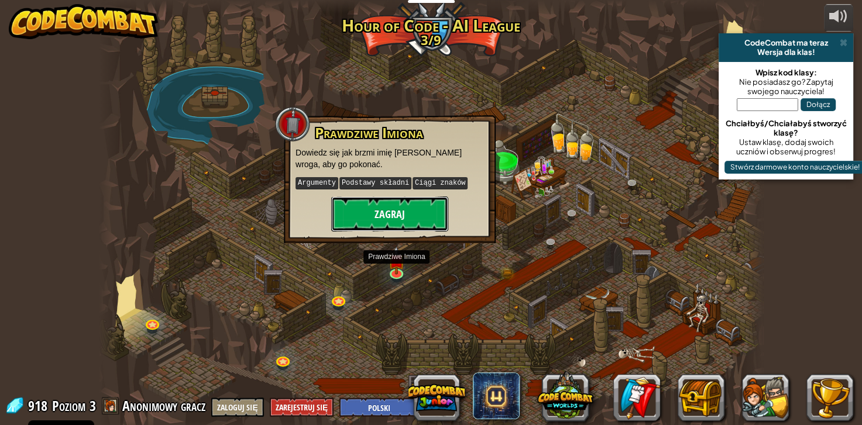
click at [373, 212] on button "Zagraj" at bounding box center [389, 214] width 117 height 35
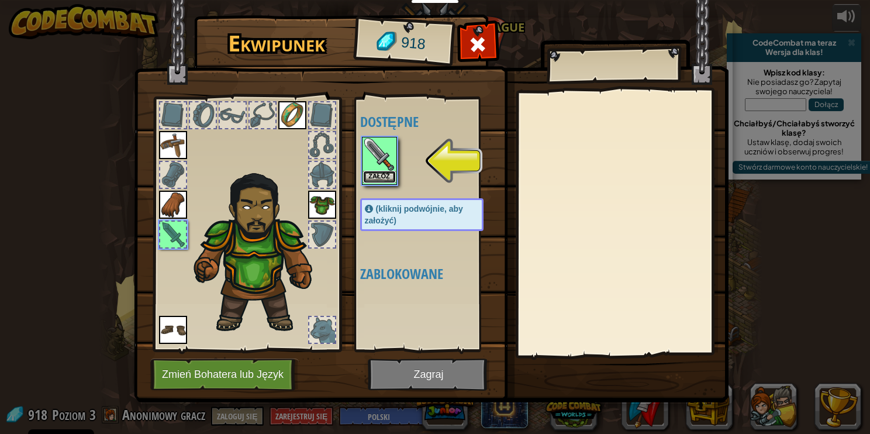
click at [379, 174] on button "Załóż" at bounding box center [379, 177] width 33 height 12
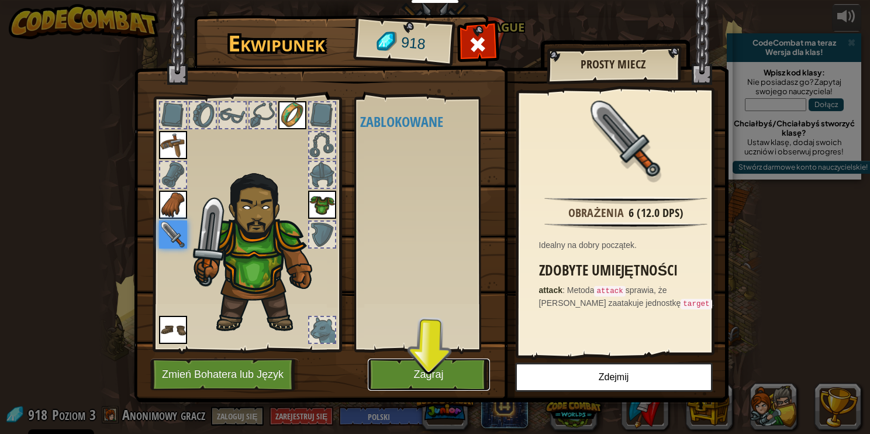
click at [464, 382] on button "Zagraj" at bounding box center [429, 375] width 122 height 32
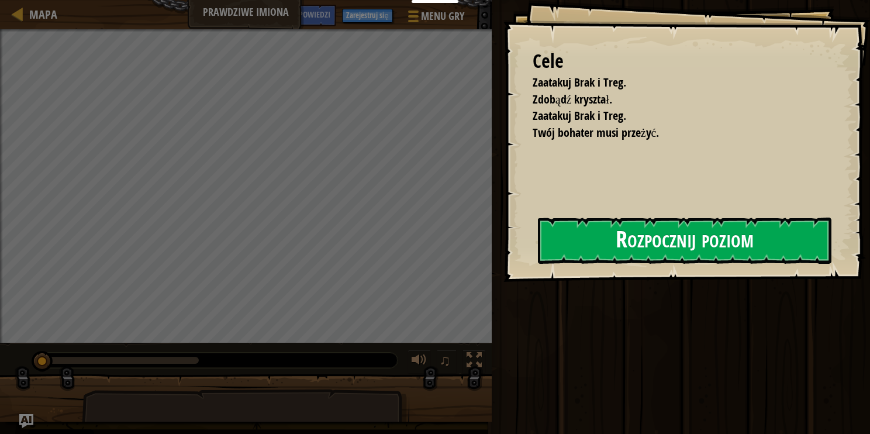
click at [585, 246] on button "Rozpocznij poziom" at bounding box center [685, 241] width 294 height 46
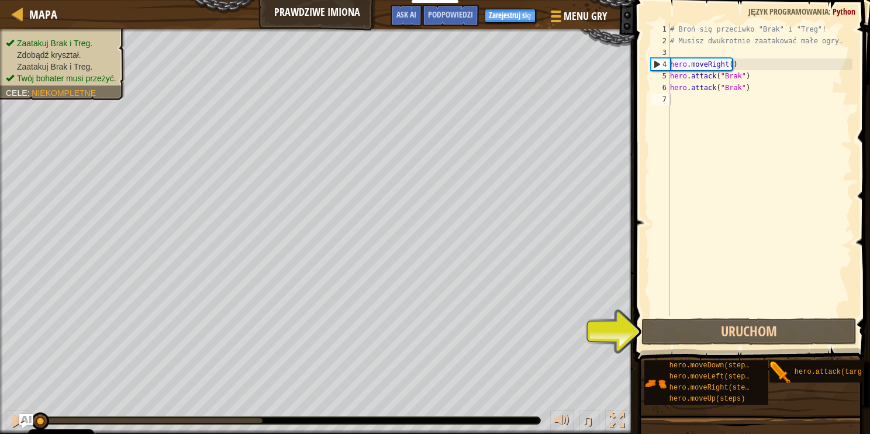
click at [745, 316] on span at bounding box center [753, 164] width 245 height 397
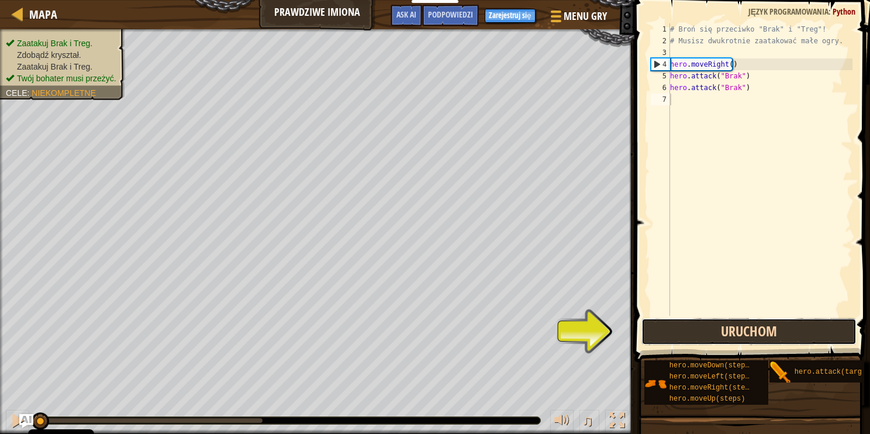
click at [759, 330] on button "Uruchom" at bounding box center [749, 331] width 215 height 27
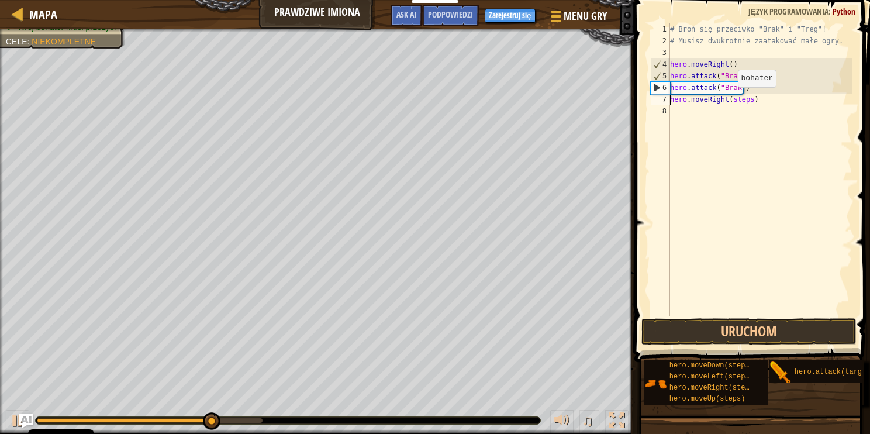
click at [731, 99] on div "# Broń się przeciwko "Brak" i "Treg"! # Musisz dwukrotnie zaatakować małe ogry.…" at bounding box center [760, 181] width 185 height 316
click at [742, 101] on div "# Broń się przeciwko "Brak" i "Treg"! # Musisz dwukrotnie zaatakować małe ogry.…" at bounding box center [760, 181] width 185 height 316
drag, startPoint x: 746, startPoint y: 101, endPoint x: 730, endPoint y: 106, distance: 17.2
click at [730, 106] on div "# Broń się przeciwko "Brak" i "Treg"! # Musisz dwukrotnie zaatakować małe ogry.…" at bounding box center [760, 181] width 185 height 316
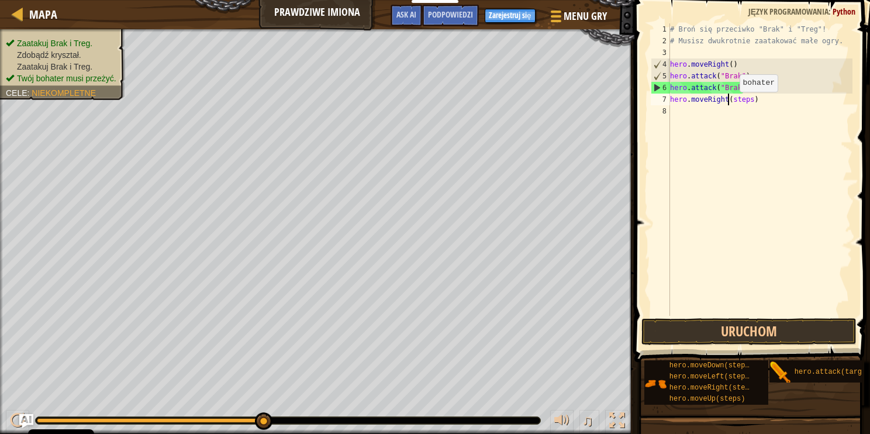
drag, startPoint x: 729, startPoint y: 104, endPoint x: 735, endPoint y: 99, distance: 7.1
click at [729, 103] on div "# Broń się przeciwko "Brak" i "Treg"! # Musisz dwukrotnie zaatakować małe ogry.…" at bounding box center [760, 181] width 185 height 316
click at [738, 99] on div "# Broń się przeciwko "Brak" i "Treg"! # Musisz dwukrotnie zaatakować małe ogry.…" at bounding box center [760, 181] width 185 height 316
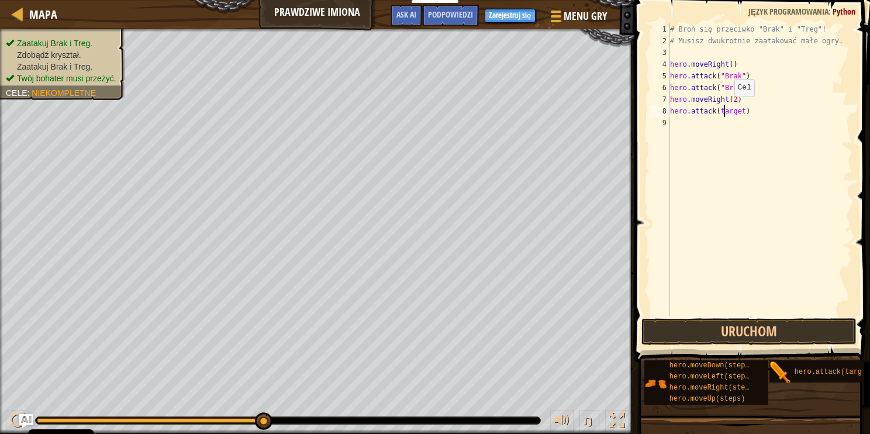
click at [724, 108] on div "# Broń się przeciwko "Brak" i "Treg"! # Musisz dwukrotnie zaatakować małe ogry.…" at bounding box center [760, 181] width 185 height 316
drag, startPoint x: 739, startPoint y: 111, endPoint x: 716, endPoint y: 115, distance: 23.1
click at [716, 115] on div "# Broń się przeciwko "Brak" i "Treg"! # Musisz dwukrotnie zaatakować małe ogry.…" at bounding box center [760, 181] width 185 height 316
click at [737, 119] on div "# Broń się przeciwko "Brak" i "Treg"! # Musisz dwukrotnie zaatakować małe ogry.…" at bounding box center [761, 181] width 181 height 316
click at [738, 123] on div "# Broń się przeciwko "Brak" i "Treg"! # Musisz dwukrotnie zaatakować małe ogry.…" at bounding box center [761, 181] width 181 height 316
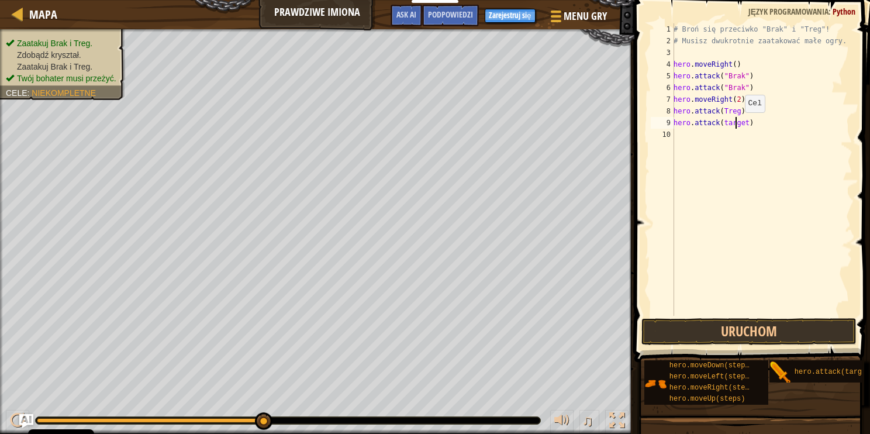
click at [738, 123] on div "# Broń się przeciwko "Brak" i "Treg"! # Musisz dwukrotnie zaatakować małe ogry.…" at bounding box center [761, 181] width 181 height 316
click at [735, 332] on button "Uruchom" at bounding box center [749, 331] width 215 height 27
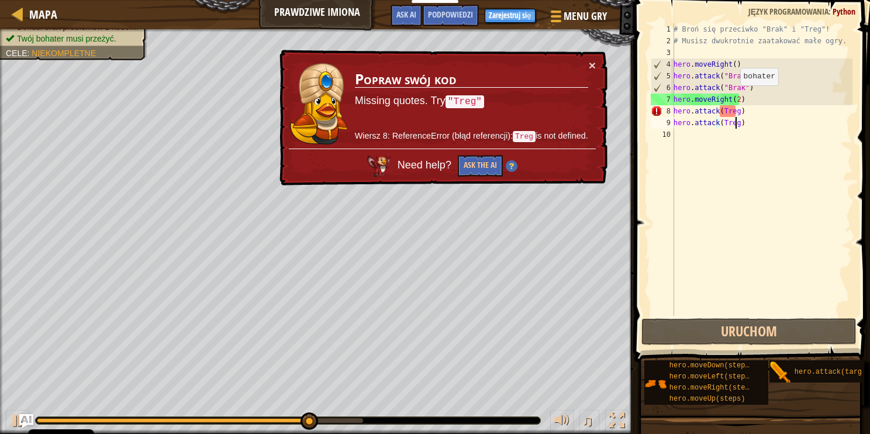
click at [734, 97] on div "# Broń się przeciwko "Brak" i "Treg"! # Musisz dwukrotnie zaatakować małe ogry.…" at bounding box center [761, 181] width 181 height 316
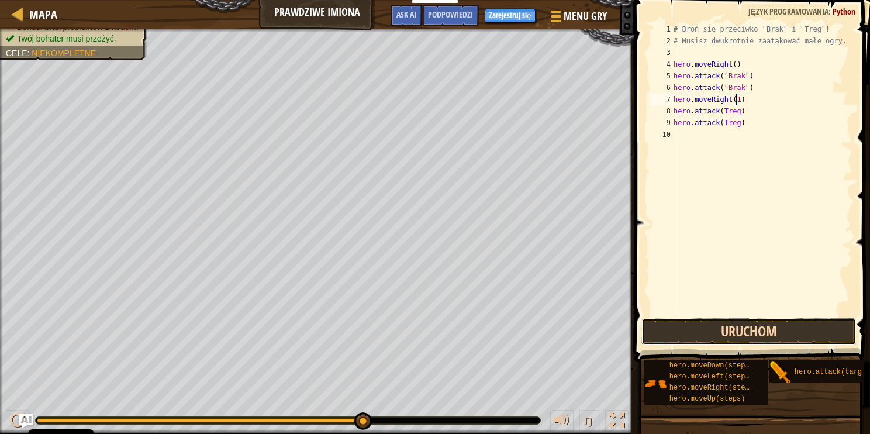
click at [739, 327] on button "Uruchom" at bounding box center [749, 331] width 215 height 27
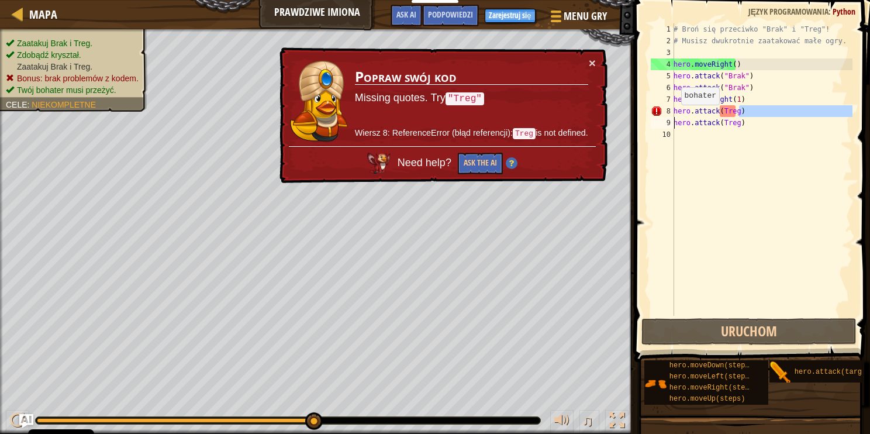
drag, startPoint x: 756, startPoint y: 112, endPoint x: 664, endPoint y: 118, distance: 92.0
click at [664, 118] on div "hero.moveRight(1) 1 2 3 4 5 6 7 8 9 10 # Broń się przeciwko "Brak" i "Treg"! # …" at bounding box center [751, 169] width 204 height 292
type textarea "hero.attack(Treg)hero.attack(Treg)"
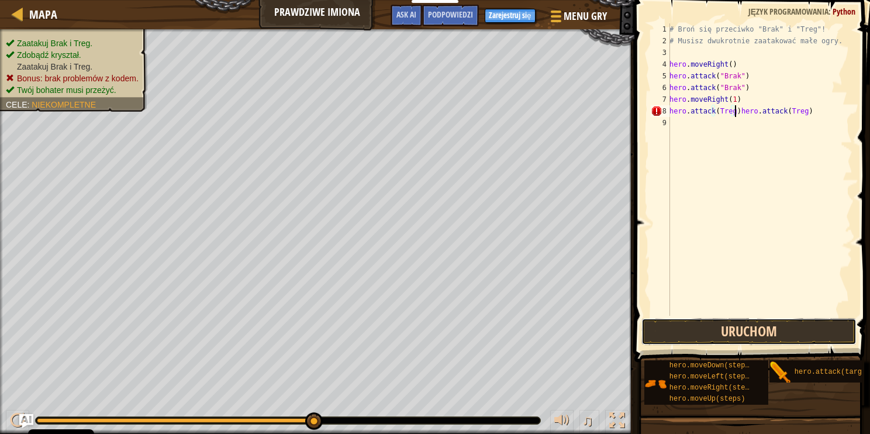
click at [782, 335] on button "Uruchom" at bounding box center [749, 331] width 215 height 27
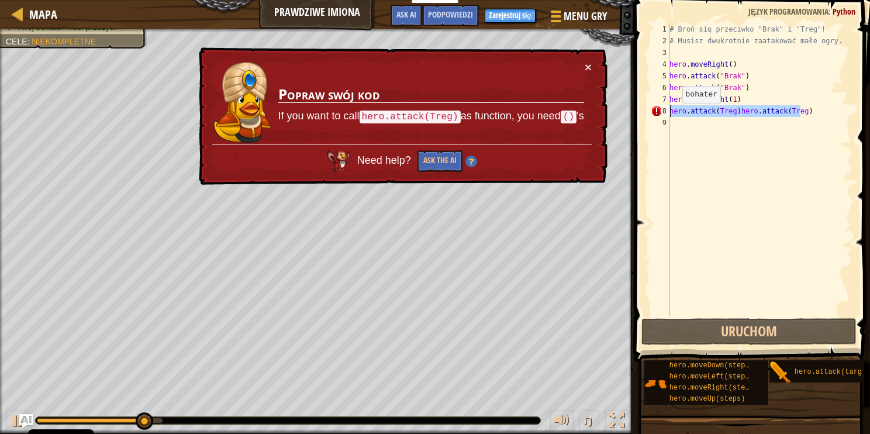
drag, startPoint x: 850, startPoint y: 111, endPoint x: 653, endPoint y: 116, distance: 197.2
click at [653, 116] on div "hero.attack(Treg)hero.attack(Treg) 1 2 3 4 5 6 7 8 9 # Broń się przeciwko "Brak…" at bounding box center [751, 169] width 204 height 292
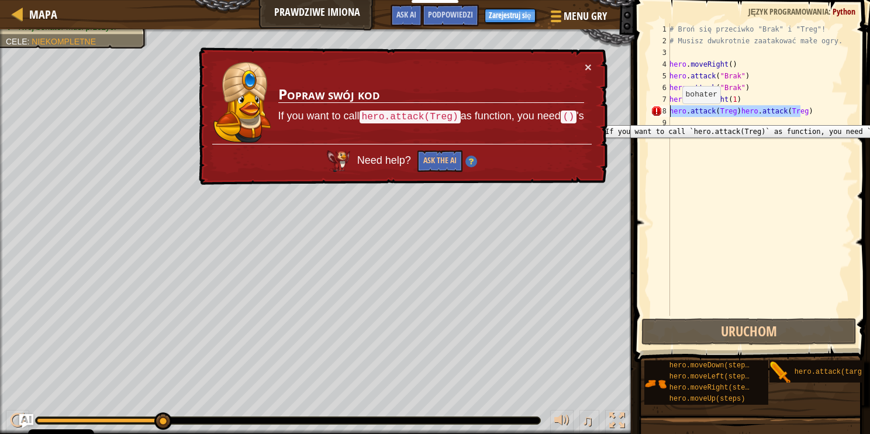
scroll to position [5, 0]
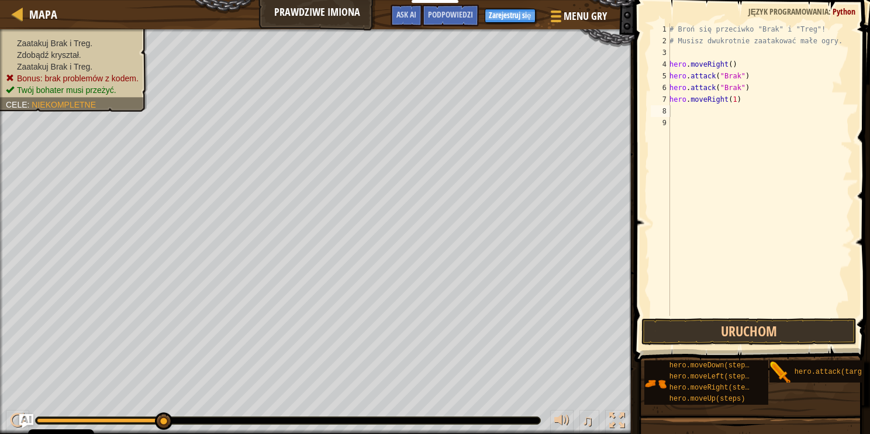
click at [731, 346] on span at bounding box center [753, 164] width 245 height 397
click at [725, 330] on button "Uruchom" at bounding box center [749, 331] width 215 height 27
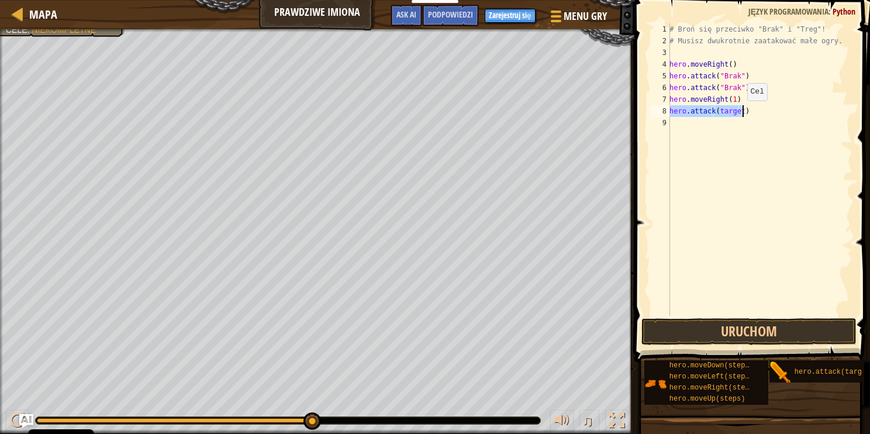
click at [737, 112] on div "# Broń się przeciwko "Brak" i "Treg"! # Musisz dwukrotnie zaatakować małe ogry.…" at bounding box center [759, 169] width 185 height 292
click at [738, 113] on div "# Broń się przeciwko "Brak" i "Treg"! # Musisz dwukrotnie zaatakować małe ogry.…" at bounding box center [759, 181] width 185 height 316
click at [735, 115] on div "# Broń się przeciwko "Brak" i "Treg"! # Musisz dwukrotnie zaatakować małe ogry.…" at bounding box center [759, 181] width 185 height 316
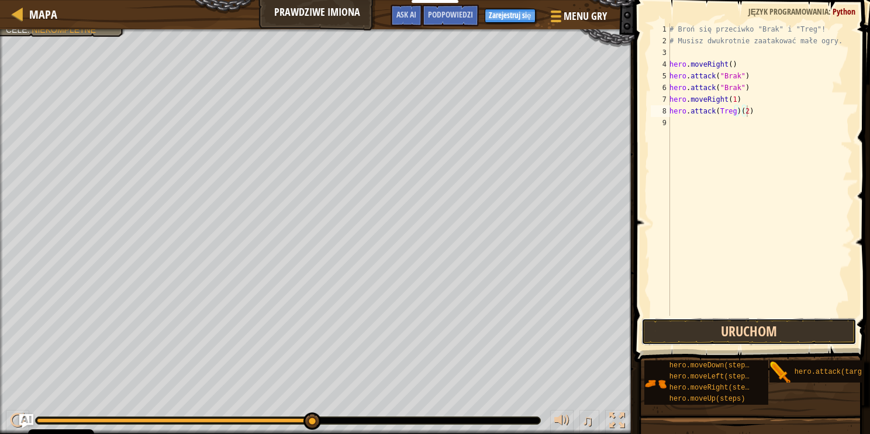
click at [733, 323] on button "Uruchom" at bounding box center [749, 331] width 215 height 27
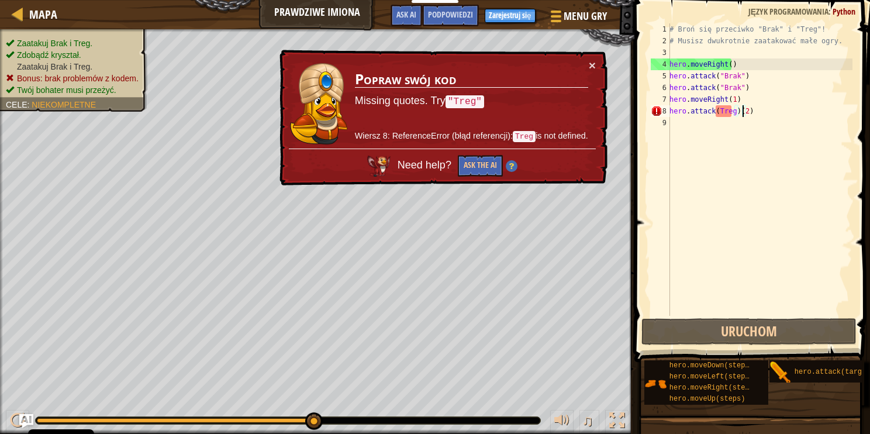
click at [742, 112] on div "# Broń się przeciwko "Brak" i "Treg"! # Musisz dwukrotnie zaatakować małe ogry.…" at bounding box center [759, 181] width 185 height 316
click at [750, 110] on div "# Broń się przeciwko "Brak" i "Treg"! # Musisz dwukrotnie zaatakować małe ogry.…" at bounding box center [759, 181] width 185 height 316
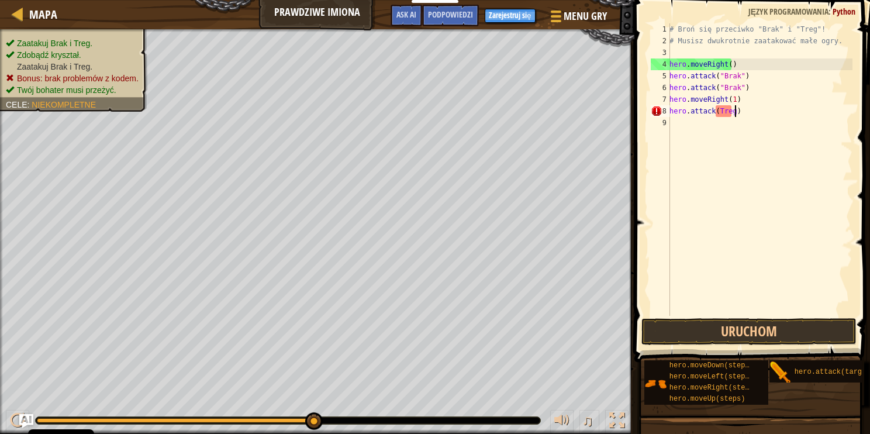
scroll to position [5, 5]
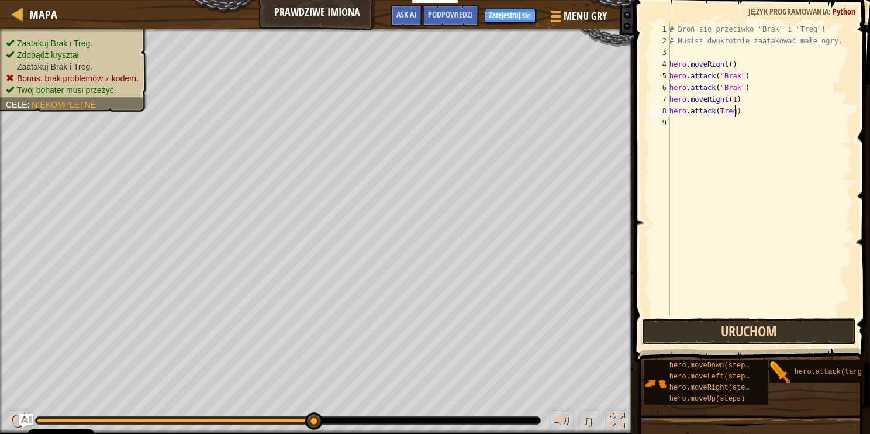
click at [771, 324] on button "Uruchom" at bounding box center [749, 331] width 215 height 27
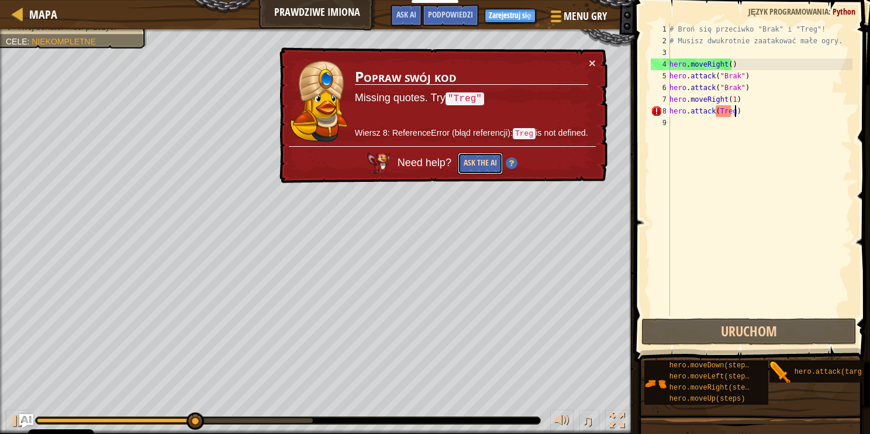
click at [488, 159] on button "Ask the AI" at bounding box center [480, 164] width 45 height 22
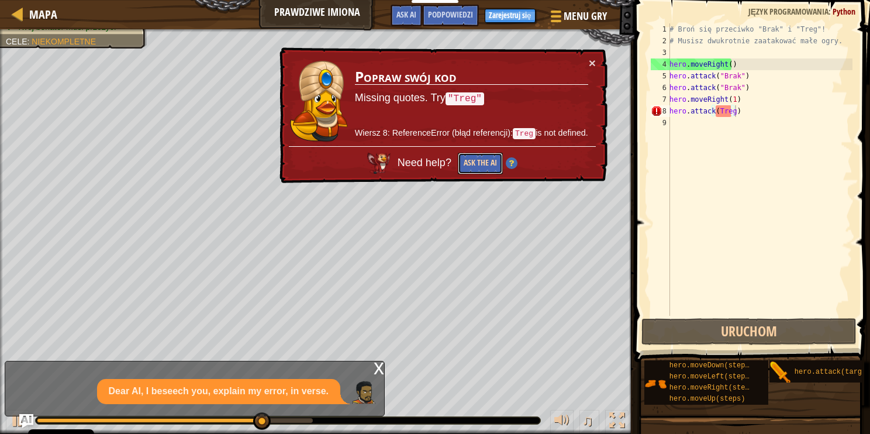
drag, startPoint x: 467, startPoint y: 158, endPoint x: 477, endPoint y: 157, distance: 10.0
click at [467, 158] on button "Ask the AI" at bounding box center [480, 164] width 46 height 22
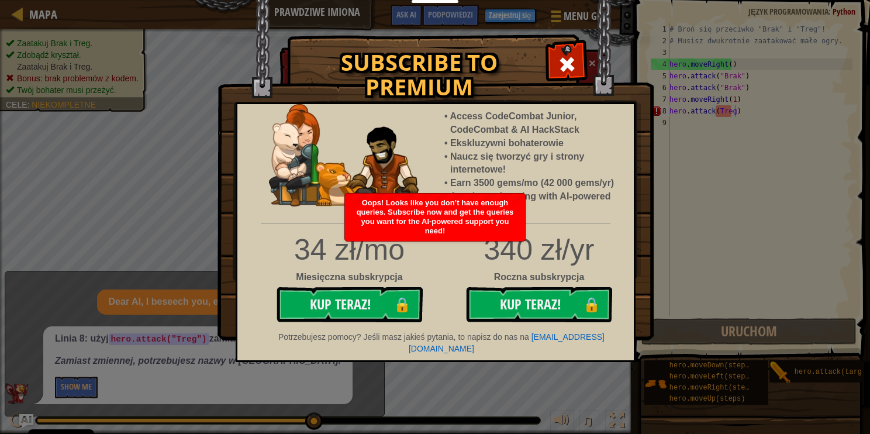
click at [575, 64] on span at bounding box center [567, 64] width 19 height 19
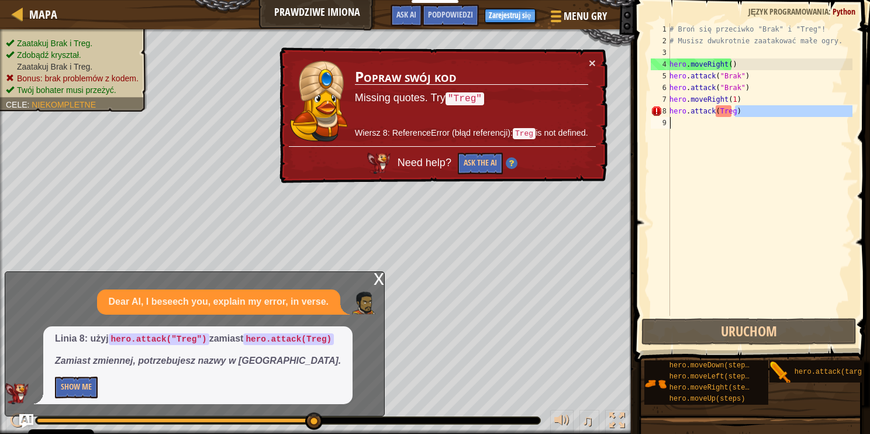
drag, startPoint x: 762, startPoint y: 116, endPoint x: 681, endPoint y: 123, distance: 81.7
click at [681, 123] on div "# Broń się przeciwko "Brak" i "Treg"! # Musisz dwukrotnie zaatakować małe ogry.…" at bounding box center [759, 181] width 185 height 316
type textarea "hero.attack(Treg)"
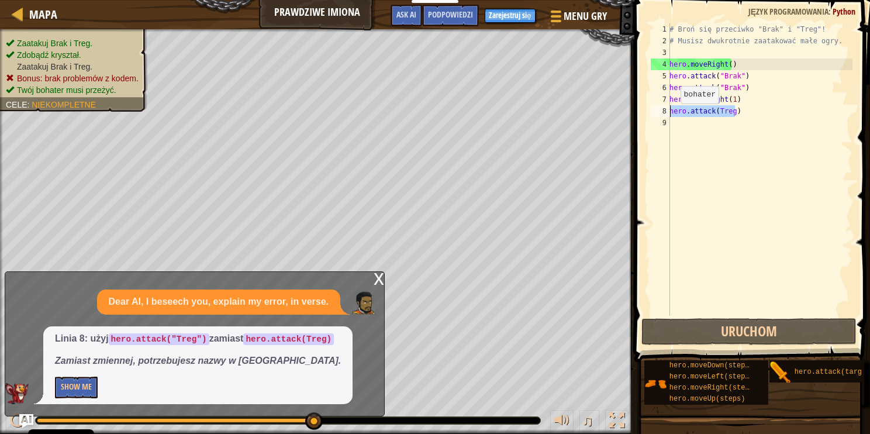
drag, startPoint x: 777, startPoint y: 111, endPoint x: 646, endPoint y: 111, distance: 131.6
click at [649, 112] on div "hero.attack(Treg) 1 2 3 4 5 6 7 8 9 # Broń się przeciwko "Brak" i "Treg"! # Mus…" at bounding box center [751, 169] width 204 height 292
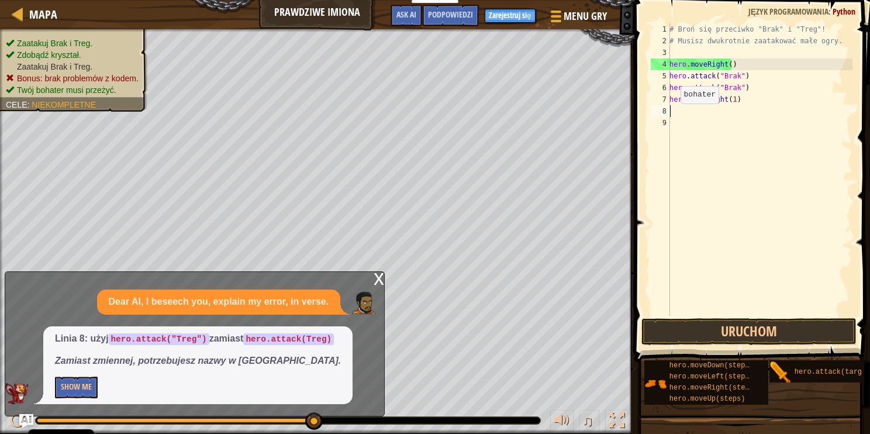
scroll to position [5, 0]
click at [730, 99] on div "# Broń się przeciwko "Brak" i "Treg"! # Musisz dwukrotnie zaatakować małe ogry.…" at bounding box center [759, 181] width 185 height 316
type textarea "hero.moveRight(2)"
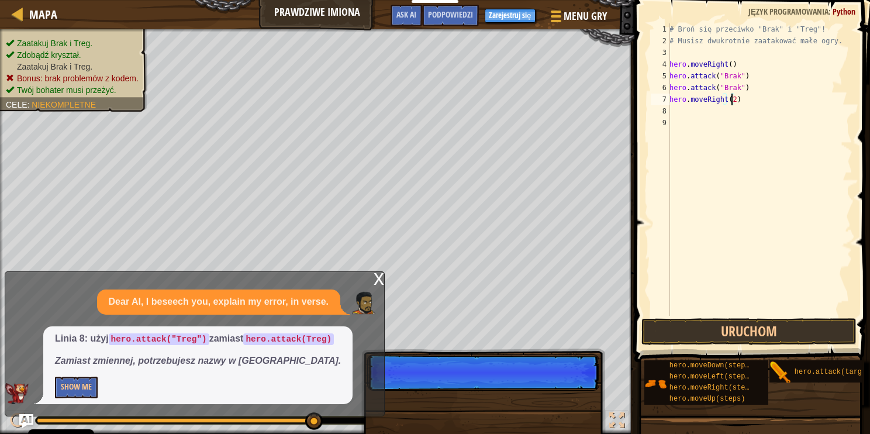
click at [695, 115] on div "# Broń się przeciwko "Brak" i "Treg"! # Musisz dwukrotnie zaatakować małe ogry.…" at bounding box center [759, 181] width 185 height 316
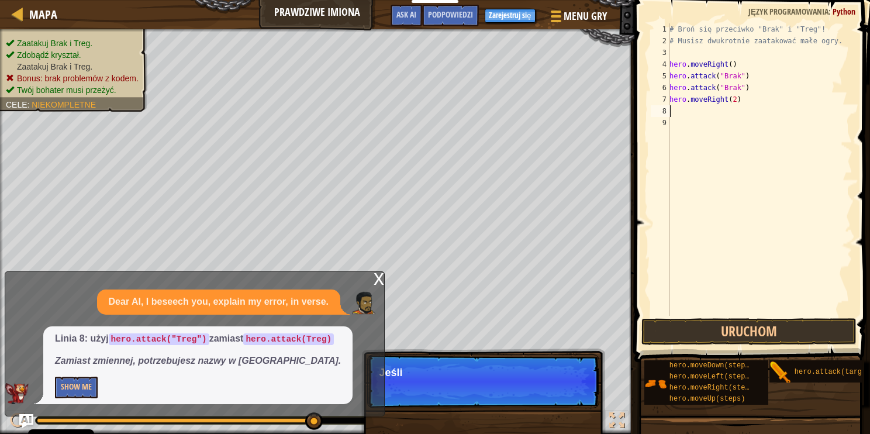
scroll to position [5, 0]
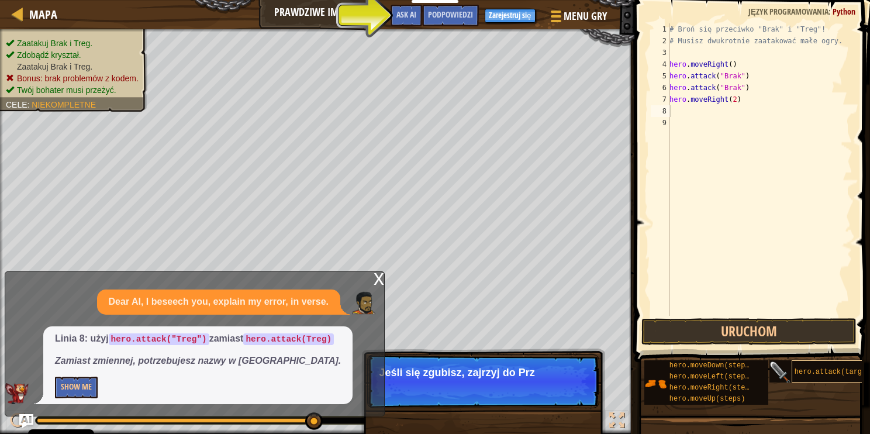
drag, startPoint x: 836, startPoint y: 385, endPoint x: 829, endPoint y: 378, distance: 9.5
click at [829, 378] on div "hero.moveDown(steps) hero.moveLeft(steps) hero.moveRight(steps) hero.moveUp(ste…" at bounding box center [753, 383] width 218 height 46
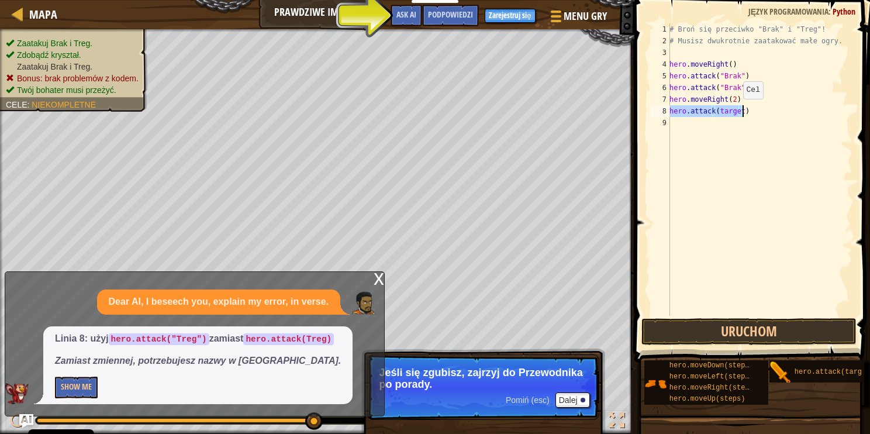
click at [736, 110] on div "# Broń się przeciwko "Brak" i "Treg"! # Musisz dwukrotnie zaatakować małe ogry.…" at bounding box center [759, 169] width 185 height 292
click at [736, 110] on div "# Broń się przeciwko "Brak" i "Treg"! # Musisz dwukrotnie zaatakować małe ogry.…" at bounding box center [759, 181] width 185 height 316
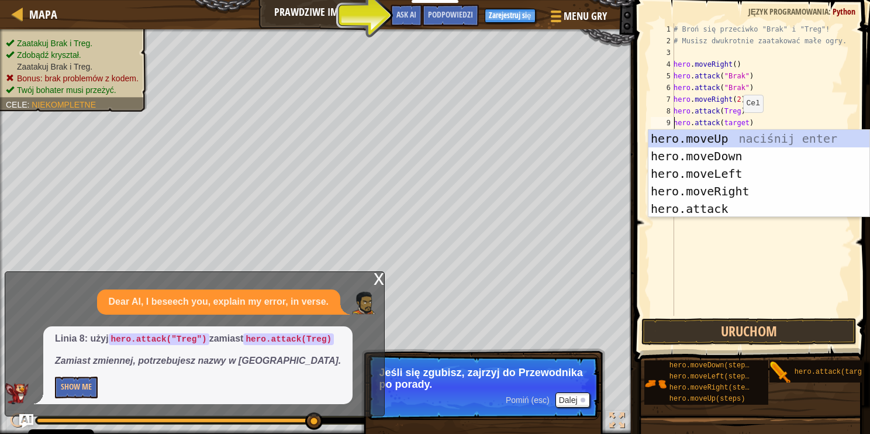
click at [738, 126] on div "# Broń się przeciwko "Brak" i "Treg"! # Musisz dwukrotnie zaatakować małe ogry.…" at bounding box center [761, 181] width 181 height 316
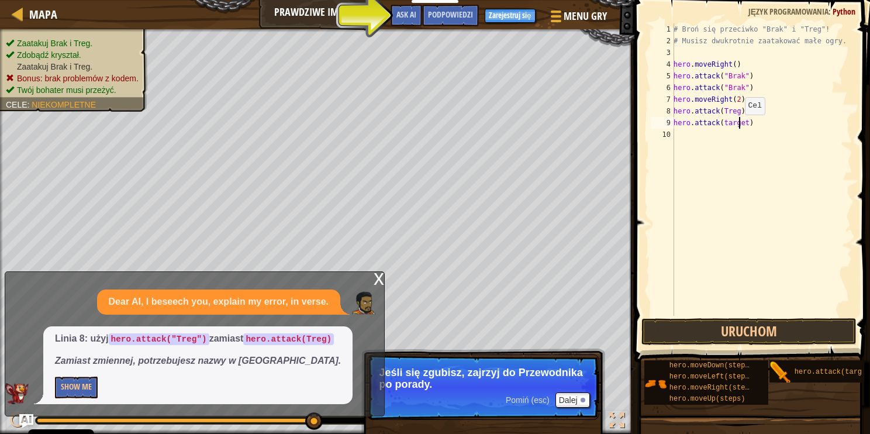
click at [739, 126] on div "# Broń się przeciwko "Brak" i "Treg"! # Musisz dwukrotnie zaatakować małe ogry.…" at bounding box center [761, 181] width 181 height 316
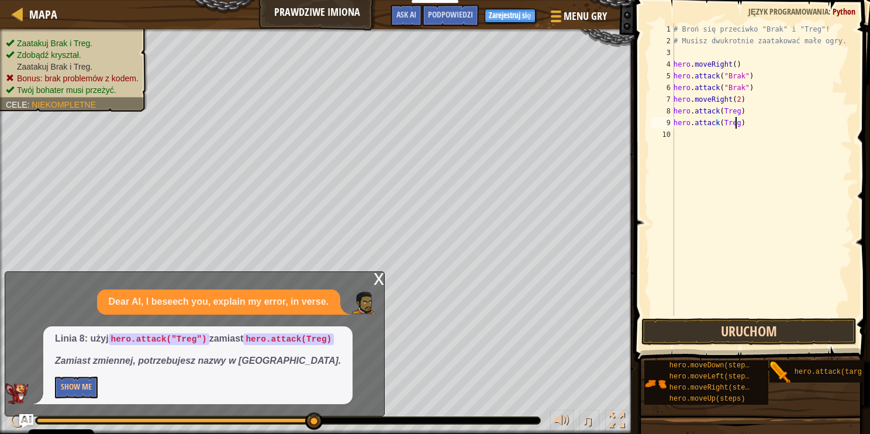
type textarea "hero.attack(Treg)"
click at [744, 333] on button "Uruchom" at bounding box center [749, 331] width 215 height 27
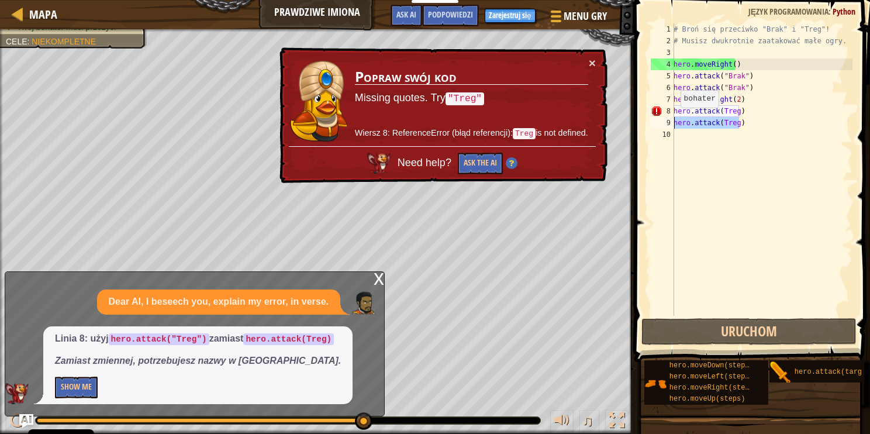
drag, startPoint x: 759, startPoint y: 125, endPoint x: 667, endPoint y: 122, distance: 91.9
click at [667, 122] on div "hero.attack(Treg) 1 2 3 4 5 6 7 8 9 10 # Broń się przeciwko "Brak" i "Treg"! # …" at bounding box center [751, 169] width 204 height 292
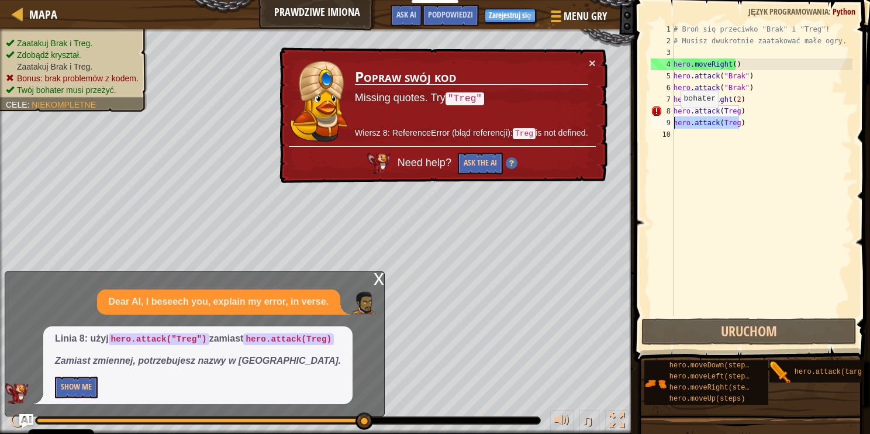
scroll to position [5, 0]
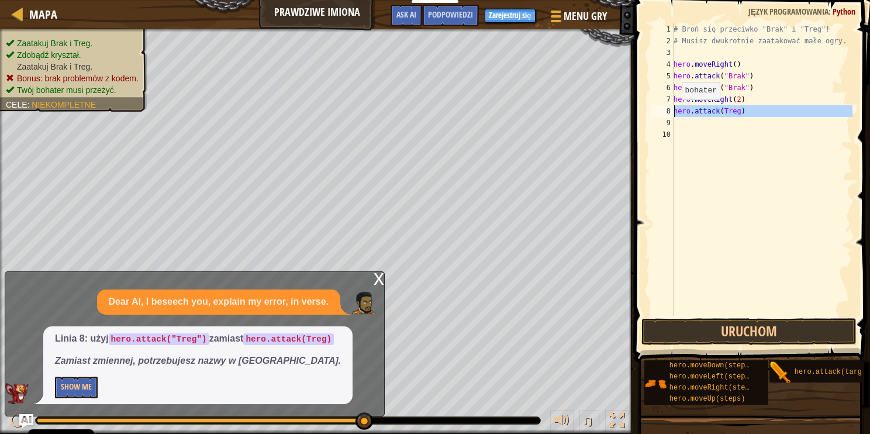
drag, startPoint x: 775, startPoint y: 119, endPoint x: 676, endPoint y: 111, distance: 99.7
click at [676, 111] on div "# Broń się przeciwko "Brak" i "Treg"! # Musisz dwukrotnie zaatakować małe ogry.…" at bounding box center [761, 181] width 181 height 316
type textarea "hero.attack(Treg)"
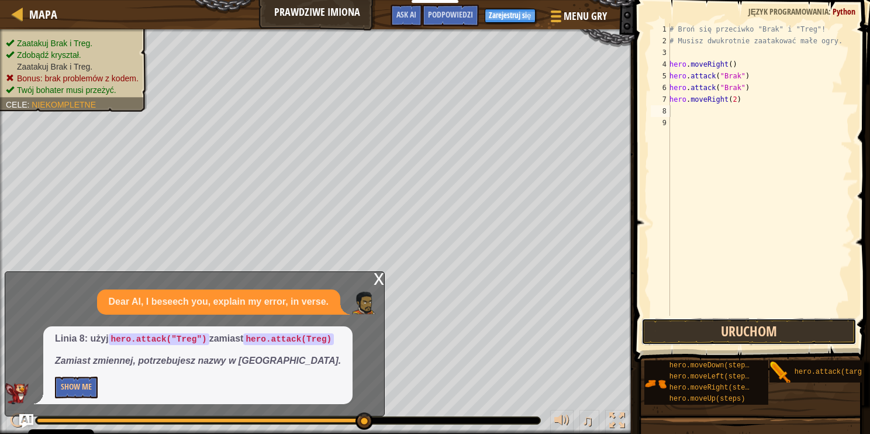
click at [791, 331] on button "Uruchom" at bounding box center [749, 331] width 215 height 27
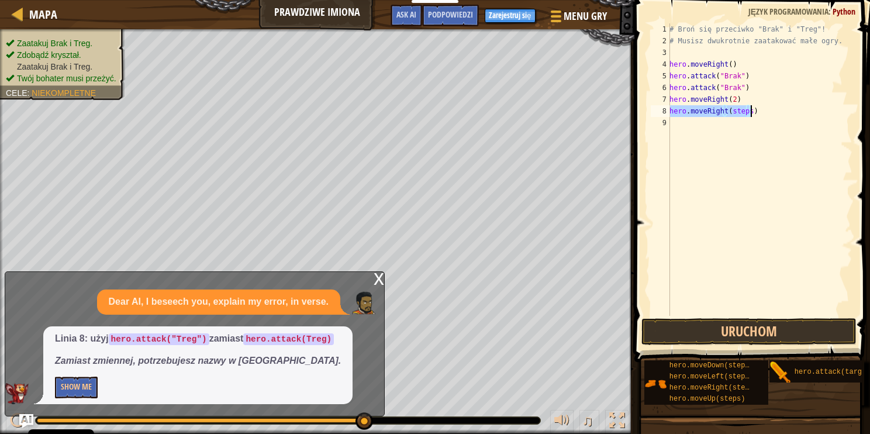
click at [743, 113] on div "# Broń się przeciwko "Brak" i "Treg"! # Musisz dwukrotnie zaatakować małe ogry.…" at bounding box center [759, 169] width 185 height 292
click at [743, 113] on div "# Broń się przeciwko "Brak" i "Treg"! # Musisz dwukrotnie zaatakować małe ogry.…" at bounding box center [759, 181] width 185 height 316
click at [744, 318] on button "Uruchom" at bounding box center [749, 331] width 215 height 27
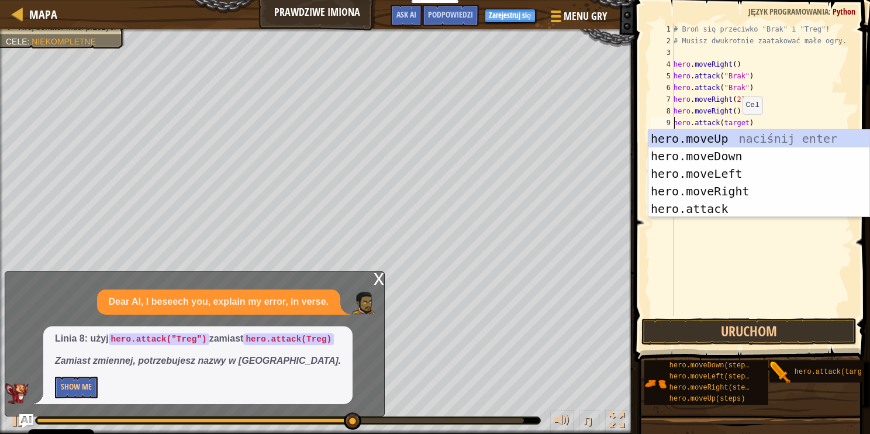
click at [736, 125] on div "# Broń się przeciwko "Brak" i "Treg"! # Musisz dwukrotnie zaatakować małe ogry.…" at bounding box center [761, 181] width 181 height 316
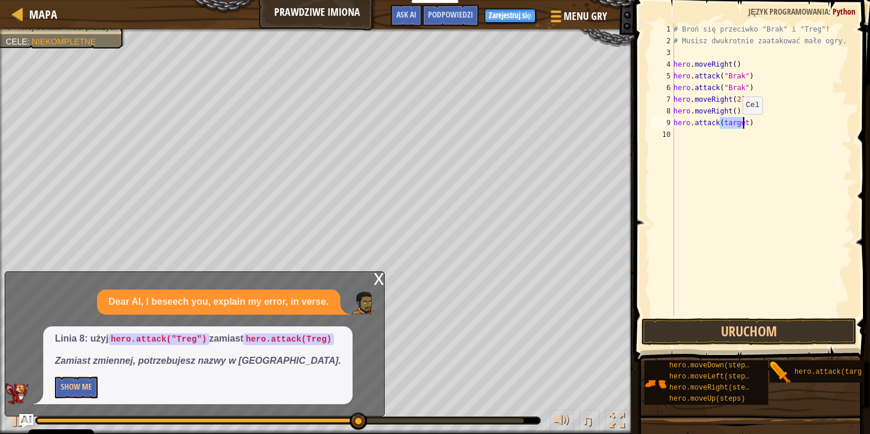
click at [736, 125] on div "# Broń się przeciwko "Brak" i "Treg"! # Musisz dwukrotnie zaatakować małe ogry.…" at bounding box center [761, 181] width 181 height 316
click at [757, 327] on button "Uruchom" at bounding box center [749, 331] width 215 height 27
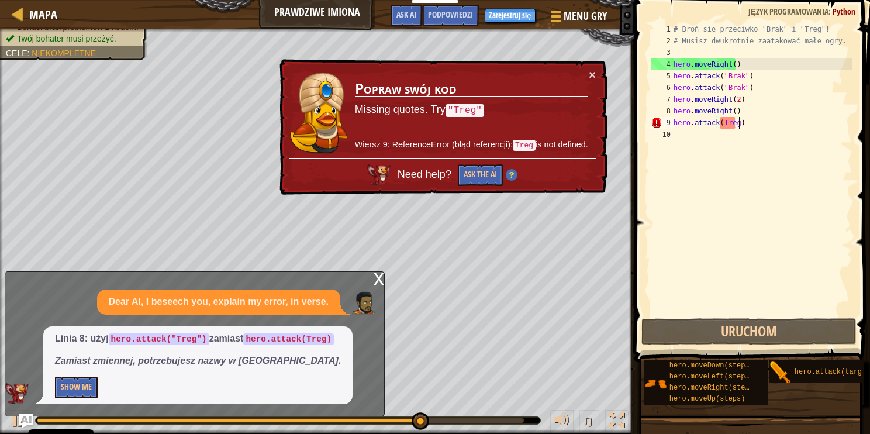
click at [742, 121] on div "# Broń się przeciwko "Brak" i "Treg"! # Musisz dwukrotnie zaatakować małe ogry.…" at bounding box center [761, 181] width 181 height 316
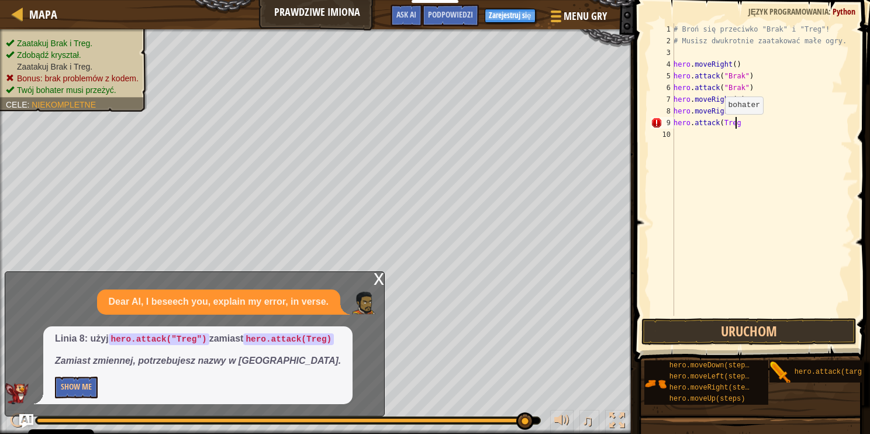
click at [718, 125] on div "# Broń się przeciwko "Brak" i "Treg"! # Musisz dwukrotnie zaatakować małe ogry.…" at bounding box center [761, 181] width 181 height 316
click at [747, 336] on button "Uruchom" at bounding box center [749, 331] width 215 height 27
click at [744, 116] on div "# Broń się przeciwko "Brak" i "Treg"! # Musisz dwukrotnie zaatakować małe ogry.…" at bounding box center [761, 181] width 181 height 316
click at [750, 122] on div "# Broń się przeciwko "Brak" i "Treg"! # Musisz dwukrotnie zaatakować małe ogry.…" at bounding box center [761, 181] width 181 height 316
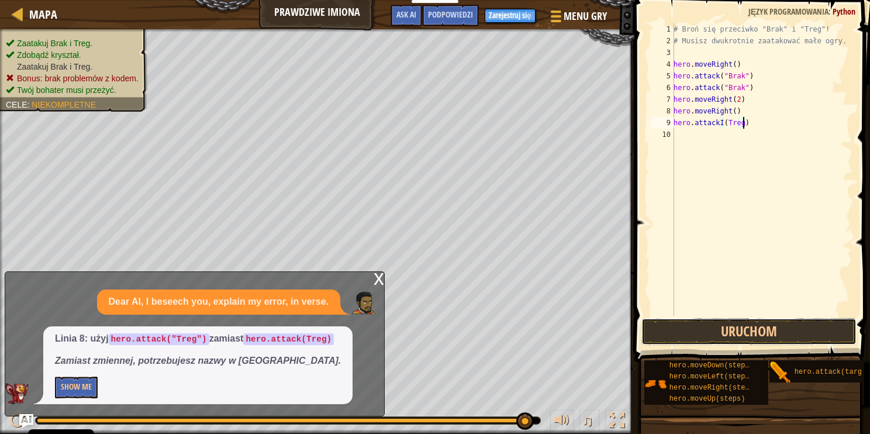
click at [749, 331] on button "Uruchom" at bounding box center [749, 331] width 215 height 27
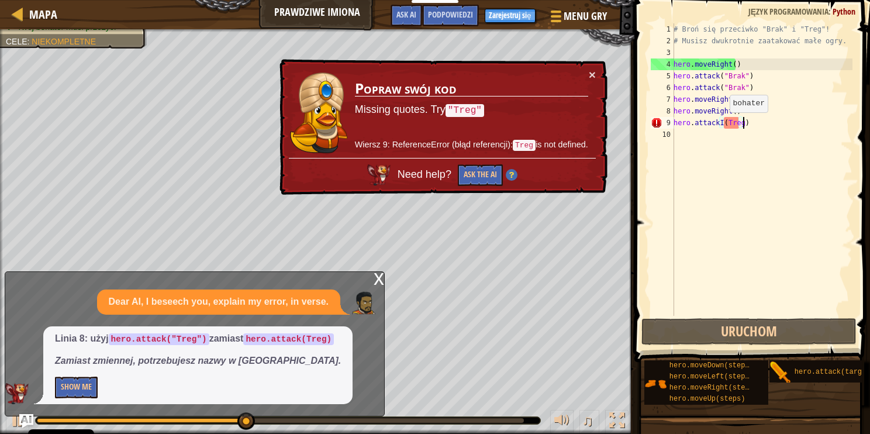
click at [723, 123] on div "# Broń się przeciwko "Brak" i "Treg"! # Musisz dwukrotnie zaatakować małe ogry.…" at bounding box center [761, 181] width 181 height 316
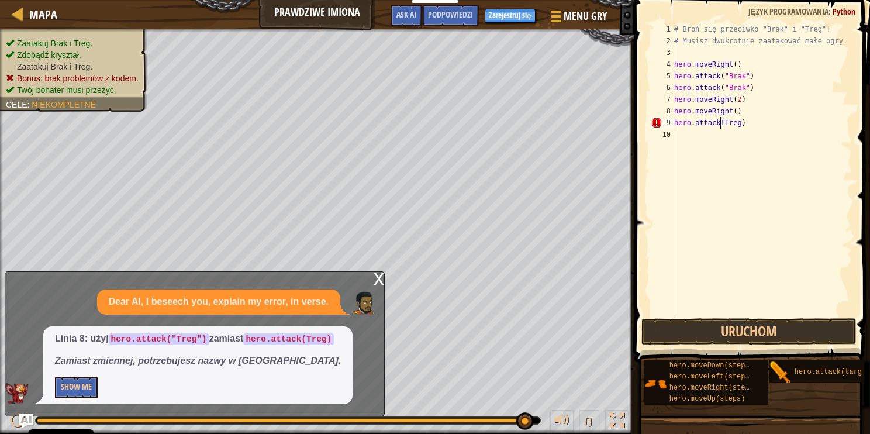
scroll to position [5, 4]
click at [749, 119] on div "# Broń się przeciwko "Brak" i "Treg"! # Musisz dwukrotnie zaatakować małe ogry.…" at bounding box center [762, 181] width 181 height 316
click at [694, 328] on button "Uruchom" at bounding box center [749, 331] width 215 height 27
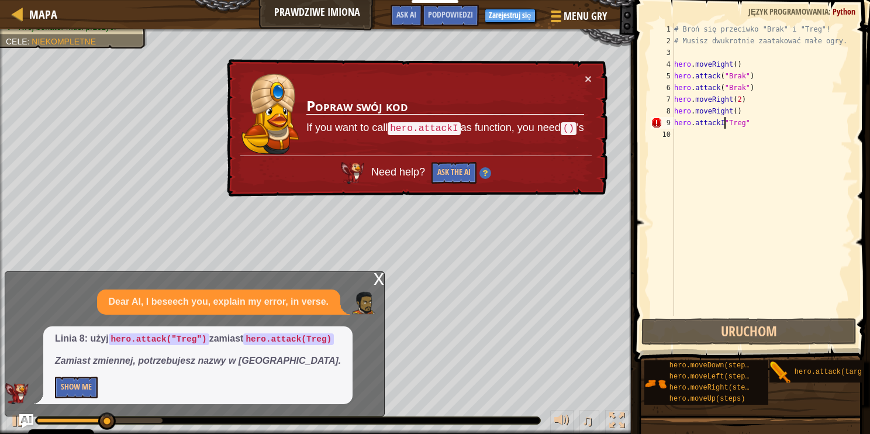
click at [723, 126] on div "# Broń się przeciwko "Brak" i "Treg"! # Musisz dwukrotnie zaatakować małe ogry.…" at bounding box center [762, 181] width 181 height 316
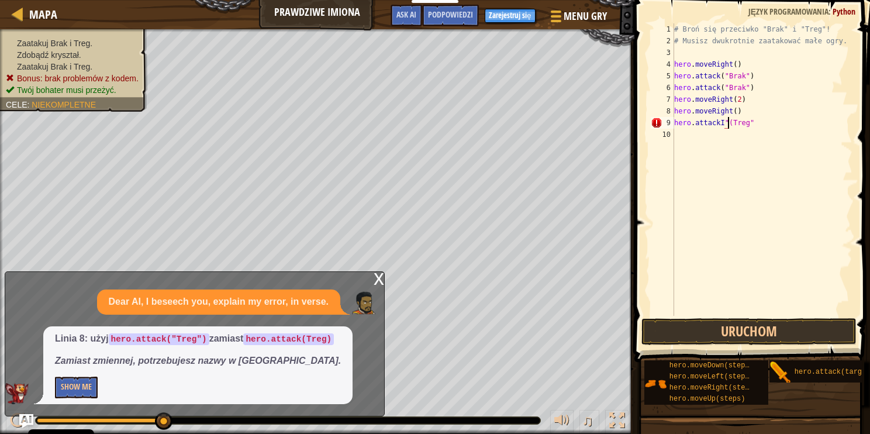
click at [743, 125] on div "# Broń się przeciwko "Brak" i "Treg"! # Musisz dwukrotnie zaatakować małe ogry.…" at bounding box center [762, 181] width 181 height 316
click at [732, 339] on button "Uruchom" at bounding box center [749, 331] width 215 height 27
click at [728, 119] on div "# Broń się przeciwko "Brak" i "Treg"! # Musisz dwukrotnie zaatakować małe ogry.…" at bounding box center [762, 181] width 181 height 316
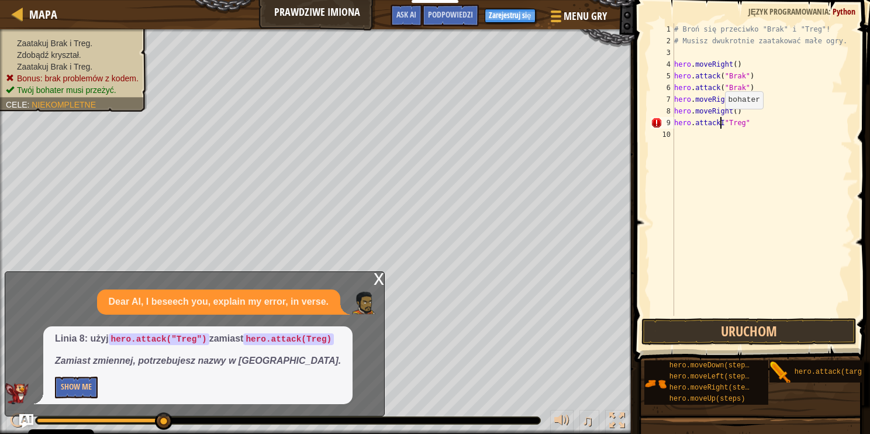
click at [719, 120] on div "# Broń się przeciwko "Brak" i "Treg"! # Musisz dwukrotnie zaatakować małe ogry.…" at bounding box center [762, 181] width 181 height 316
click at [674, 120] on div "# Broń się przeciwko "Brak" i "Treg"! # Musisz dwukrotnie zaatakować małe ogry.…" at bounding box center [762, 181] width 181 height 316
click at [738, 326] on button "Uruchom" at bounding box center [749, 331] width 215 height 27
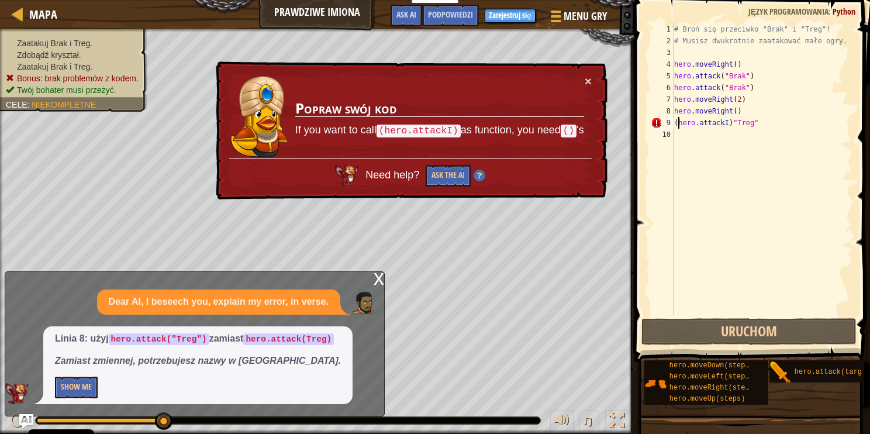
click at [677, 120] on div "# Broń się przeciwko "Brak" i "Treg"! # Musisz dwukrotnie zaatakować małe ogry.…" at bounding box center [762, 181] width 181 height 316
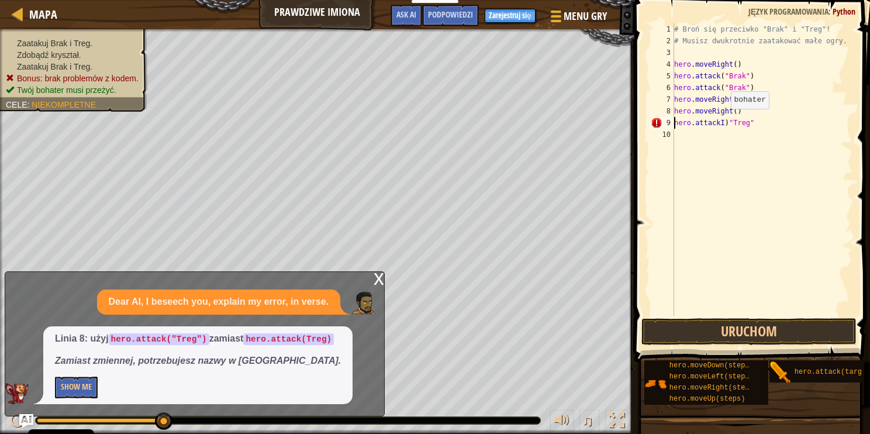
click at [724, 120] on div "# Broń się przeciwko "Brak" i "Treg"! # Musisz dwukrotnie zaatakować małe ogry.…" at bounding box center [762, 181] width 181 height 316
click at [760, 111] on div "# Broń się przeciwko "Brak" i "Treg"! # Musisz dwukrotnie zaatakować małe ogry.…" at bounding box center [762, 181] width 181 height 316
click at [757, 115] on div "# Broń się przeciwko "Brak" i "Treg"! # Musisz dwukrotnie zaatakować małe ogry.…" at bounding box center [762, 181] width 181 height 316
click at [758, 126] on div "# Broń się przeciwko "Brak" i "Treg"! # Musisz dwukrotnie zaatakować małe ogry.…" at bounding box center [762, 181] width 181 height 316
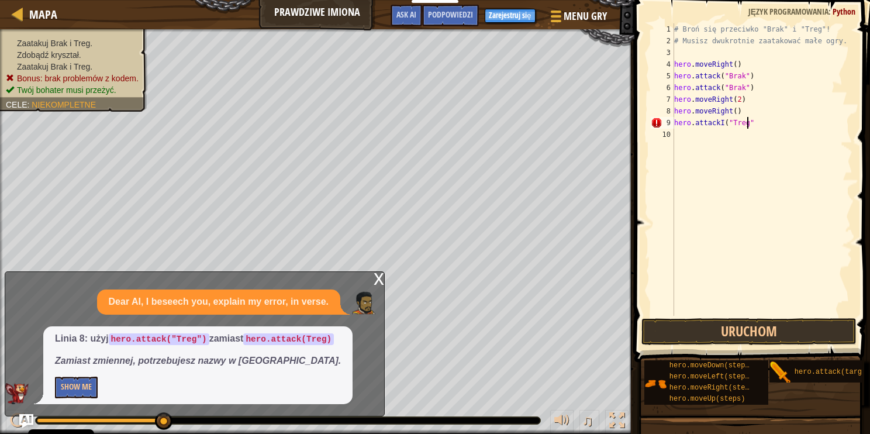
scroll to position [5, 5]
type textarea "hero.attackI("Treg")"
click at [762, 321] on button "Uruchom" at bounding box center [749, 331] width 215 height 27
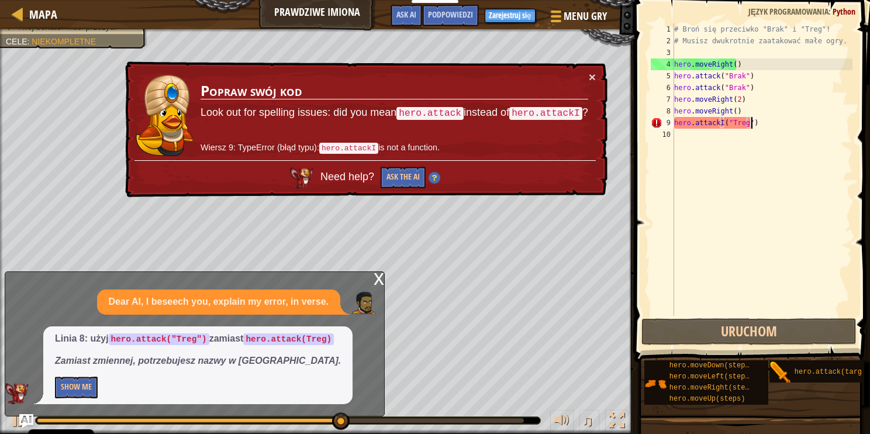
click at [725, 301] on div "# Broń się przeciwko "Brak" i "Treg"! # Musisz dwukrotnie zaatakować małe ogry.…" at bounding box center [762, 181] width 181 height 316
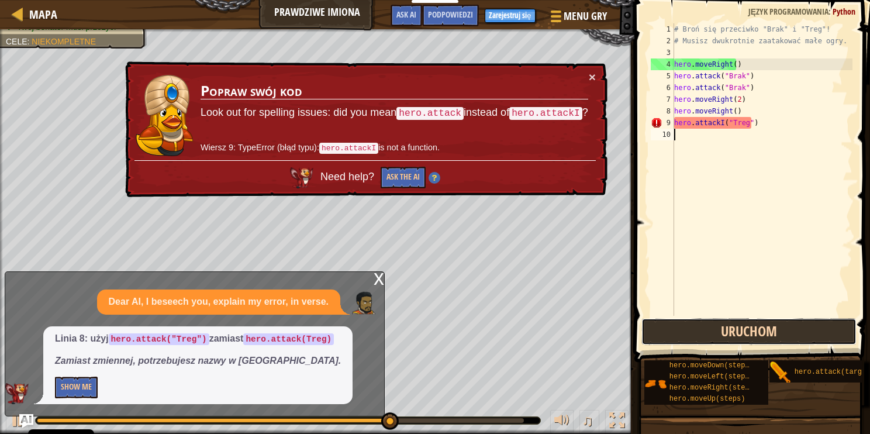
click at [752, 341] on button "Uruchom" at bounding box center [749, 331] width 215 height 27
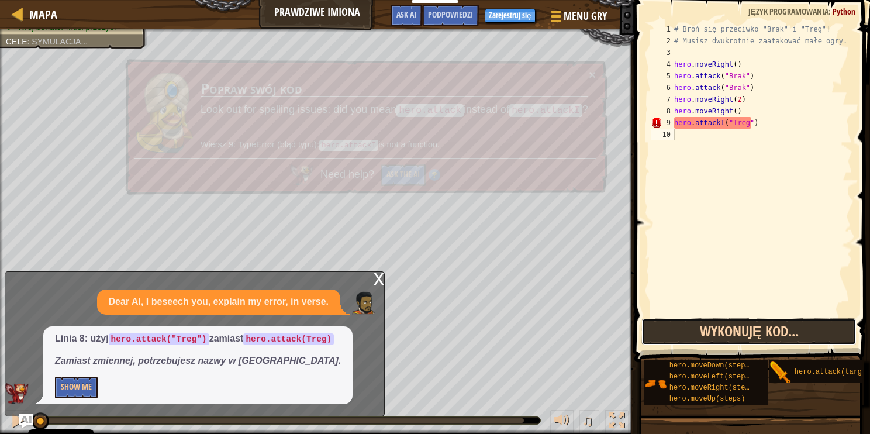
click at [802, 326] on button "Wykonuję kod..." at bounding box center [749, 331] width 215 height 27
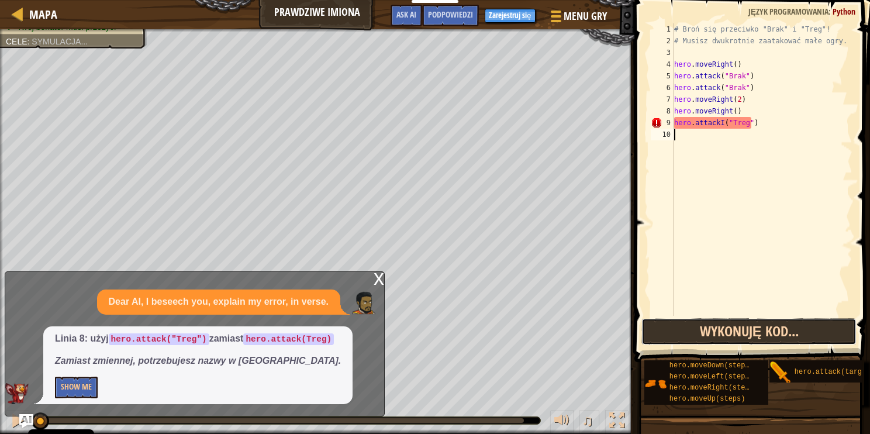
click at [802, 326] on button "Wykonuję kod..." at bounding box center [749, 331] width 215 height 27
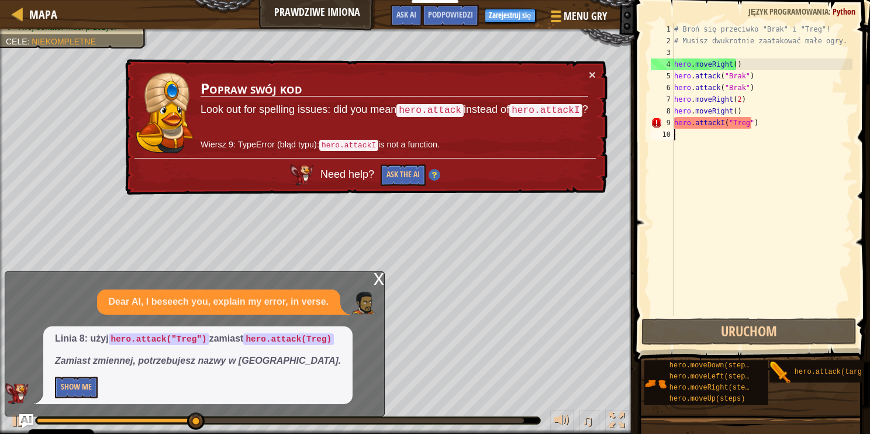
click at [771, 169] on div "# Broń się przeciwko "Brak" i "Treg"! # Musisz dwukrotnie zaatakować małe ogry.…" at bounding box center [762, 181] width 181 height 316
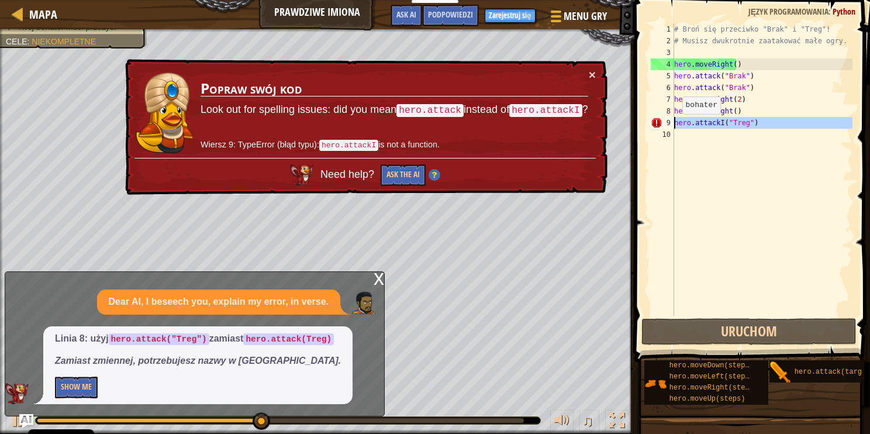
drag, startPoint x: 767, startPoint y: 129, endPoint x: 655, endPoint y: 124, distance: 112.4
click at [655, 124] on div "1 2 3 4 5 6 7 8 9 10 # Broń się przeciwko "Brak" i "Treg"! # Musisz dwukrotnie …" at bounding box center [751, 169] width 204 height 292
type textarea "hero.attackI("Treg")"
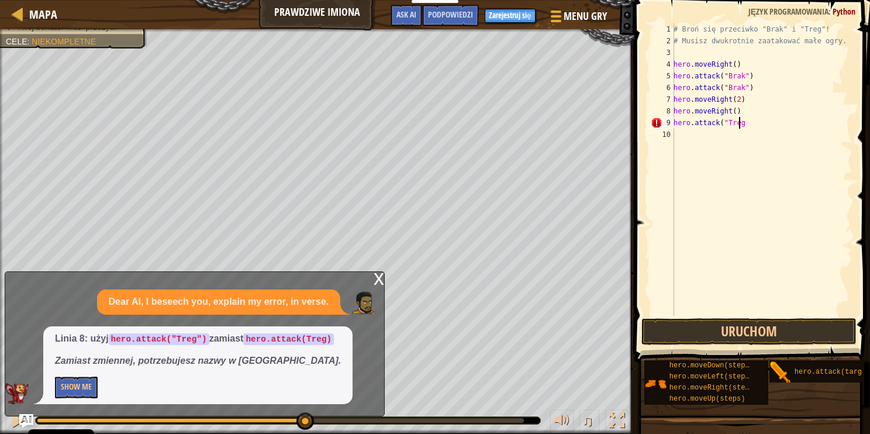
scroll to position [5, 5]
drag, startPoint x: 756, startPoint y: 328, endPoint x: 758, endPoint y: 319, distance: 9.1
click at [756, 326] on button "Uruchom" at bounding box center [749, 331] width 215 height 27
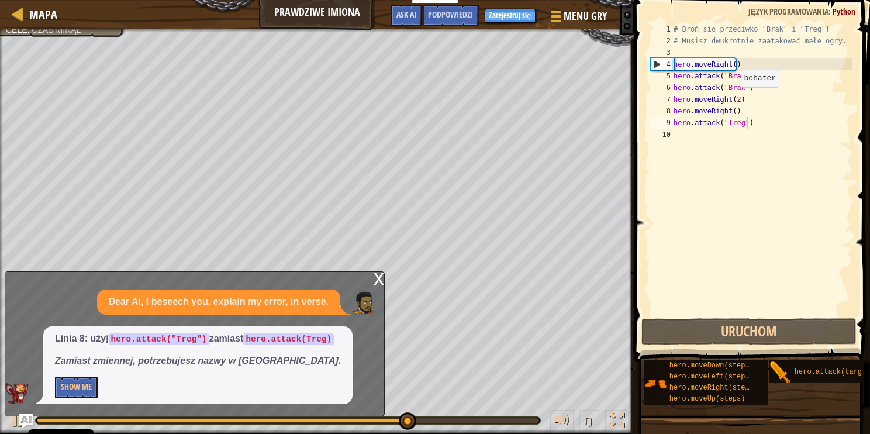
click at [735, 98] on div "# Broń się przeciwko "Brak" i "Treg"! # Musisz dwukrotnie zaatakować małe ogry.…" at bounding box center [761, 181] width 181 height 316
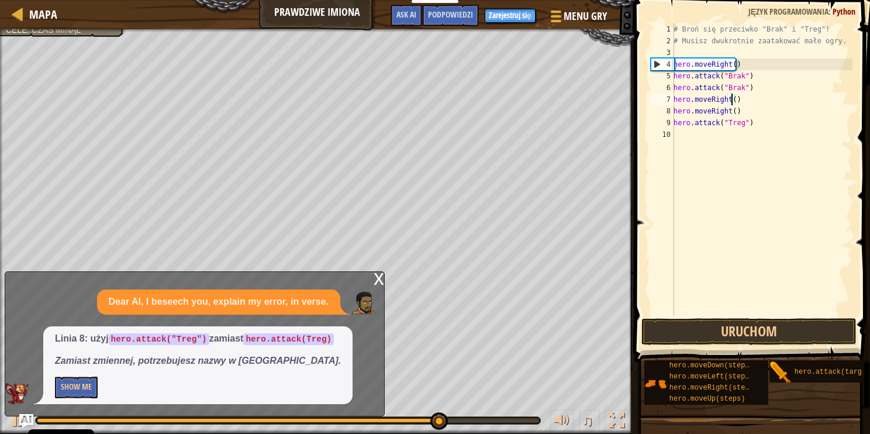
scroll to position [5, 4]
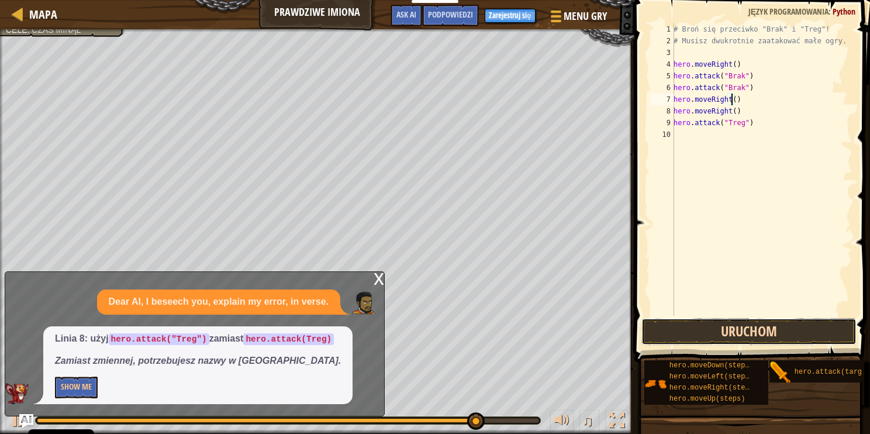
click at [715, 342] on button "Uruchom" at bounding box center [749, 331] width 215 height 27
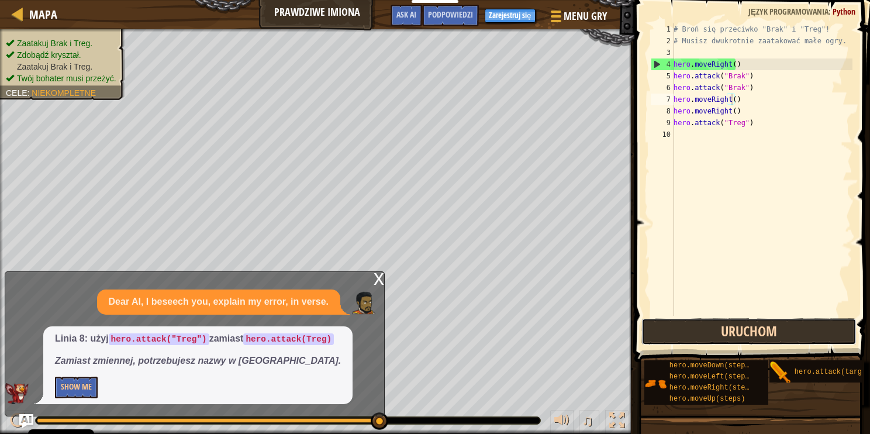
click at [736, 333] on button "Uruchom" at bounding box center [749, 331] width 215 height 27
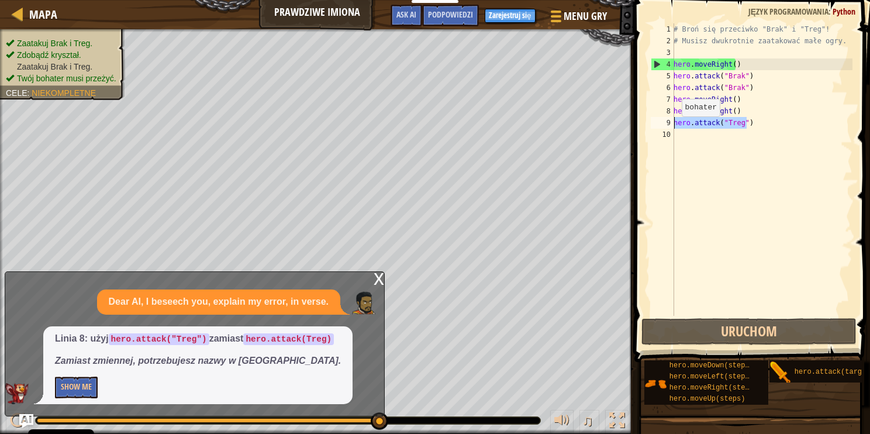
drag, startPoint x: 752, startPoint y: 123, endPoint x: 674, endPoint y: 128, distance: 77.9
click at [674, 128] on div "# Broń się przeciwko "Brak" i "Treg"! # Musisz dwukrotnie zaatakować małe ogry.…" at bounding box center [761, 181] width 181 height 316
type textarea "hero.attack("Treg")"
click at [695, 139] on div "# Broń się przeciwko "Brak" i "Treg"! # Musisz dwukrotnie zaatakować małe ogry.…" at bounding box center [761, 181] width 181 height 316
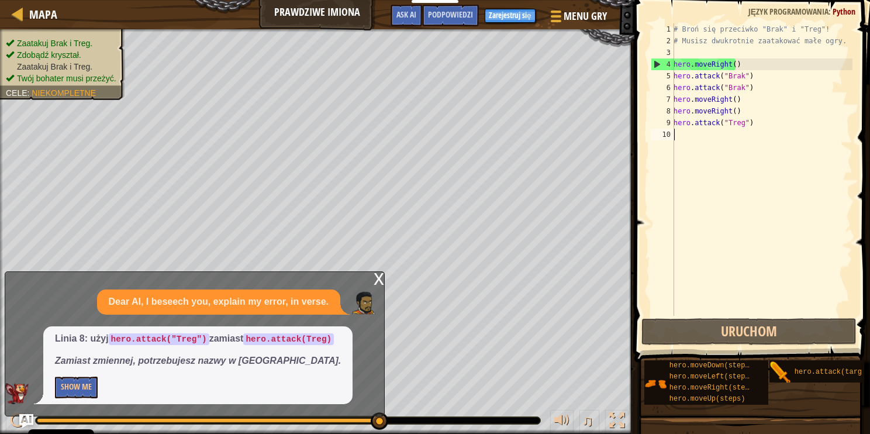
paste textarea "hero.attack("Treg")"
type textarea "hero.attack("Treg")"
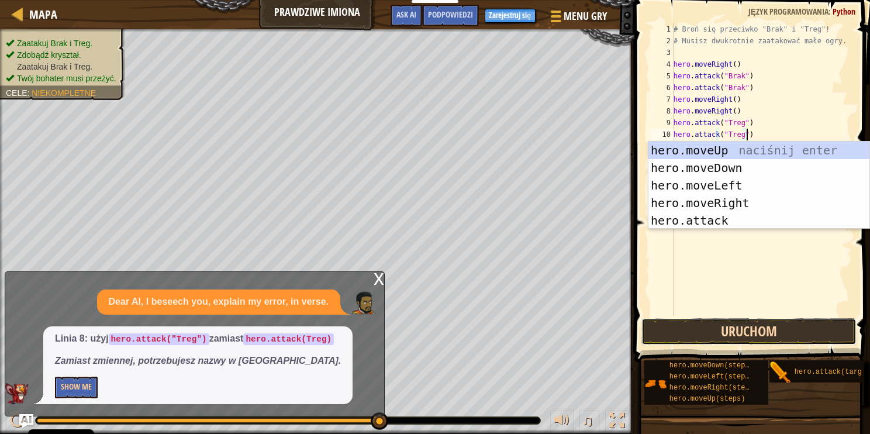
click at [742, 337] on button "Uruchom" at bounding box center [749, 331] width 215 height 27
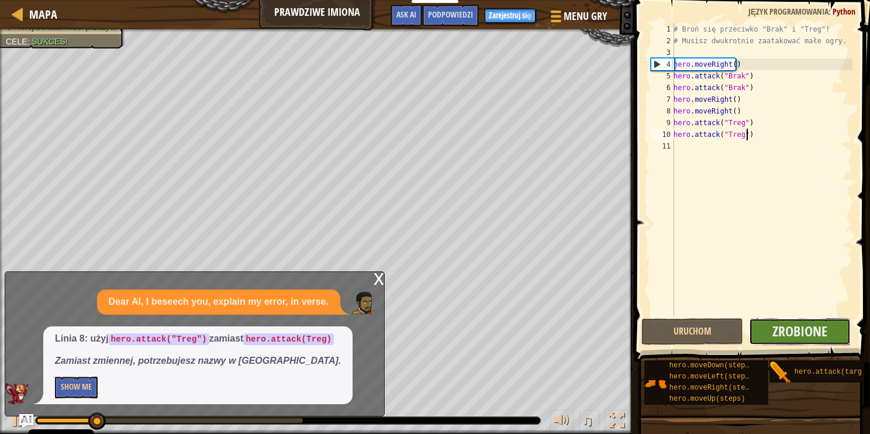
click at [831, 326] on button "Zrobione" at bounding box center [800, 331] width 102 height 27
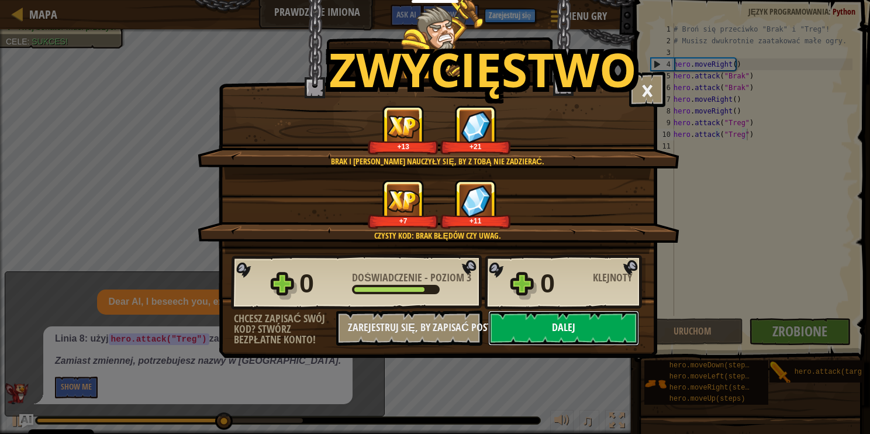
click at [588, 329] on button "Dalej" at bounding box center [563, 328] width 151 height 35
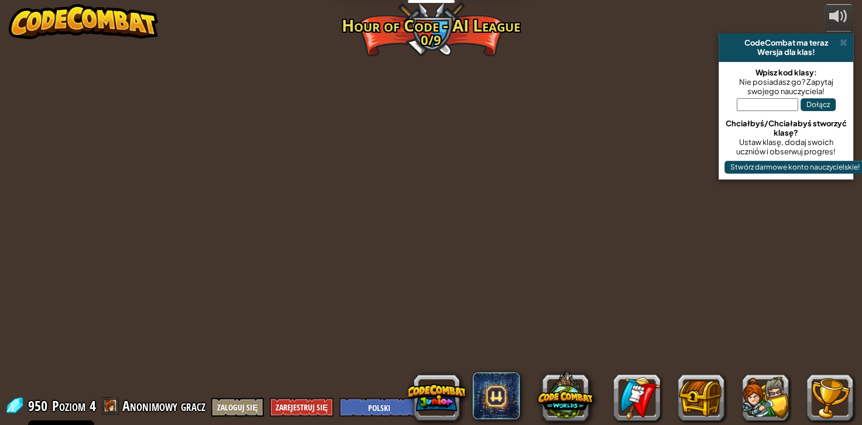
select select "pl"
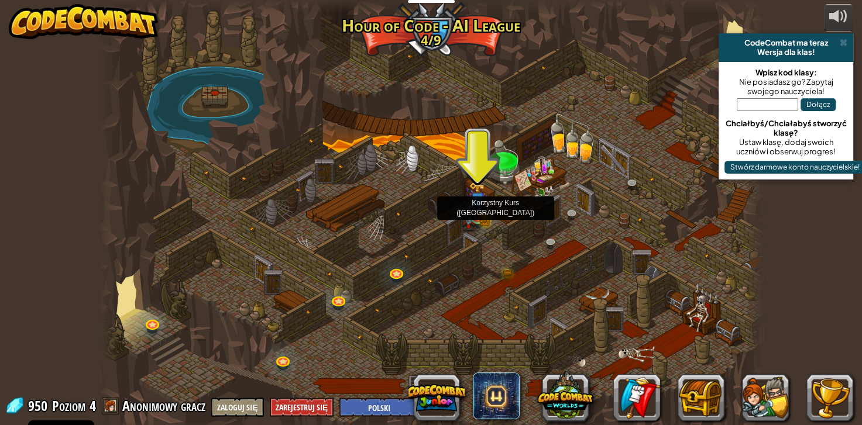
click at [470, 204] on img at bounding box center [468, 215] width 16 height 33
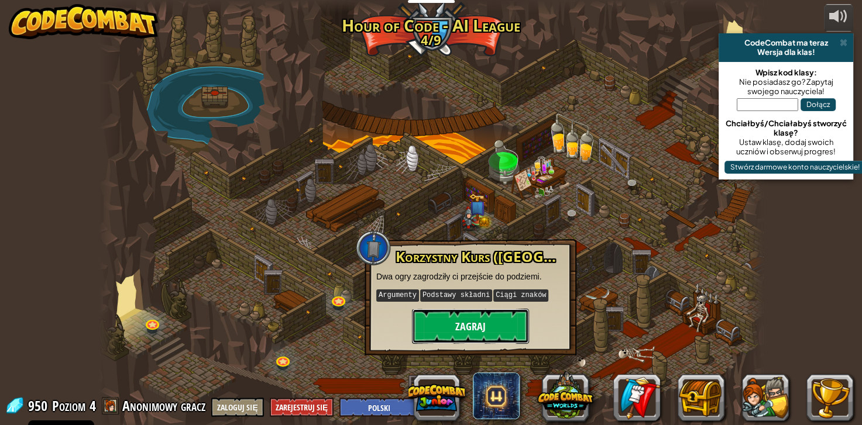
click at [480, 332] on button "Zagraj" at bounding box center [470, 326] width 117 height 35
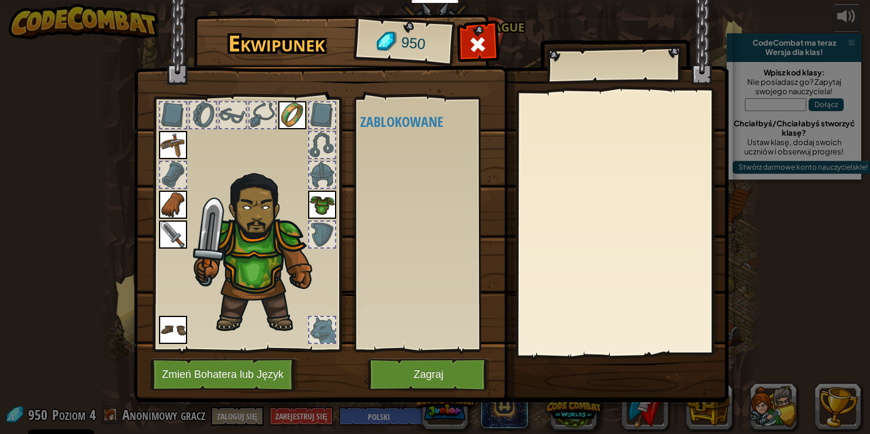
click at [438, 357] on img at bounding box center [431, 190] width 595 height 425
click at [449, 367] on button "Zagraj" at bounding box center [429, 375] width 122 height 32
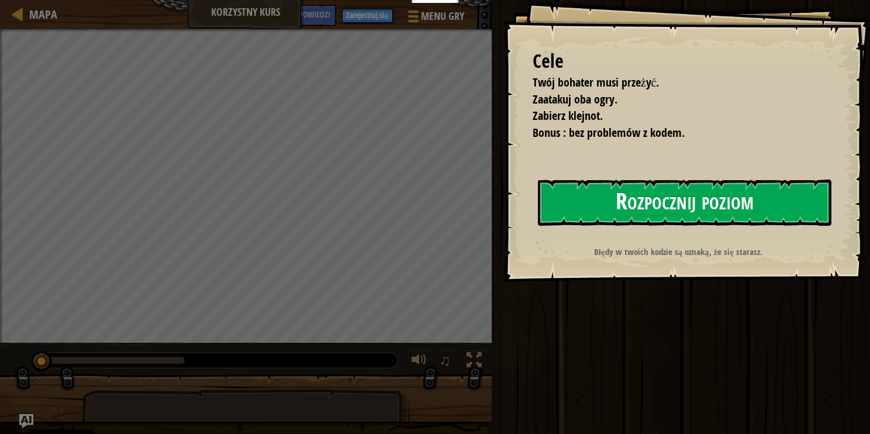
click at [565, 205] on button "Rozpocznij poziom" at bounding box center [685, 203] width 294 height 46
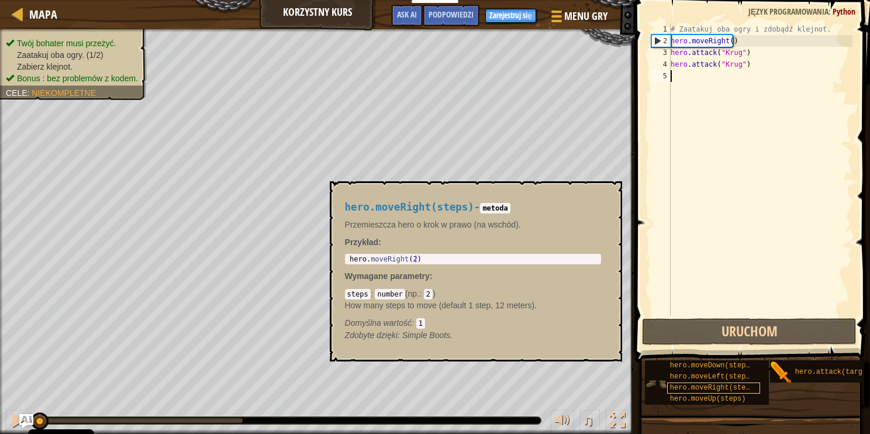
scroll to position [9, 0]
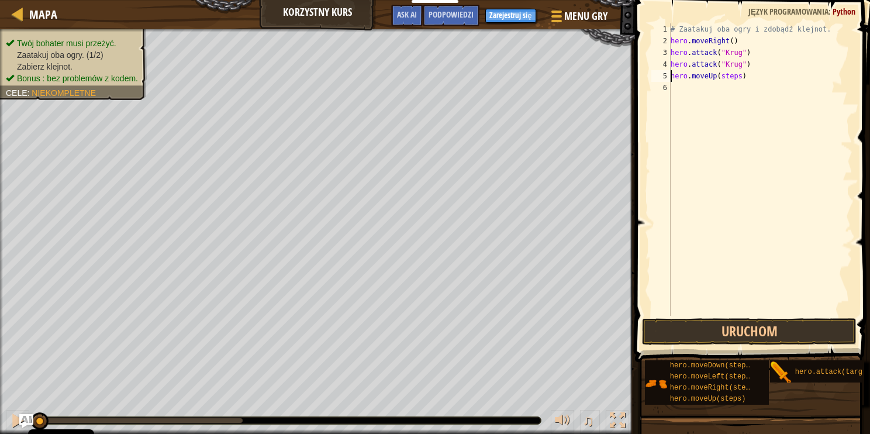
click at [738, 78] on div "# Zaatakuj oba ogry i zdobądź klejnot. hero . moveRight ( ) hero . attack ( "Kr…" at bounding box center [761, 181] width 184 height 316
drag, startPoint x: 743, startPoint y: 87, endPoint x: 725, endPoint y: 86, distance: 18.1
click at [725, 86] on div "# Zaatakuj oba ogry i zdobądź klejnot. hero . moveRight ( ) hero . attack ( "Kr…" at bounding box center [761, 181] width 184 height 316
drag, startPoint x: 746, startPoint y: 98, endPoint x: 714, endPoint y: 99, distance: 31.6
click at [714, 99] on div "# Zaatakuj oba ogry i zdobądź klejnot. hero . moveRight ( ) hero . attack ( "Kr…" at bounding box center [761, 181] width 184 height 316
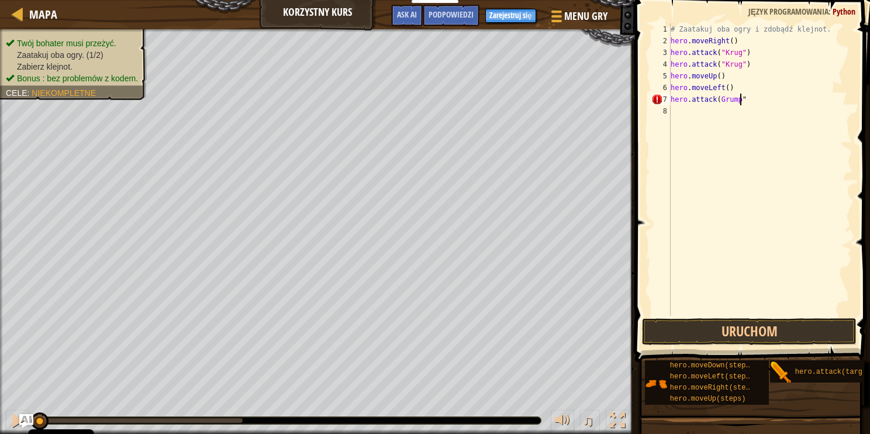
scroll to position [5, 5]
click at [718, 98] on div "# Zaatakuj oba ogry i zdobądź klejnot. hero . moveRight ( ) hero . attack ( "Kr…" at bounding box center [761, 181] width 184 height 316
drag, startPoint x: 752, startPoint y: 102, endPoint x: 669, endPoint y: 97, distance: 83.2
click at [671, 97] on div "# Zaatakuj oba ogry i zdobądź klejnot. hero . moveRight ( ) hero . attack ( "Kr…" at bounding box center [761, 181] width 184 height 316
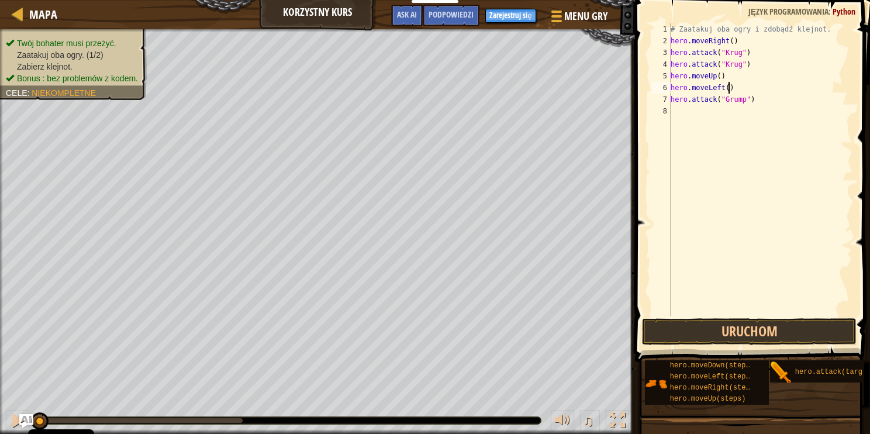
drag, startPoint x: 669, startPoint y: 97, endPoint x: 757, endPoint y: 88, distance: 88.8
click at [757, 88] on div "# Zaatakuj oba ogry i zdobądź klejnot. hero . moveRight ( ) hero . attack ( "Kr…" at bounding box center [761, 181] width 184 height 316
drag, startPoint x: 753, startPoint y: 102, endPoint x: 674, endPoint y: 99, distance: 79.0
drag, startPoint x: 674, startPoint y: 99, endPoint x: 781, endPoint y: 85, distance: 108.0
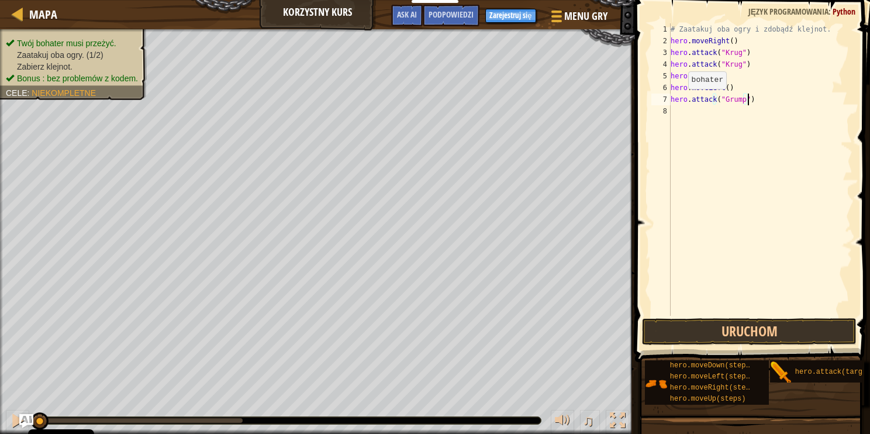
click at [807, 87] on div "# Zaatakuj oba ogry i zdobądź klejnot. hero . moveRight ( ) hero . attack ( "Kr…" at bounding box center [761, 181] width 184 height 316
drag, startPoint x: 750, startPoint y: 101, endPoint x: 669, endPoint y: 99, distance: 81.3
click at [669, 99] on div "hero.moveLeft() 1 2 3 4 5 6 7 8 # Zaatakuj oba ogry i zdobądź klejnot. hero . m…" at bounding box center [751, 169] width 204 height 292
type textarea "hero.attack("Grump")"
click at [706, 112] on div "# Zaatakuj oba ogry i zdobądź klejnot. hero . moveRight ( ) hero . attack ( "Kr…" at bounding box center [761, 181] width 184 height 316
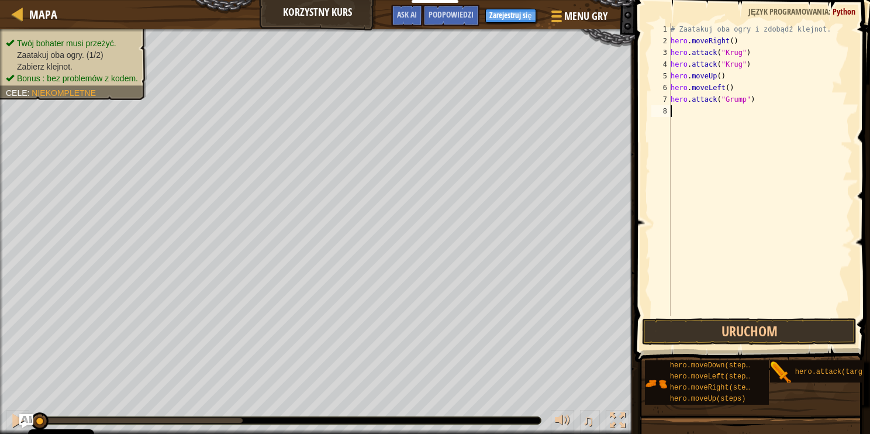
paste textarea "hero.attack("Grump")"
type textarea "hero.attack("Grump")"
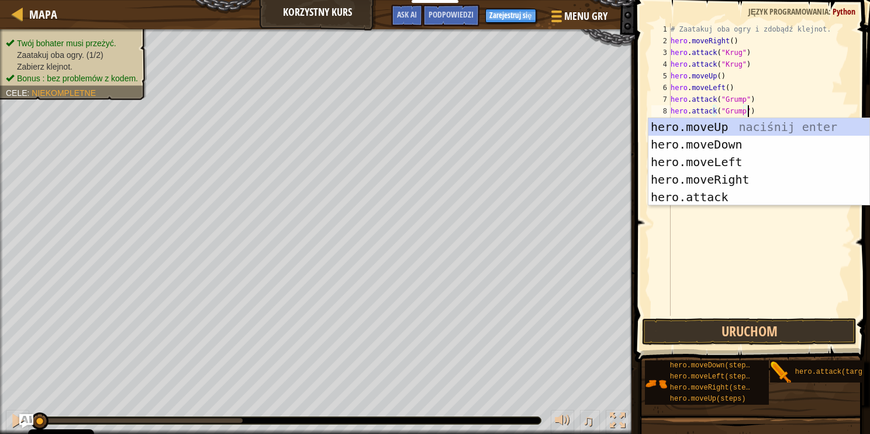
click at [745, 222] on div "# Zaatakuj oba ogry i zdobądź klejnot. hero . moveRight ( ) hero . attack ( "Kr…" at bounding box center [761, 181] width 184 height 316
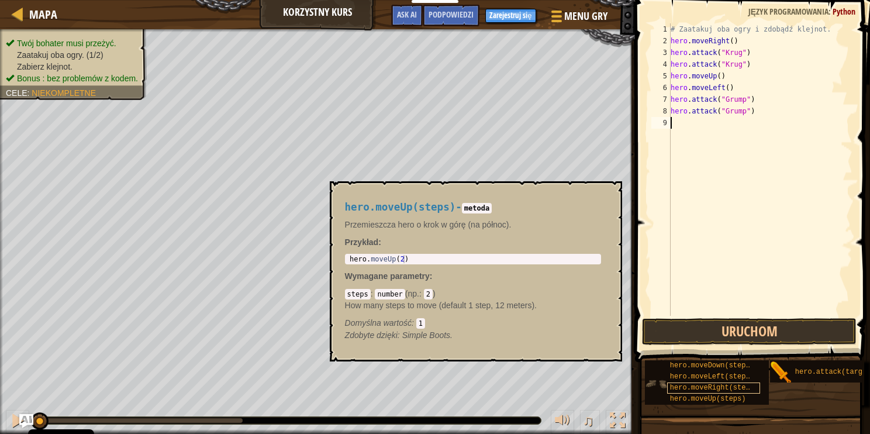
scroll to position [0, 0]
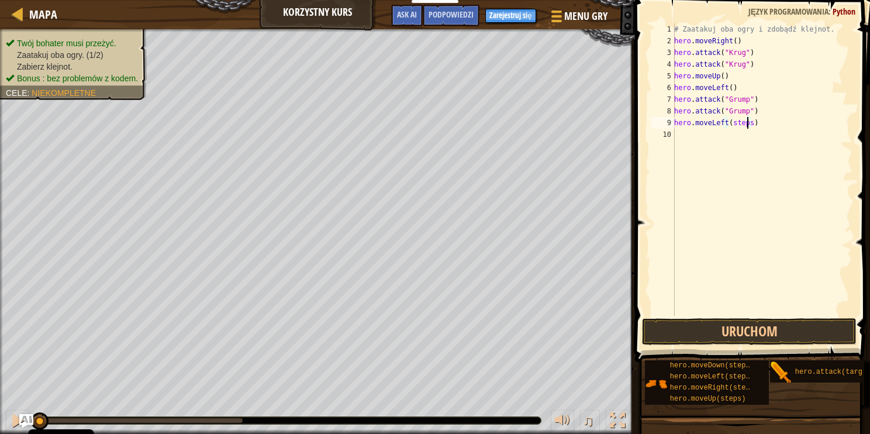
click at [748, 125] on div "# Zaatakuj oba ogry i zdobądź klejnot. hero . moveRight ( ) hero . attack ( "Kr…" at bounding box center [762, 181] width 181 height 316
click at [694, 336] on button "Uruchom" at bounding box center [749, 331] width 215 height 27
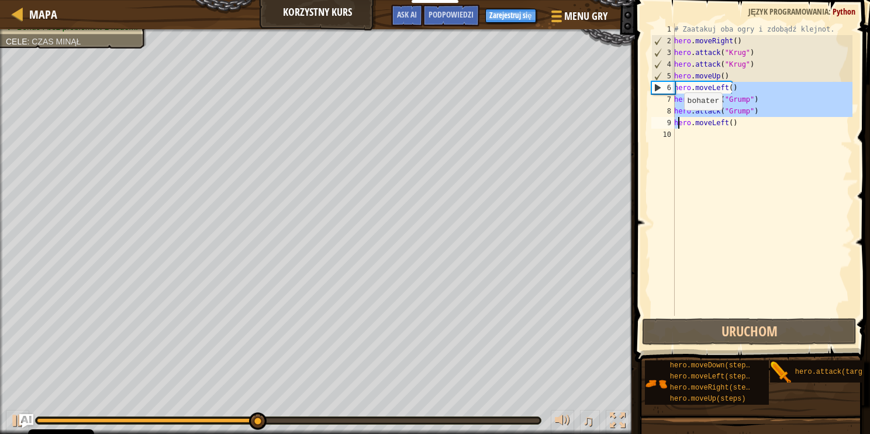
drag, startPoint x: 757, startPoint y: 88, endPoint x: 667, endPoint y: 135, distance: 101.2
click at [667, 135] on div "hero.moveLeft() 1 2 3 4 5 6 7 8 9 10 # Zaatakuj oba ogry i zdobądź klejnot. her…" at bounding box center [751, 169] width 204 height 292
type textarea "hero.moveLeft()"
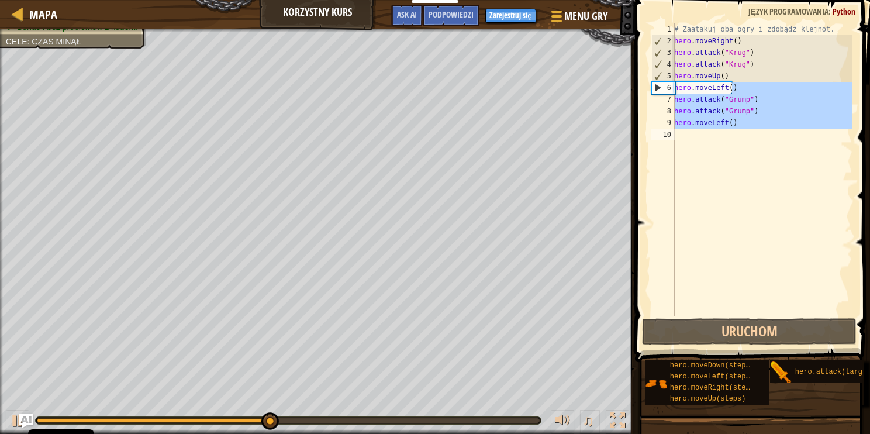
click at [786, 266] on div "# Zaatakuj oba ogry i zdobądź klejnot. hero . moveRight ( ) hero . attack ( "Kr…" at bounding box center [762, 169] width 181 height 292
